Goal: Communication & Community: Answer question/provide support

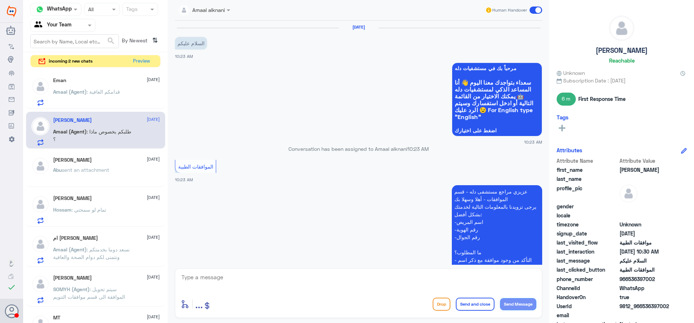
scroll to position [225, 0]
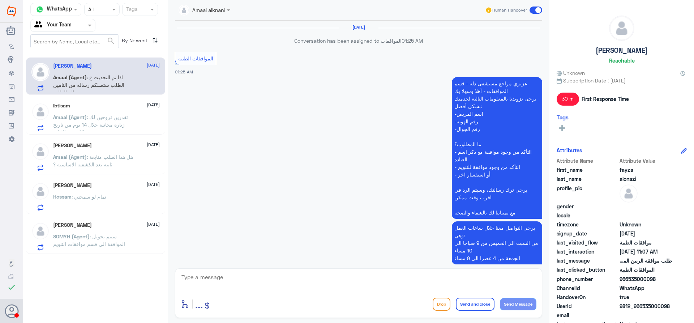
scroll to position [670, 0]
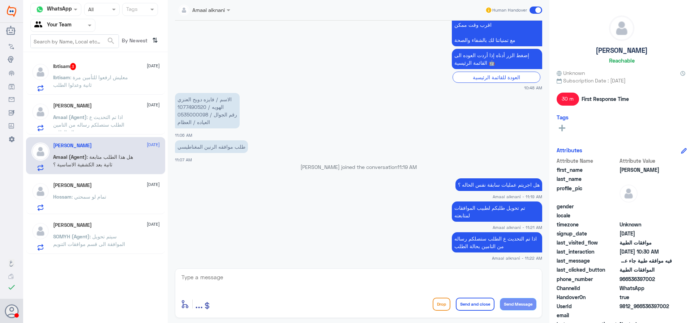
click at [107, 80] on span ": معليش ارفعوا للتأمين مرة ثانية وعدلوا الطلب" at bounding box center [90, 81] width 75 height 14
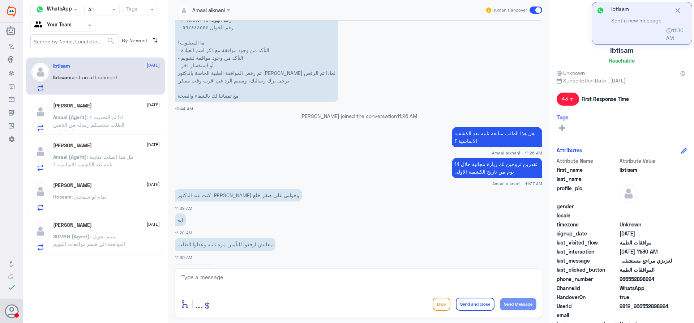
scroll to position [592, 0]
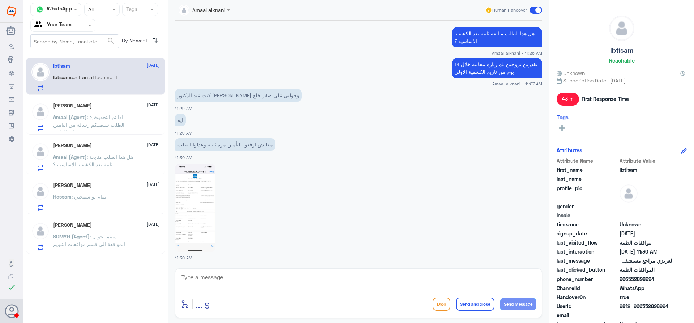
click at [203, 202] on img at bounding box center [195, 208] width 41 height 88
click at [103, 124] on span ": اذا تم التحديث ع الطلب ستصلكم رساله من التامين بحالة الطلب" at bounding box center [88, 124] width 71 height 21
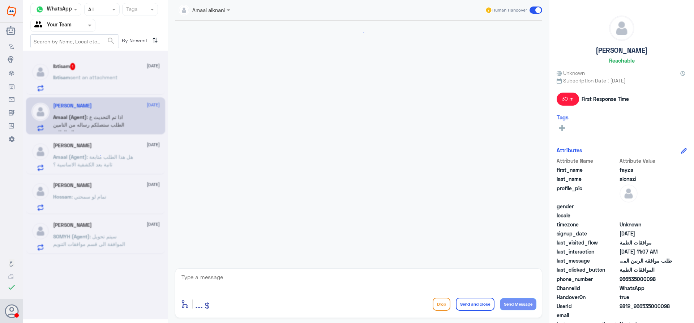
scroll to position [670, 0]
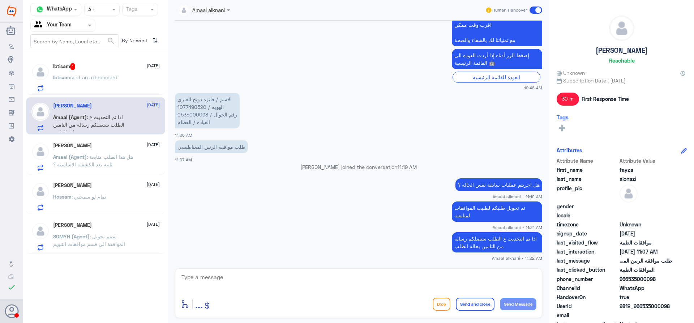
click at [117, 148] on div "Salman 8 September" at bounding box center [106, 145] width 107 height 6
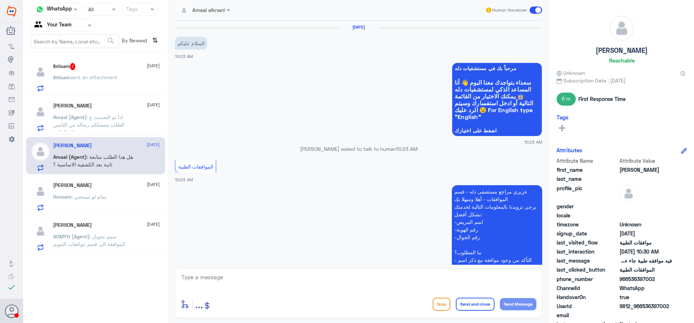
scroll to position [225, 0]
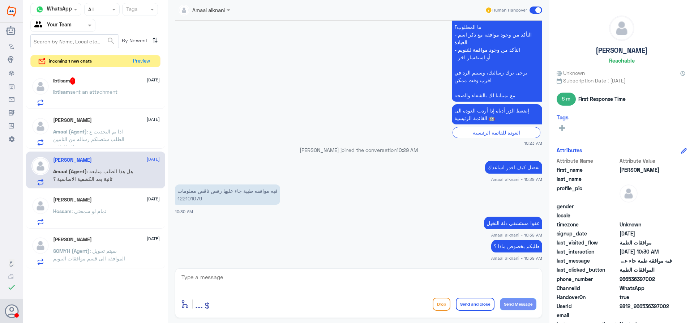
click at [277, 174] on app-msgs-text "تفضل كيف اقدر اساعدك" at bounding box center [358, 167] width 367 height 13
click at [193, 200] on p "فيه موافقه طبية جاء عليها رفض ناقص معلومات 122101079" at bounding box center [227, 194] width 105 height 20
copy p "122101079"
click at [310, 277] on textarea at bounding box center [359, 281] width 356 height 18
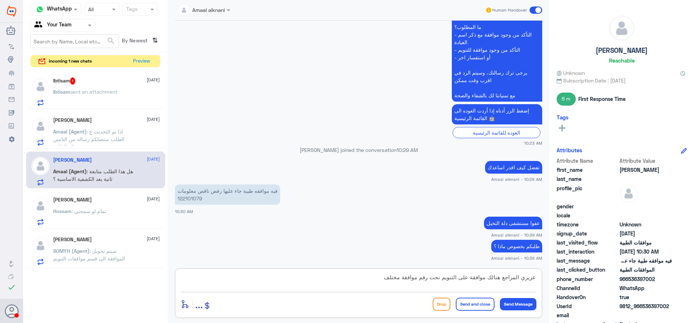
paste textarea "122102126"
type textarea "عزيزي المراجع هنالك موافقة على التنويم تحت رقم موافقة مختلف 122102126 , ارجوا ا…"
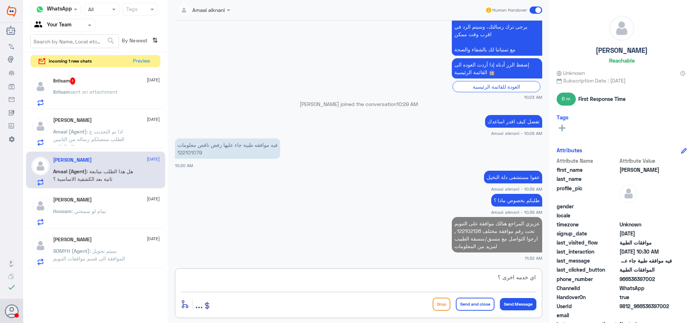
type textarea "اي خدمه اخرى ؟"
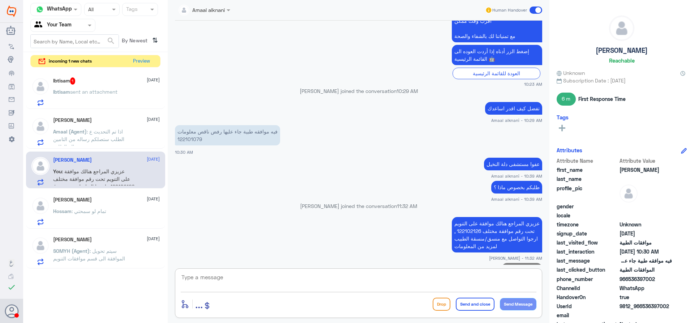
scroll to position [294, 0]
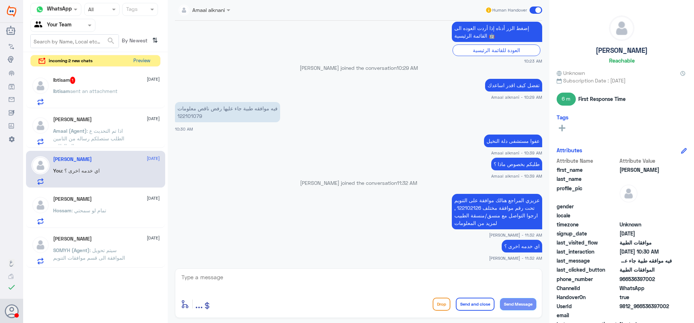
click at [142, 58] on button "Preview" at bounding box center [142, 60] width 22 height 11
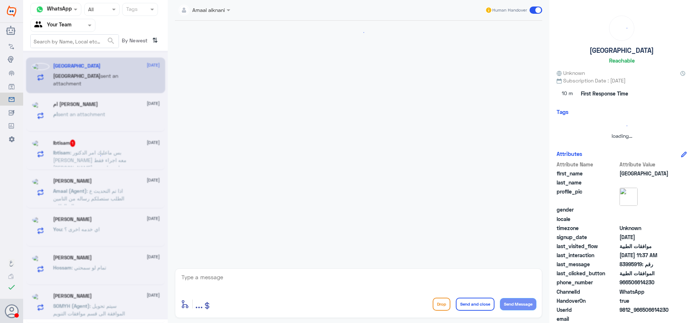
scroll to position [644, 0]
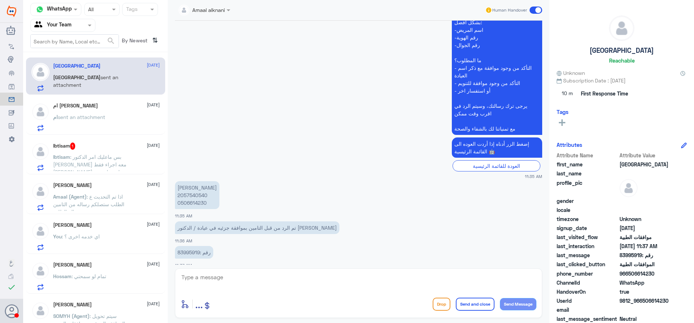
click at [120, 119] on div "ام sent an attachment" at bounding box center [106, 123] width 107 height 16
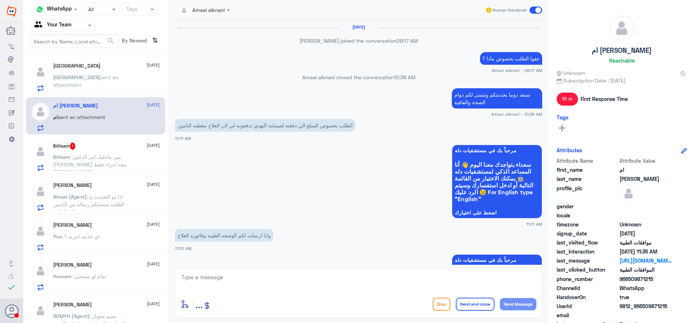
scroll to position [643, 0]
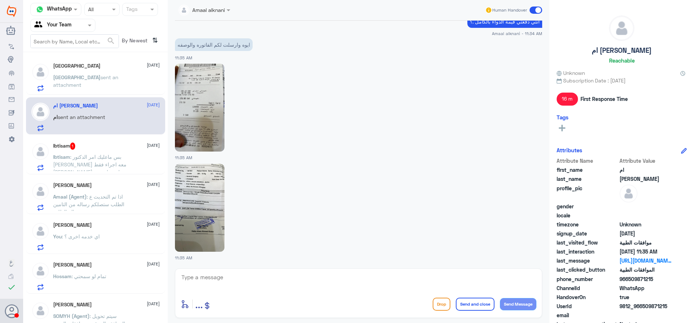
click at [219, 118] on img at bounding box center [200, 108] width 50 height 88
click at [196, 188] on img at bounding box center [200, 208] width 50 height 88
click at [381, 161] on div "11:35 AM" at bounding box center [358, 211] width 367 height 100
click at [411, 202] on div at bounding box center [358, 207] width 367 height 89
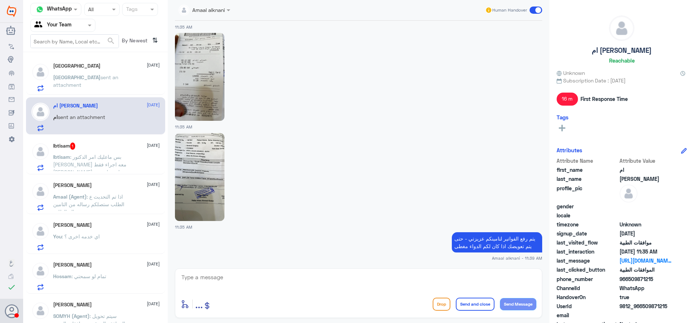
click at [105, 151] on div "Ibtisam 1 8 September Ibtisam : بس ماعليك امر الدكتور محمد ماسويت معه اجراء فقط…" at bounding box center [106, 156] width 107 height 29
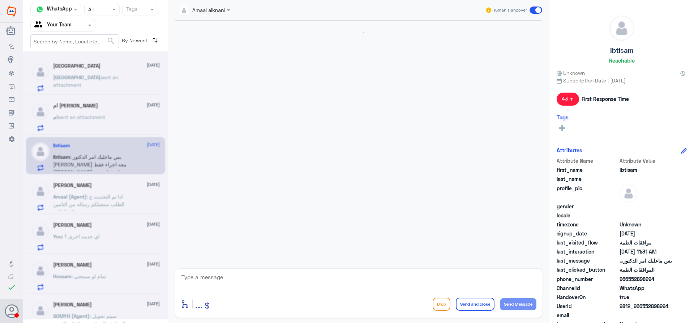
scroll to position [617, 0]
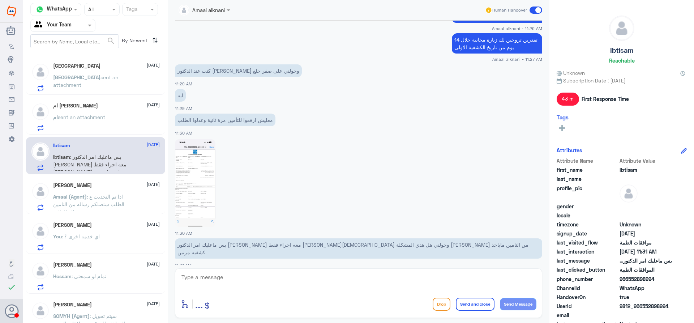
click at [104, 126] on p "ام sent an attachment" at bounding box center [79, 122] width 52 height 18
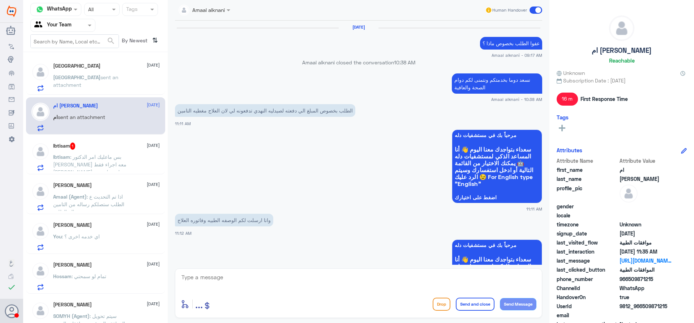
scroll to position [659, 0]
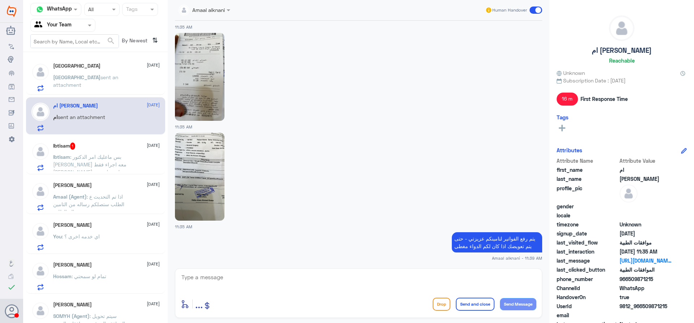
click at [109, 84] on p "Riyadh sent an attachment" at bounding box center [93, 82] width 81 height 18
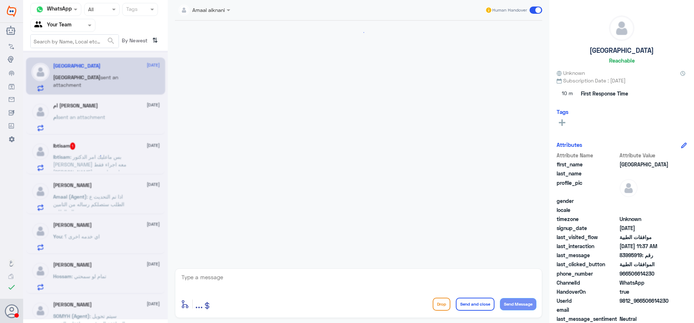
scroll to position [644, 0]
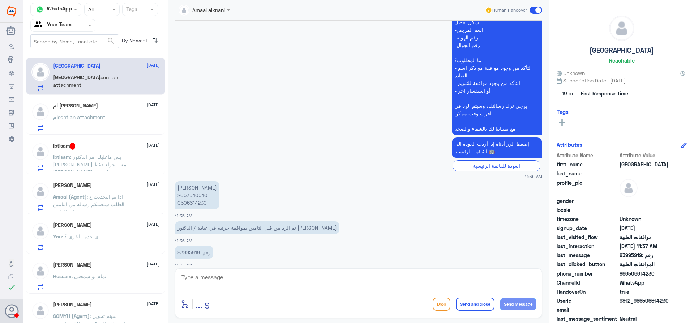
click at [179, 246] on p "رقم :83995919" at bounding box center [194, 252] width 38 height 13
copy p "83995919"
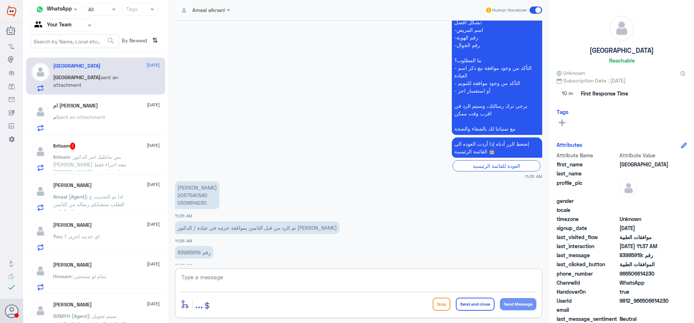
click at [313, 280] on textarea at bounding box center [359, 281] width 356 height 18
paste textarea "FERRITIN"
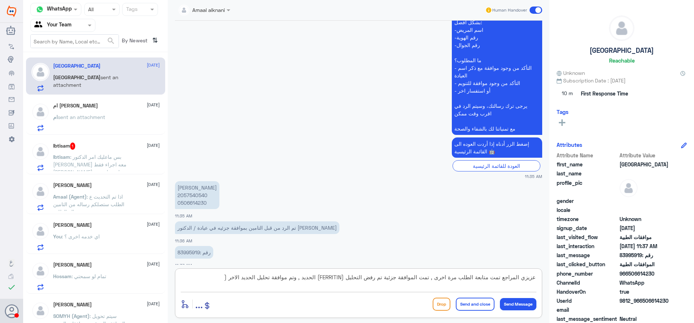
paste textarea "SERUM IRON (Fe)"
type textarea "عزيزي المراجع تمت متابعة الطلب مرة اخرى , تمت الموافقة جزئية تم رفض التحليل (FE…"
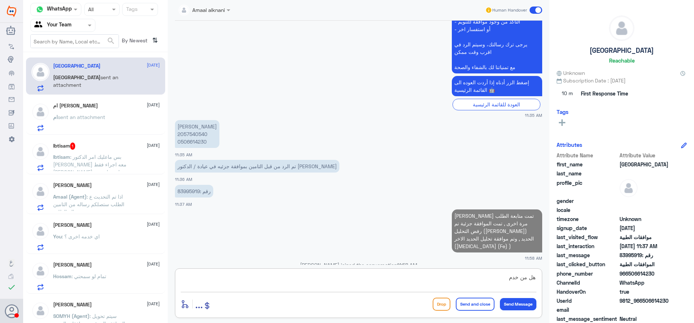
scroll to position [689, 0]
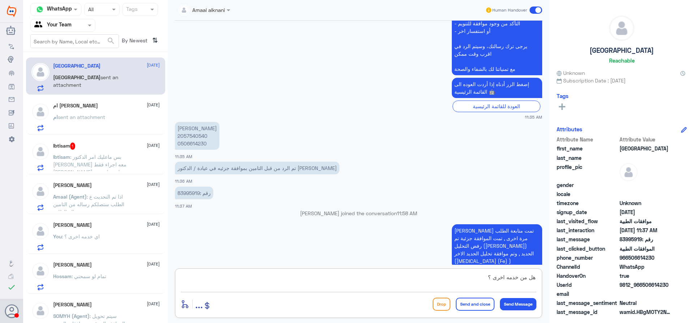
type textarea "هل من خدمه اخرى ؟"
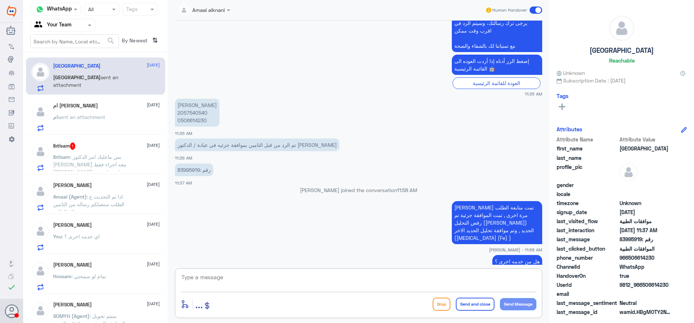
click at [86, 119] on span "sent an attachment" at bounding box center [81, 117] width 47 height 6
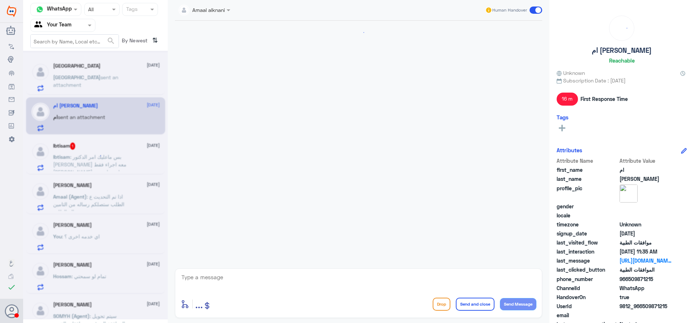
scroll to position [659, 0]
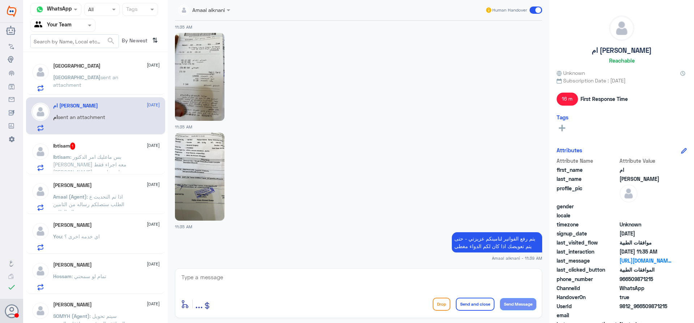
click at [86, 145] on div "Ibtisam 1 8 September" at bounding box center [106, 145] width 107 height 7
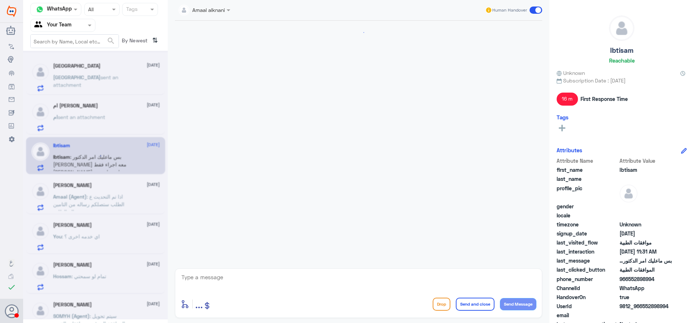
scroll to position [617, 0]
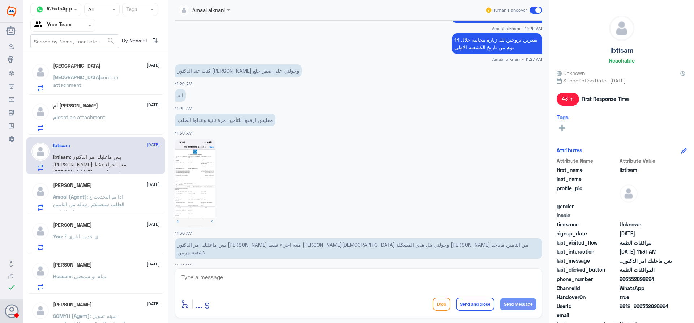
click at [104, 182] on div "fayza alonazi 8 September Amaal (Agent) : اذا تم التحديث ع الطلب ستصلكم رساله م…" at bounding box center [95, 195] width 139 height 37
click at [111, 189] on div "fayza alonazi 8 September Amaal (Agent) : اذا تم التحديث ع الطلب ستصلكم رساله م…" at bounding box center [106, 196] width 107 height 29
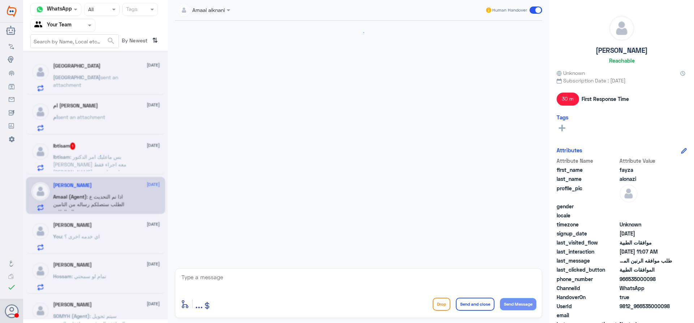
scroll to position [670, 0]
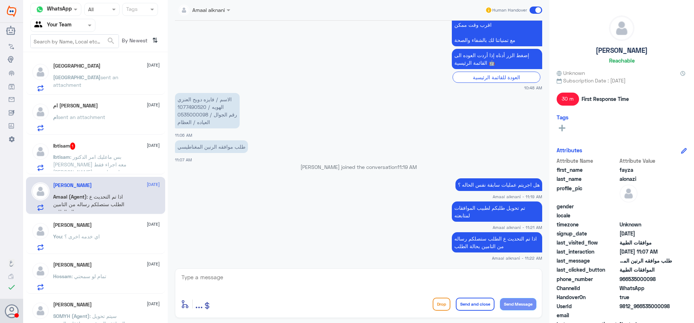
click at [196, 107] on p "الاسم / فايزه دويح العنزي الهويه / 1077490520 رقم الجوال / 0535000098 العياده /…" at bounding box center [207, 110] width 65 height 35
copy p "1077490520"
click at [111, 165] on span ": بس ماعليك امر الدكتور محمد ماسويت معه اجراء فقط شاف السن وحولني هل هذي المشكل…" at bounding box center [90, 172] width 75 height 37
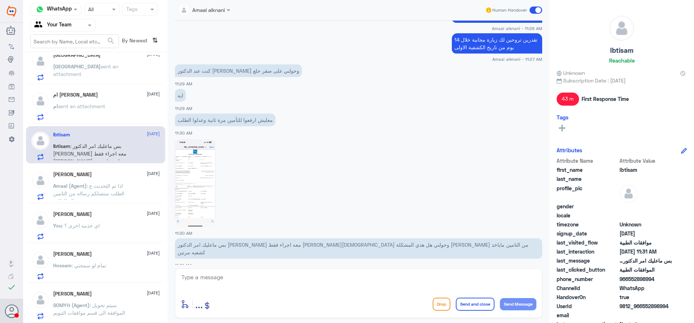
scroll to position [4, 0]
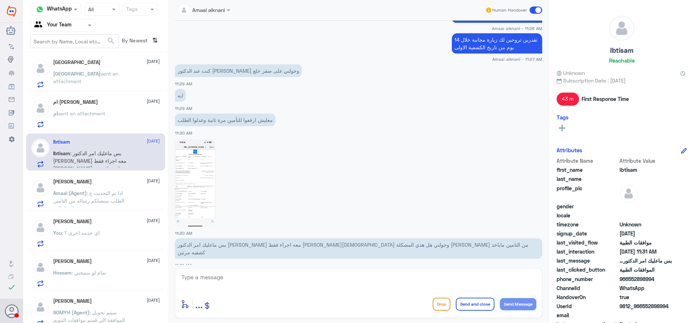
click at [90, 193] on span ": اذا تم التحديث ع الطلب ستصلكم رساله من التامين بحالة الطلب" at bounding box center [88, 200] width 71 height 21
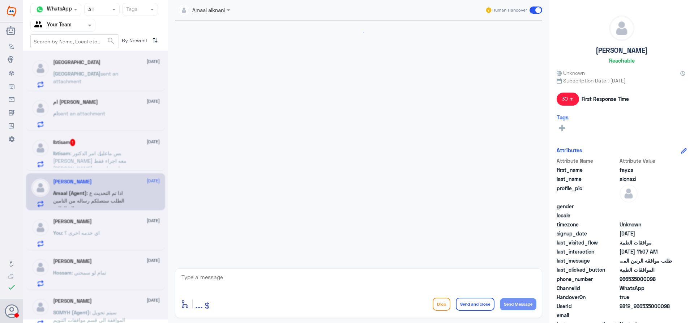
scroll to position [670, 0]
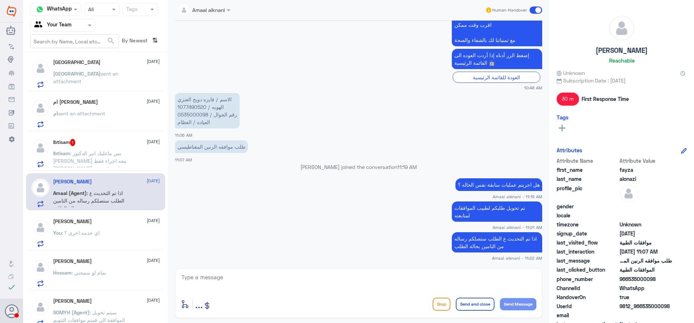
click at [129, 223] on div "Salman 8 September" at bounding box center [106, 221] width 107 height 6
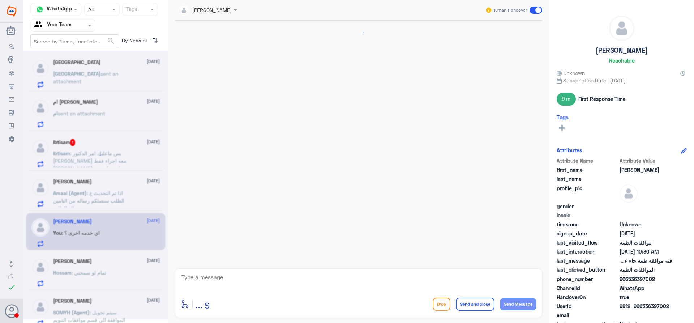
scroll to position [308, 0]
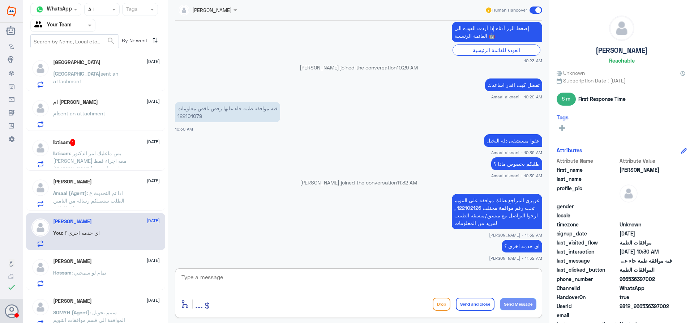
click at [405, 274] on textarea at bounding box center [359, 281] width 356 height 18
type textarea "قدامكم العافية"
click at [475, 302] on button "Send and close" at bounding box center [475, 304] width 39 height 13
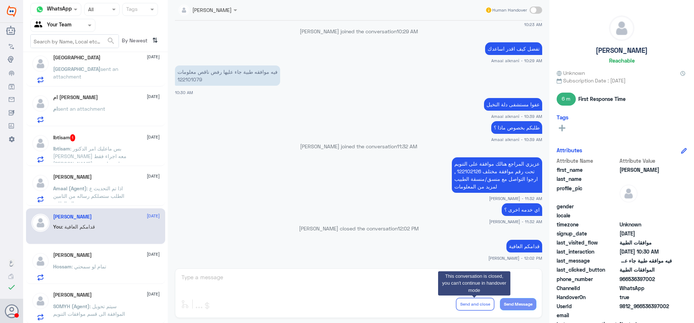
scroll to position [9, 0]
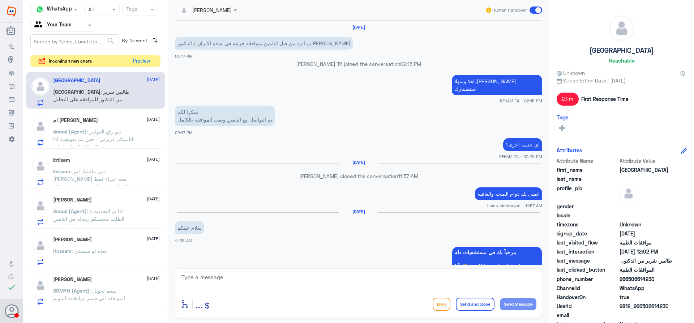
scroll to position [484, 0]
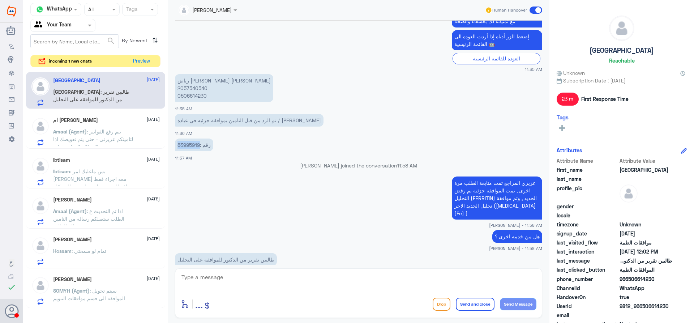
drag, startPoint x: 200, startPoint y: 139, endPoint x: 178, endPoint y: 137, distance: 22.1
click at [178, 139] on p "رقم :83995919" at bounding box center [194, 145] width 38 height 13
copy p "83995919"
click at [289, 277] on textarea at bounding box center [359, 281] width 356 height 18
click at [259, 276] on textarea at bounding box center [359, 281] width 356 height 18
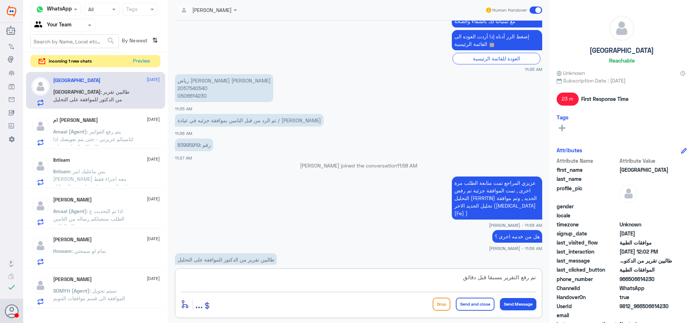
type textarea "تم رفع التقرير مسبقا قبل دقائق"
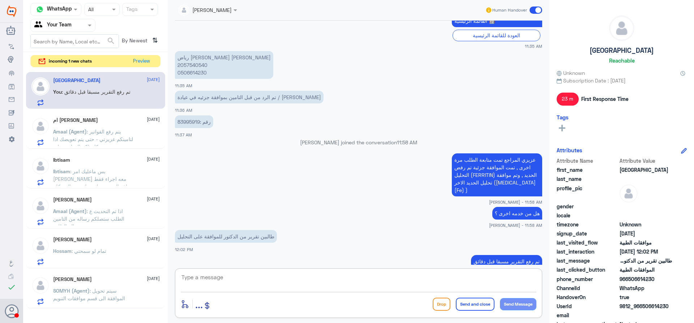
click at [198, 57] on p "رياض عبد الله باطاهر 2057540540 0506614230" at bounding box center [224, 65] width 98 height 28
copy p "2057540540"
click at [136, 60] on button "Preview" at bounding box center [142, 60] width 22 height 11
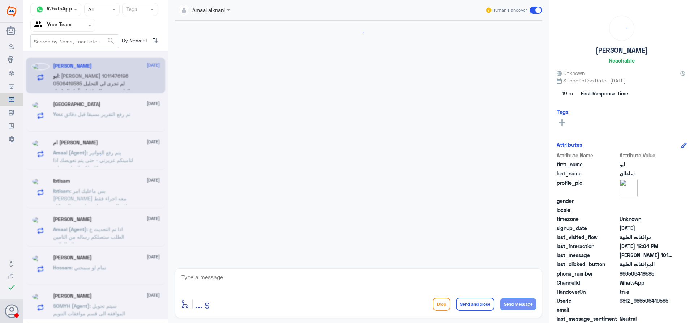
scroll to position [575, 0]
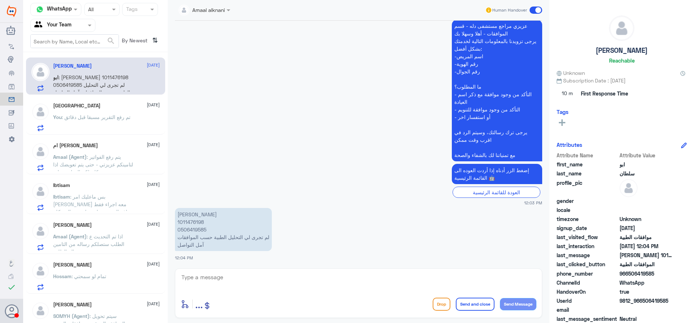
click at [191, 223] on p "فائز بن علي الحربي 1011476198 0506419585 لم تجرى لي التحليل الطبية حسب الموافقا…" at bounding box center [223, 229] width 97 height 43
copy p "1011476198"
click at [202, 227] on p "فائز بن علي الحربي 1011476198 0506419585 لم تجرى لي التحليل الطبية حسب الموافقا…" at bounding box center [223, 229] width 97 height 43
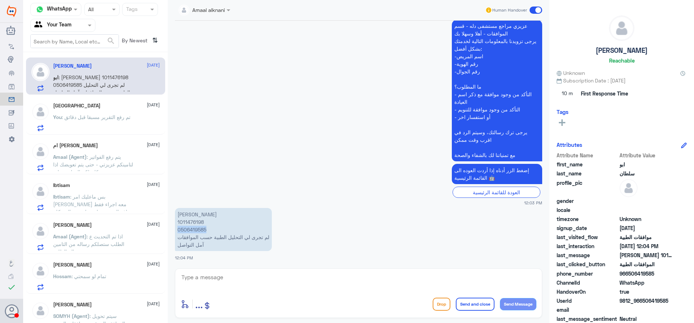
copy p "0506419585"
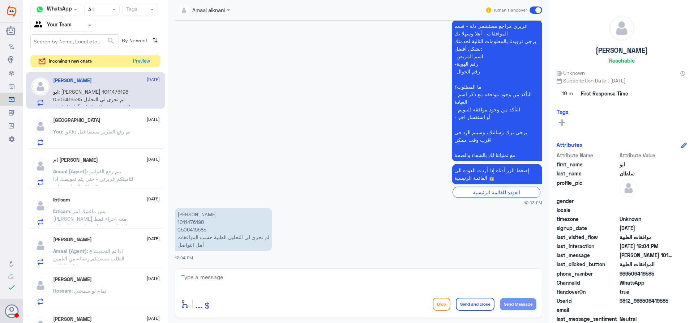
click at [101, 132] on span ": تم رفع التقرير مسبقا قبل دقائق" at bounding box center [96, 131] width 69 height 6
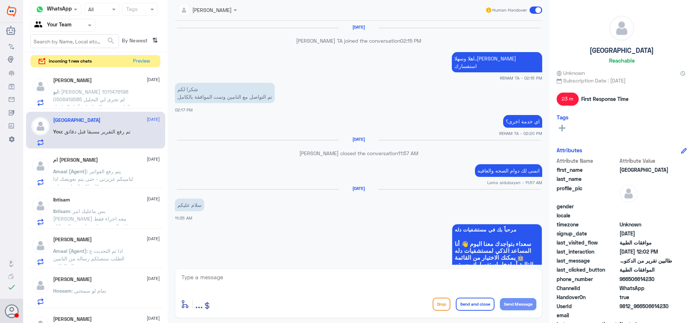
scroll to position [484, 0]
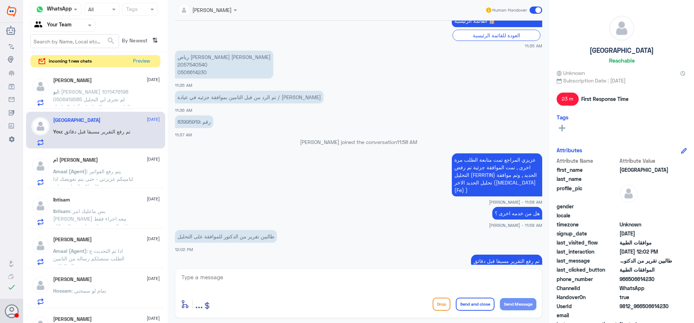
click at [59, 93] on span "ابو" at bounding box center [55, 92] width 5 height 6
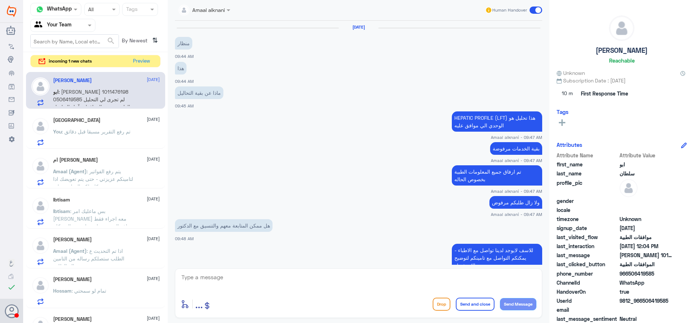
scroll to position [575, 0]
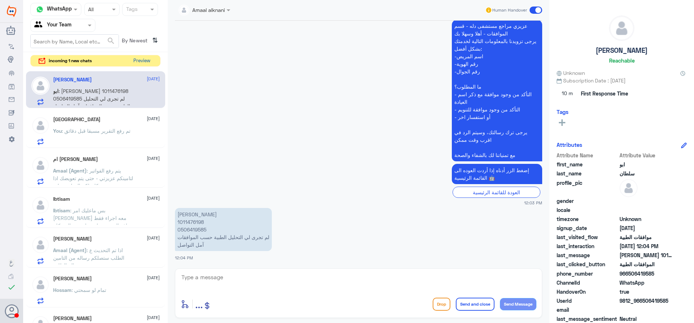
click at [146, 60] on button "Preview" at bounding box center [142, 60] width 22 height 11
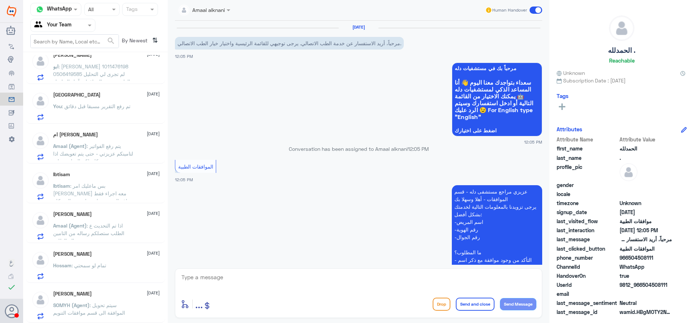
scroll to position [4, 0]
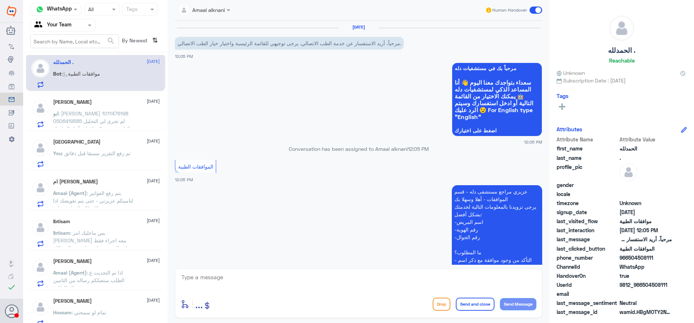
click at [105, 111] on span ": فائز بن علي الحربي 1011476198 0506419585 لم تجرى لي التحليل الطبية حسب المواف…" at bounding box center [91, 120] width 77 height 21
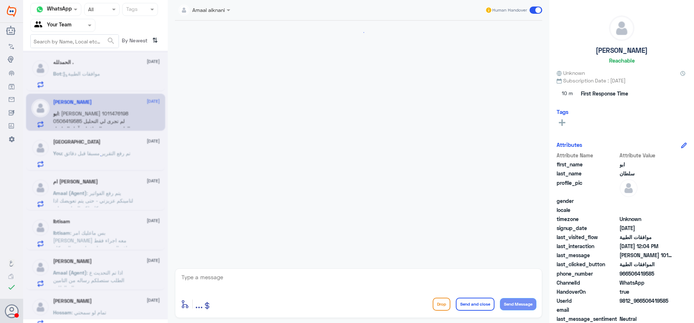
scroll to position [575, 0]
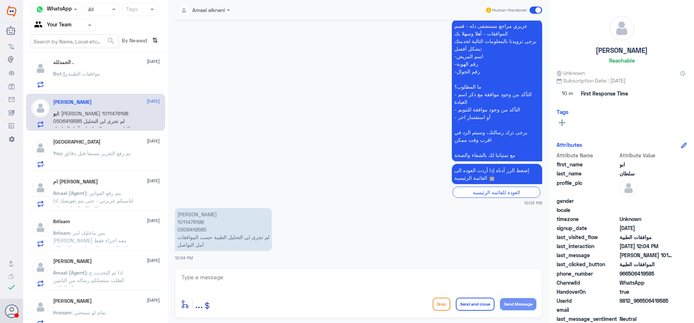
click at [117, 203] on span ": يتم رفع الفواتير لتامينكم عزيزتي - حتى يتم تعويضك اذا كان لكم الدواء مغطى" at bounding box center [93, 200] width 80 height 21
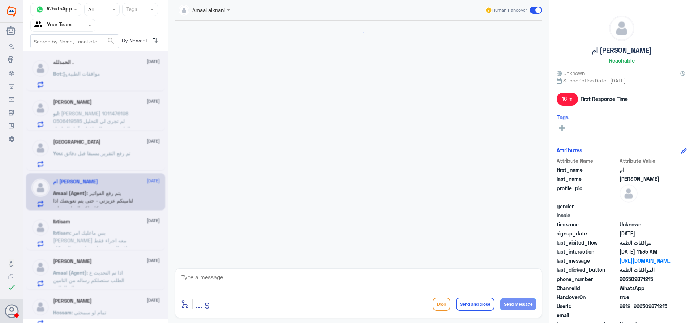
scroll to position [659, 0]
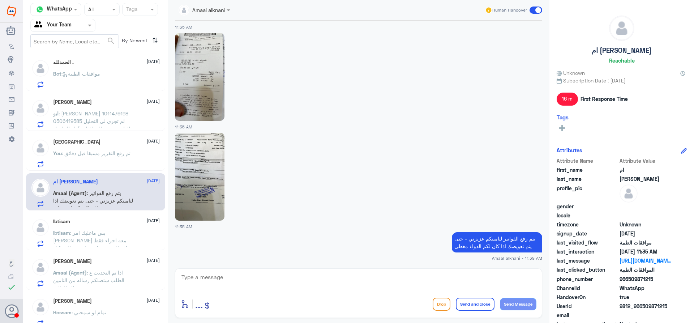
click at [105, 228] on div "Ibtisam 8 September Ibtisam : بس ماعليك امر الدكتور محمد ماسويت معه اجراء فقط ش…" at bounding box center [106, 232] width 107 height 29
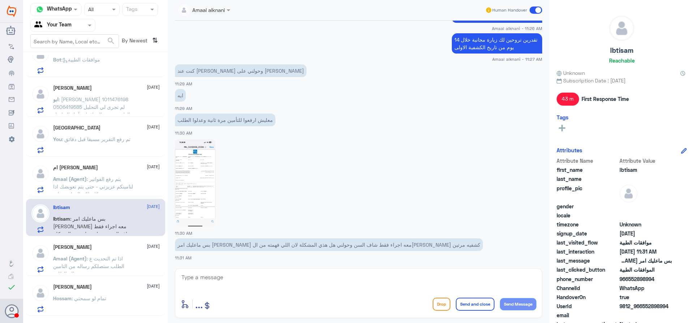
scroll to position [40, 0]
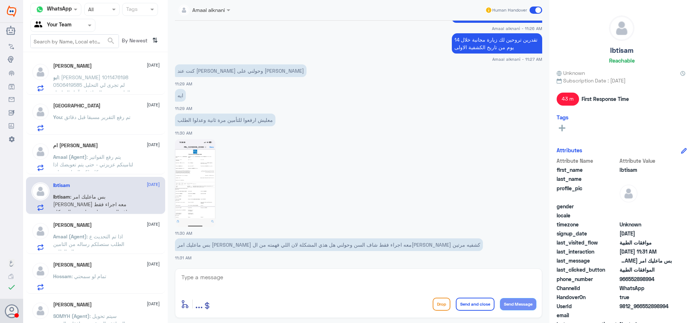
click at [106, 227] on div "fayza alonazi 8 September" at bounding box center [106, 225] width 107 height 6
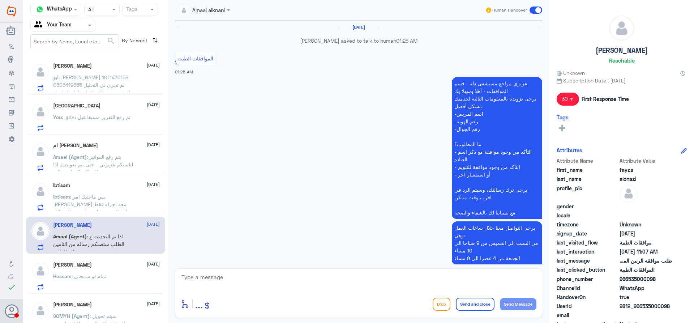
scroll to position [670, 0]
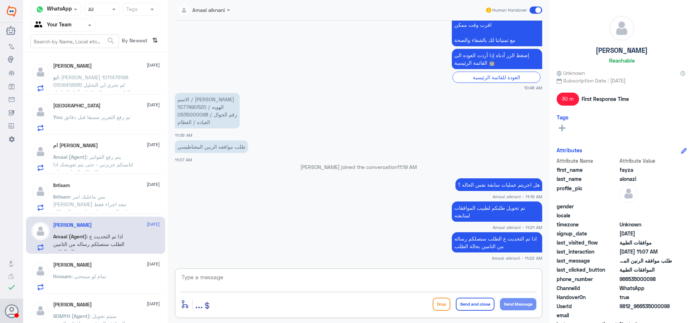
click at [279, 277] on textarea at bounding box center [359, 281] width 356 height 18
click at [454, 271] on div "enter flow name ... Drop Send and close Send Message" at bounding box center [358, 293] width 367 height 50
click at [451, 274] on textarea at bounding box center [359, 281] width 356 height 18
type textarea "عزيزي المراجع تمت الموافقة على اشعة الرنين المغناطيسي , ارجوا مراجعة قسم الاشعة…"
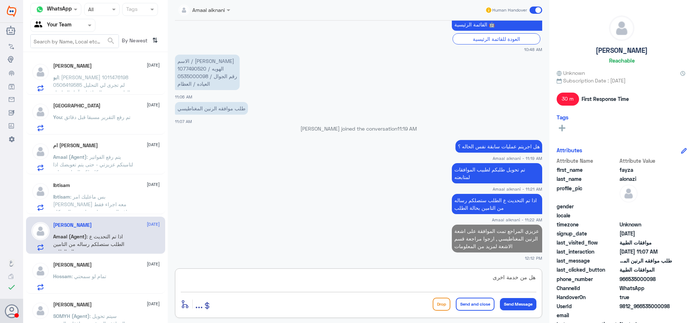
type textarea "هل من خدمة اخرى ؟"
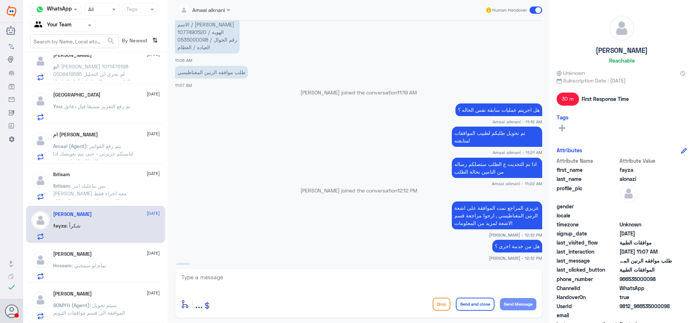
scroll to position [755, 0]
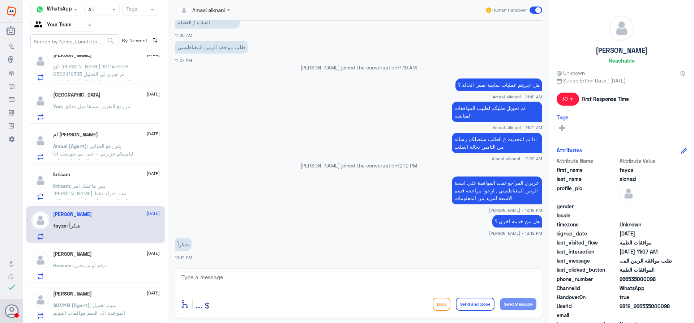
click at [283, 154] on div "اذا تم التحديث ع الطلب ستصلكم رساله من التامين بحالة الطلب Amaal alknani - 11:2…" at bounding box center [358, 146] width 367 height 31
click at [367, 283] on textarea at bounding box center [359, 281] width 356 height 18
type textarea "العفو , متمنين لك الصحة والعافية"
click at [473, 302] on button "Send and close" at bounding box center [475, 304] width 39 height 13
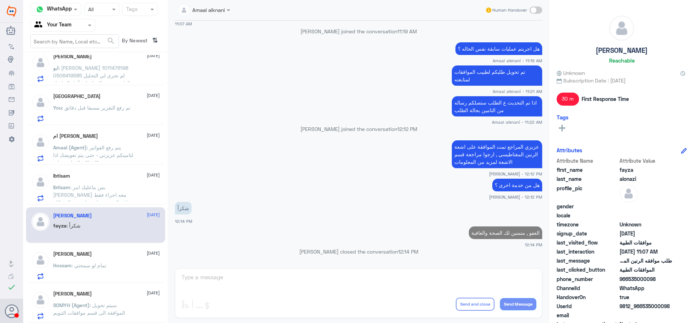
scroll to position [49, 0]
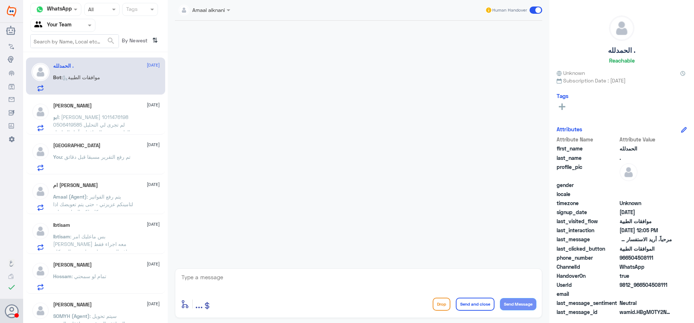
click at [115, 119] on span ": فائز بن علي الحربي 1011476198 0506419585 لم تجرى لي التحليل الطبية حسب المواف…" at bounding box center [91, 124] width 77 height 21
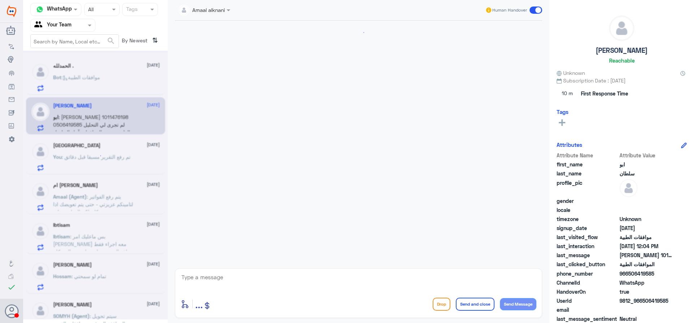
scroll to position [575, 0]
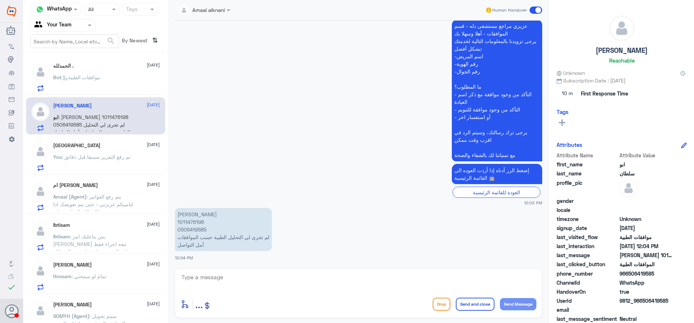
click at [105, 159] on span ": تم رفع التقرير مسبقا قبل دقائق" at bounding box center [96, 157] width 69 height 6
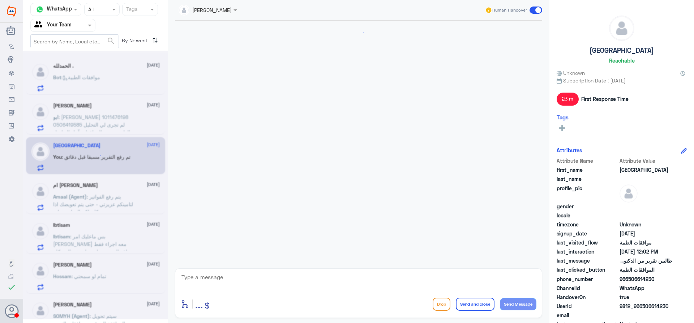
scroll to position [484, 0]
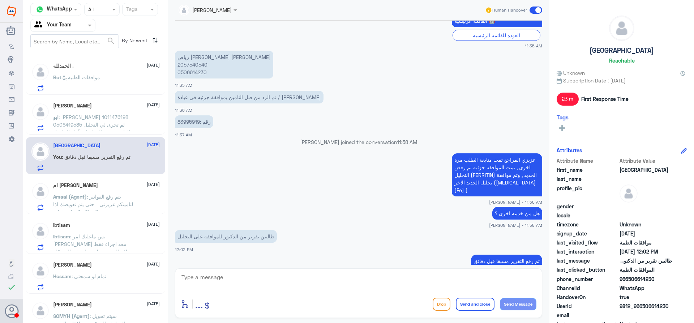
click at [186, 115] on p "رقم :83995919" at bounding box center [194, 121] width 38 height 13
copy p "83995919"
click at [271, 279] on textarea at bounding box center [359, 281] width 356 height 18
type textarea "عزيزي المراجع تمت الموافقة كامله الان , ارجوا مراجعة المختبر لعمل التحاليل"
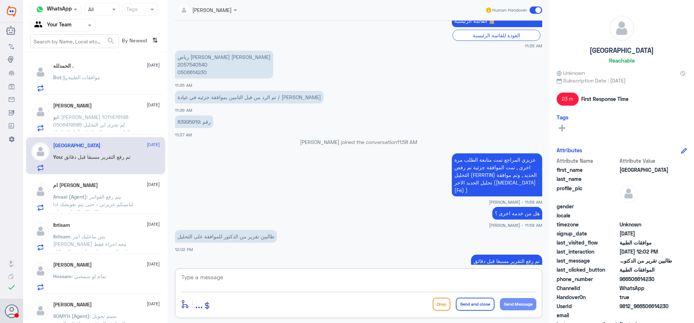
scroll to position [515, 0]
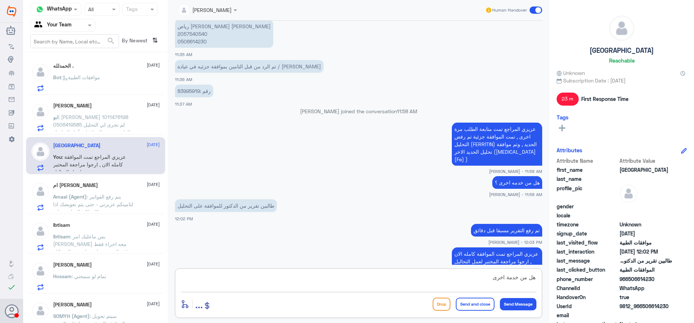
type textarea "هل من خدمة اخرى ؟"
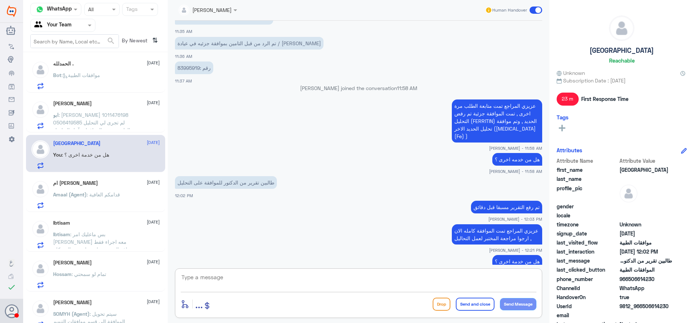
scroll to position [0, 0]
click at [102, 73] on div "الحمدلله . 8 September Bot : موافقات الطبية" at bounding box center [106, 77] width 107 height 29
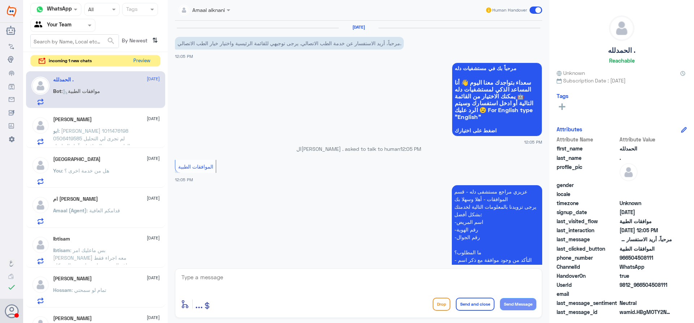
click at [141, 58] on button "Preview" at bounding box center [142, 60] width 22 height 11
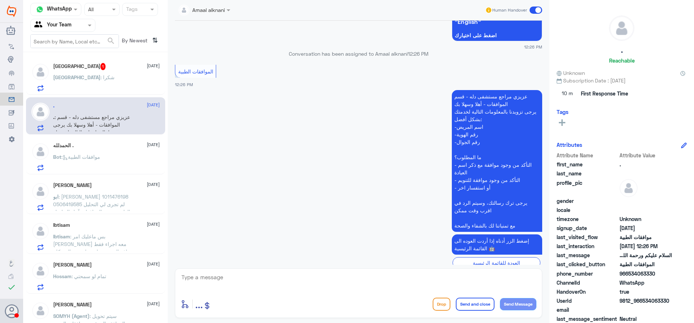
scroll to position [1353, 0]
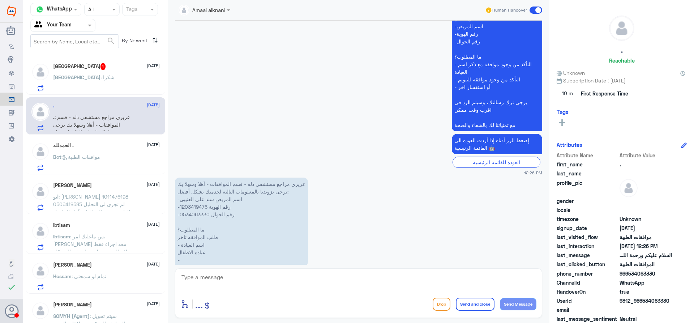
click at [101, 71] on div "Riyadh 1 8 September Riyadh : شكرا" at bounding box center [106, 77] width 107 height 29
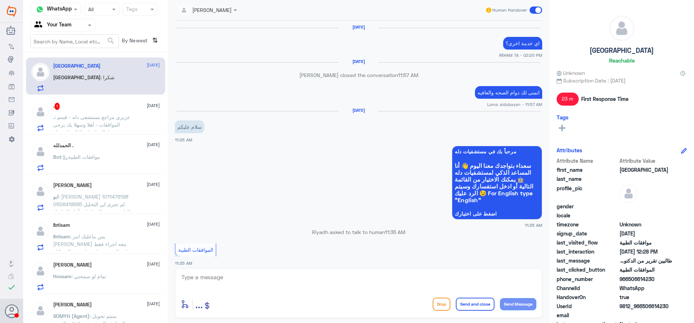
scroll to position [492, 0]
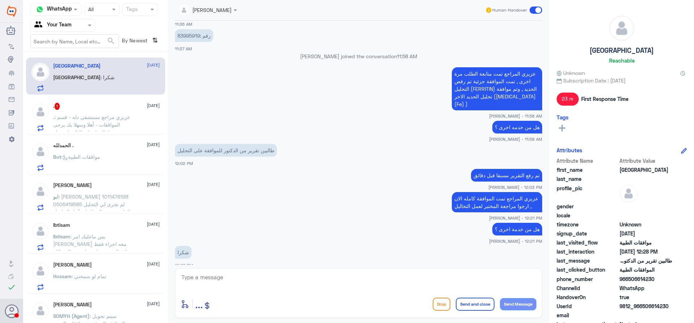
click at [358, 277] on textarea at bounding box center [359, 281] width 356 height 18
type textarea "العفو , متمنين لك الصحة والعافية"
click at [481, 303] on button "Send and close" at bounding box center [475, 304] width 39 height 13
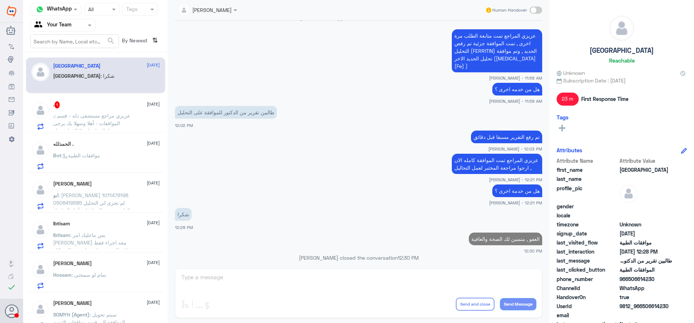
scroll to position [513, 0]
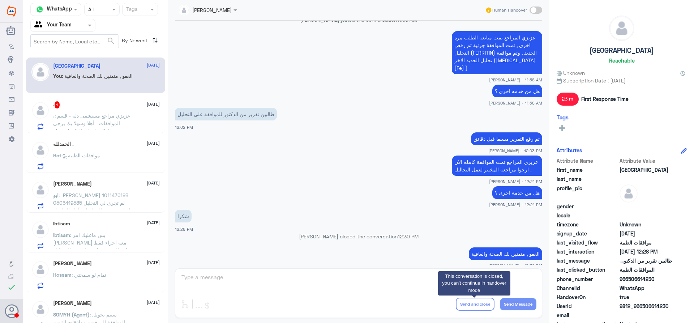
click at [77, 120] on p ". : عزيزي مراجع مستشفى دله - قسم الموافقات - أهلا وسهلا بك يرجى تزويدنا بالمعلو…" at bounding box center [93, 121] width 81 height 18
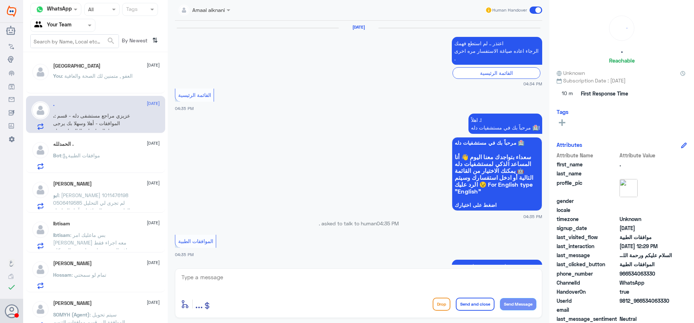
scroll to position [843, 0]
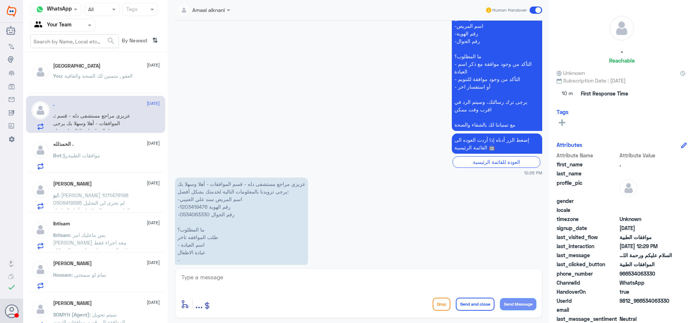
click at [194, 196] on p "عزيزي مراجع مستشفى دله - قسم الموافقات - أهلا وسهلا بك يرجى تزويدنا بالمعلومات …" at bounding box center [241, 222] width 133 height 89
click at [194, 194] on p "عزيزي مراجع مستشفى دله - قسم الموافقات - أهلا وسهلا بك يرجى تزويدنا بالمعلومات …" at bounding box center [241, 222] width 133 height 89
copy p "1203419476"
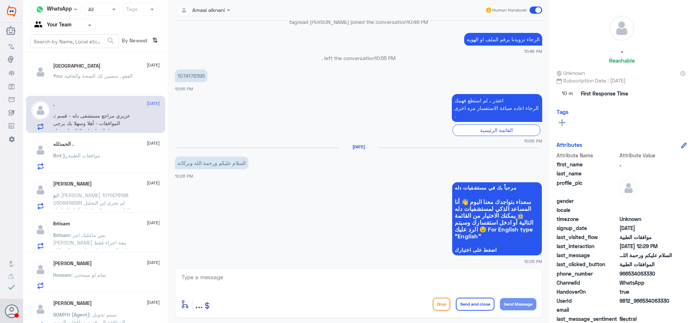
scroll to position [446, 0]
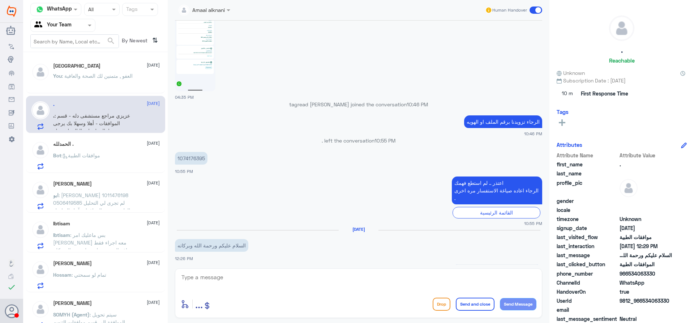
drag, startPoint x: 543, startPoint y: 137, endPoint x: 557, endPoint y: 162, distance: 28.8
click at [547, 197] on div "Amaal alknani Human Handover 25 Sep 2024 اعتذر .. لم استطع فهمك الرجاء اعاده صي…" at bounding box center [359, 162] width 382 height 325
click at [546, 136] on div "Amaal alknani Human Handover 25 Sep 2024 اعتذر .. لم استطع فهمك الرجاء اعاده صي…" at bounding box center [359, 162] width 382 height 325
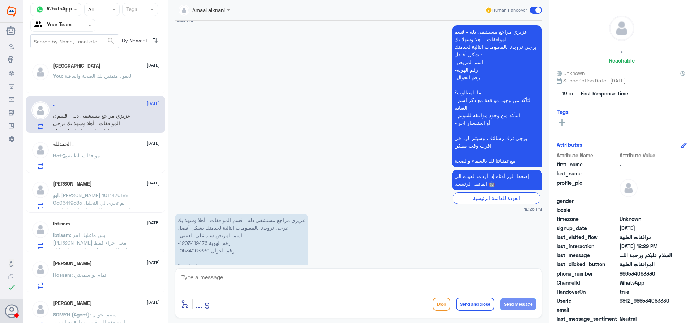
scroll to position [843, 0]
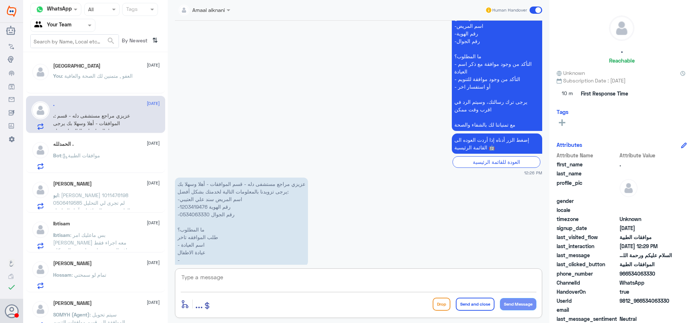
click at [280, 278] on textarea at bounding box center [359, 281] width 356 height 18
click at [267, 282] on textarea at bounding box center [359, 281] width 356 height 18
type textarea "عزيزي المراجع لا يوجد اي مراجعة او زيارة في دلة النخيل"
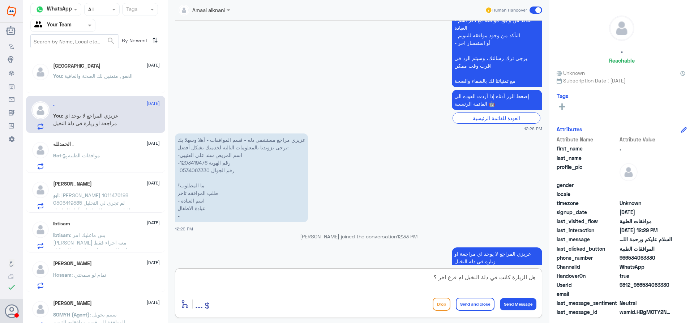
type textarea "هل الزيارة كانت في دلة النخيل ام فرع اخر ؟"
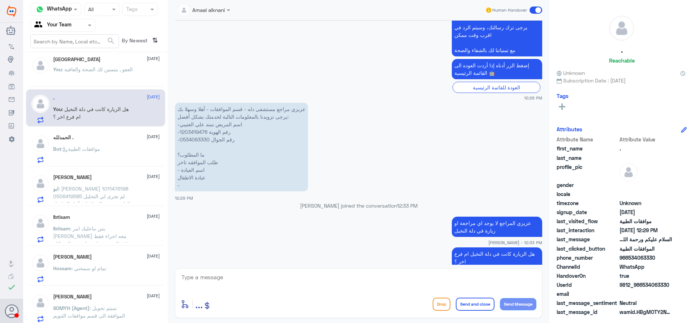
scroll to position [9, 0]
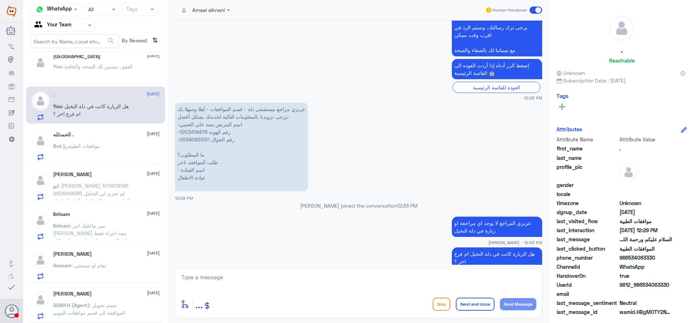
click at [148, 217] on div "Ibtisam 8 September Ibtisam : بس ماعليك امر الدكتور محمد ماسويت معه اجراء فقط ش…" at bounding box center [106, 225] width 107 height 29
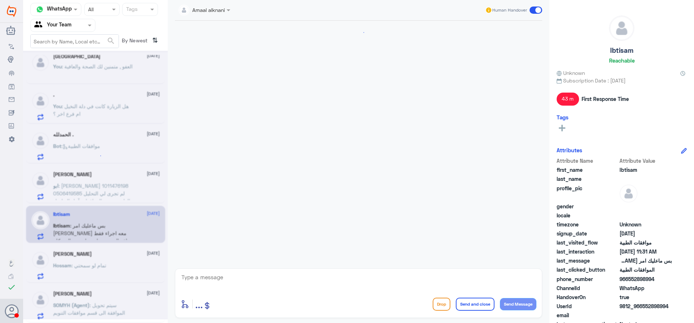
scroll to position [617, 0]
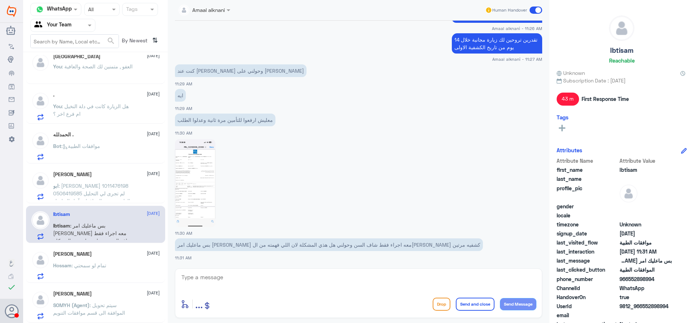
click at [116, 193] on span ": فائز بن علي الحربي 1011476198 0506419585 لم تجرى لي التحليل الطبية حسب المواف…" at bounding box center [91, 193] width 77 height 21
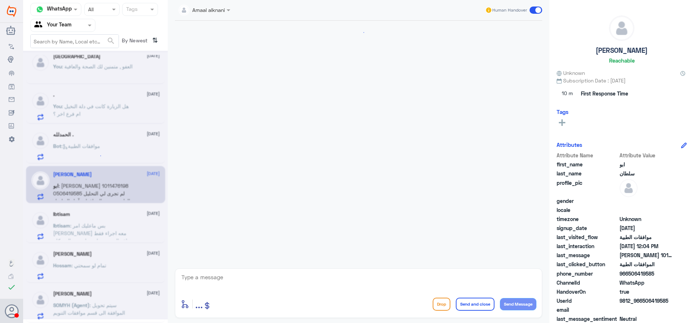
scroll to position [575, 0]
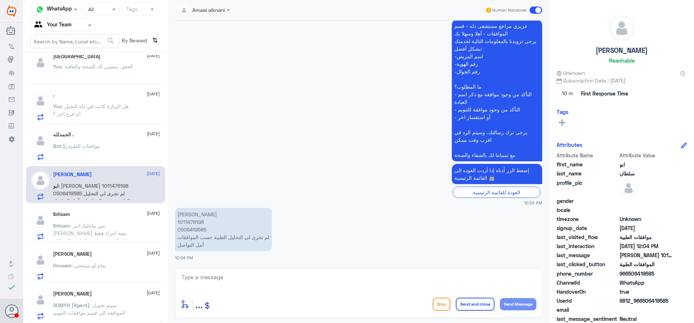
click at [190, 223] on p "فائز بن علي الحربي 1011476198 0506419585 لم تجرى لي التحليل الطبية حسب الموافقا…" at bounding box center [223, 229] width 97 height 43
copy p "1011476198"
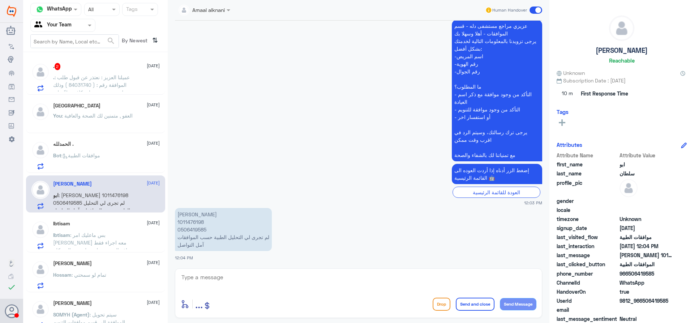
click at [120, 79] on span ": عميلنا العزيز : نعتذر عن قبول طلب الموافقة رقم : ( 84031740 ) وذلك لعدم وجود …" at bounding box center [93, 96] width 81 height 44
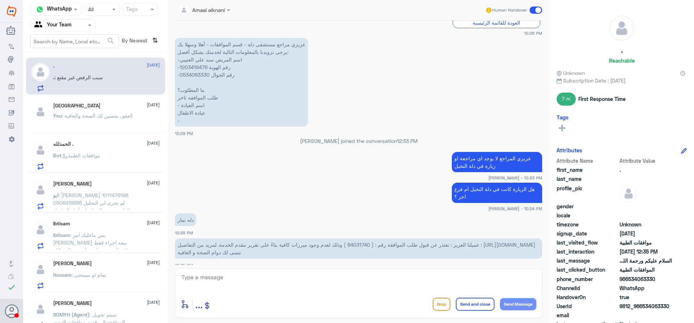
scroll to position [810, 0]
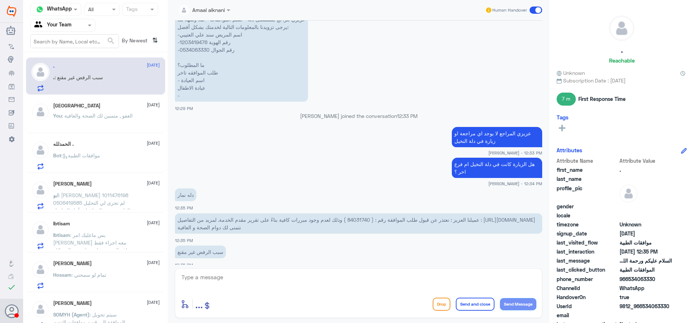
click at [284, 275] on textarea at bounding box center [359, 281] width 356 height 18
paste textarea "( 0112995140 , 0546022896 )"
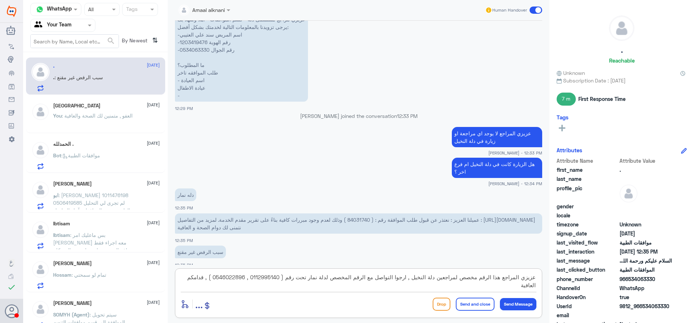
type textarea "عزيزي المراجع هذا الرقم مخصص لمراجعين دلة النخيل , ارجوا التواصل مع الرقم المخص…"
click at [464, 303] on button "Send and close" at bounding box center [475, 304] width 39 height 13
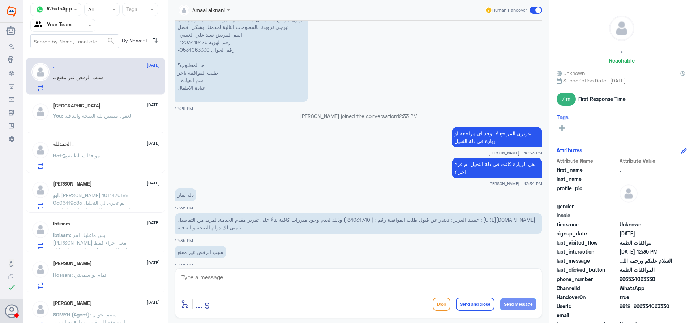
scroll to position [864, 0]
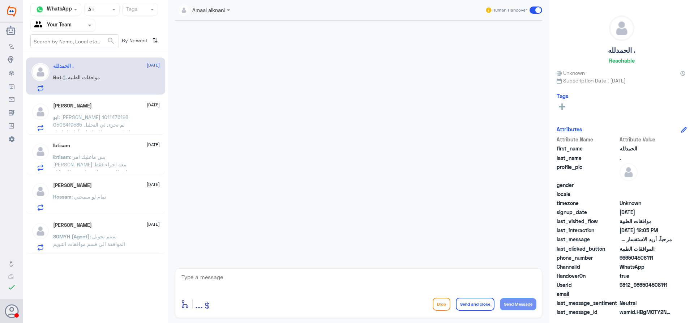
click at [123, 123] on p "ابو : [PERSON_NAME] 1011476198 0506419585 لم تجرى لي التحليل الطبية حسب الموافق…" at bounding box center [93, 122] width 81 height 18
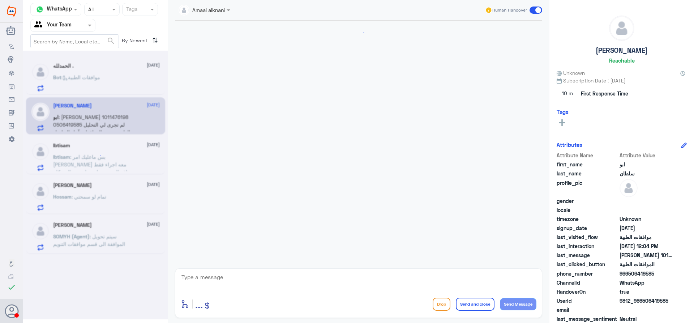
scroll to position [575, 0]
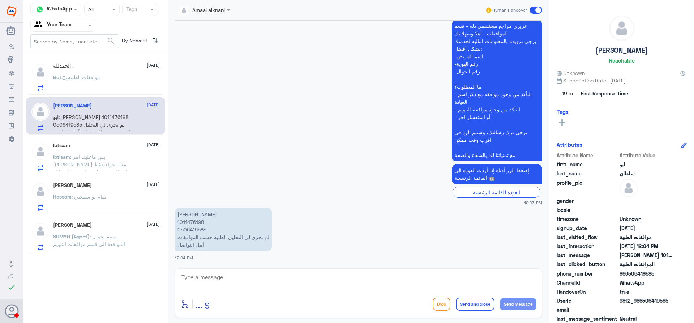
click at [189, 222] on p "فائز بن علي الحربي 1011476198 0506419585 لم تجرى لي التحليل الطبية حسب الموافقا…" at bounding box center [223, 229] width 97 height 43
copy p "1011476198"
click at [183, 230] on p "فائز بن علي الحربي 1011476198 0506419585 لم تجرى لي التحليل الطبية حسب الموافقا…" at bounding box center [223, 229] width 97 height 43
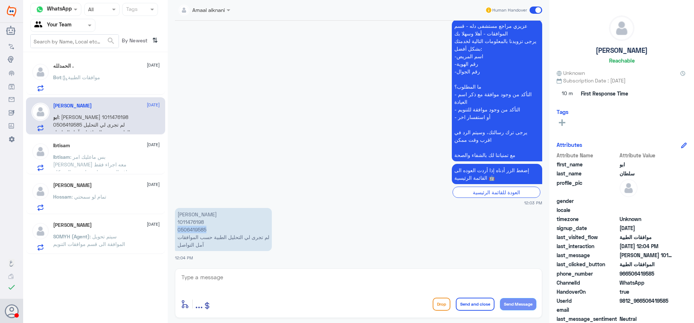
copy p "0506419585"
click at [131, 158] on p "Ibtisam : بس ماعليك امر الدكتور محمد ماسويت معه اجراء فقط شاف السن وحولني هل هذ…" at bounding box center [93, 162] width 81 height 18
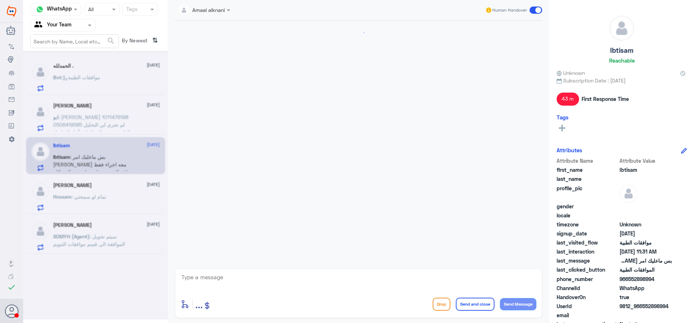
scroll to position [617, 0]
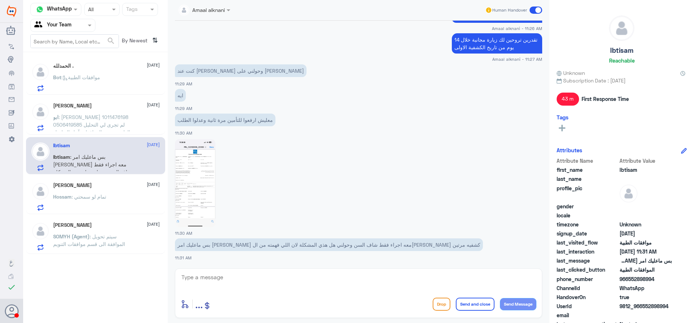
click at [115, 196] on div "Hossam : تمام لو سمحتي" at bounding box center [106, 203] width 107 height 16
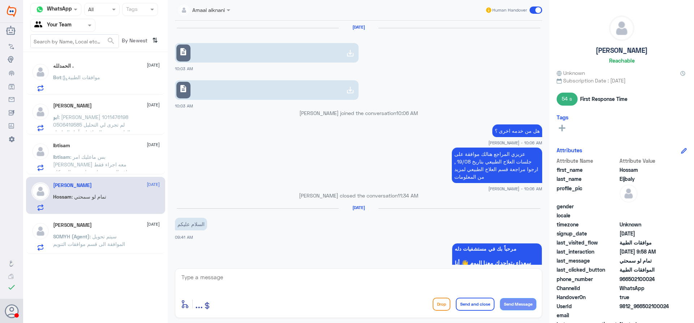
scroll to position [518, 0]
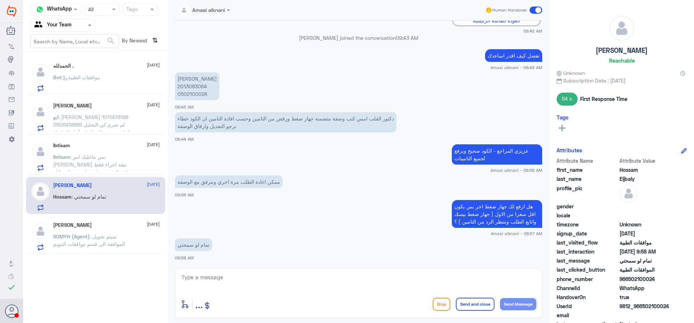
click at [193, 87] on p "حسام الجبالي 2013083064 0502100024" at bounding box center [197, 86] width 44 height 28
copy p "2013083064"
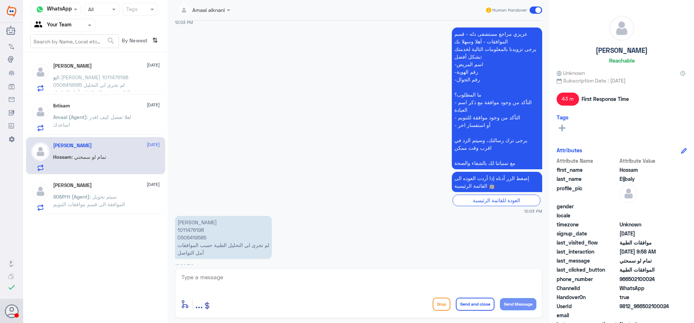
scroll to position [562, 0]
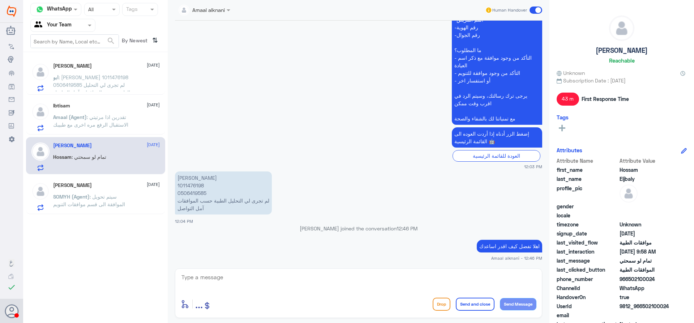
click at [137, 78] on div "ابو : فائز بن علي الحربي 1011476198 0506419585 لم تجرى لي التحليل الطبية حسب ال…" at bounding box center [106, 83] width 107 height 16
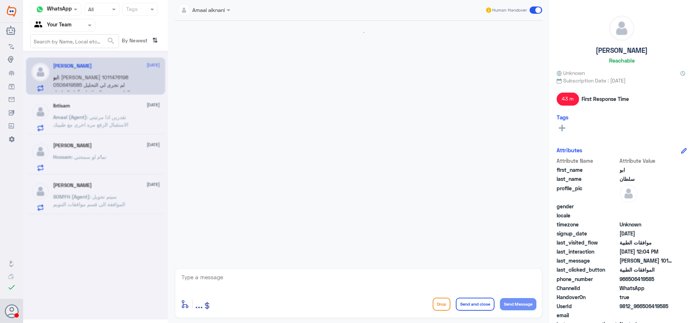
scroll to position [562, 0]
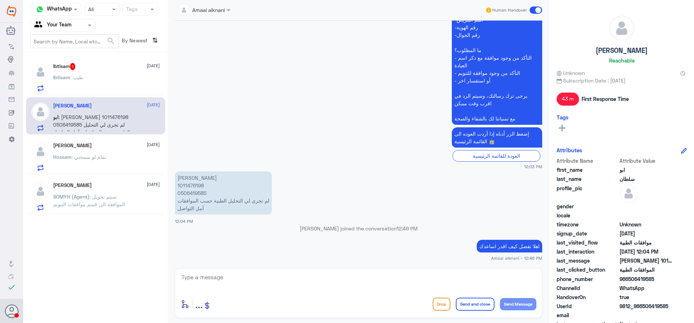
click at [102, 77] on div "Ibtisam : طيب" at bounding box center [106, 83] width 107 height 16
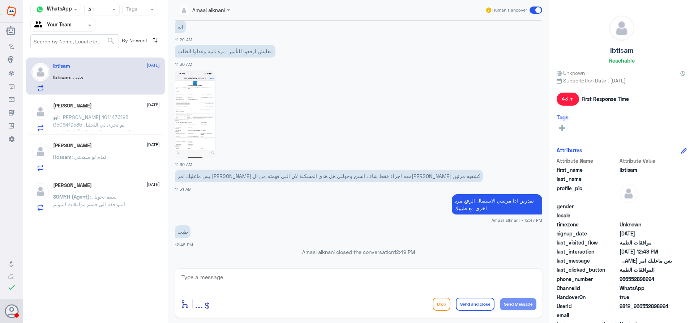
scroll to position [709, 0]
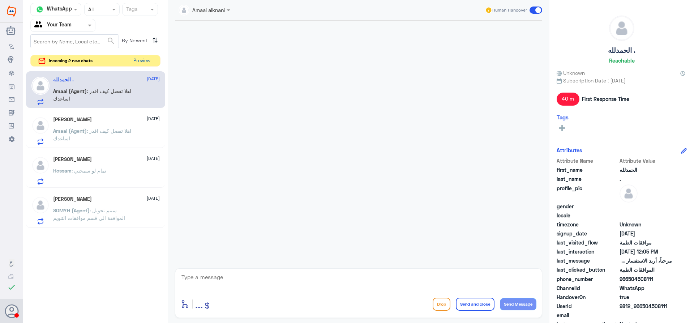
click at [140, 58] on button "Preview" at bounding box center [142, 60] width 22 height 11
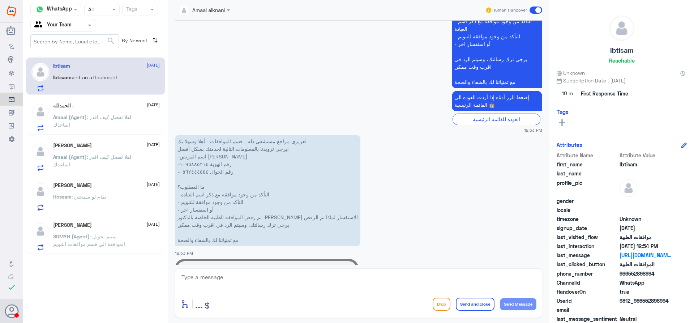
scroll to position [764, 0]
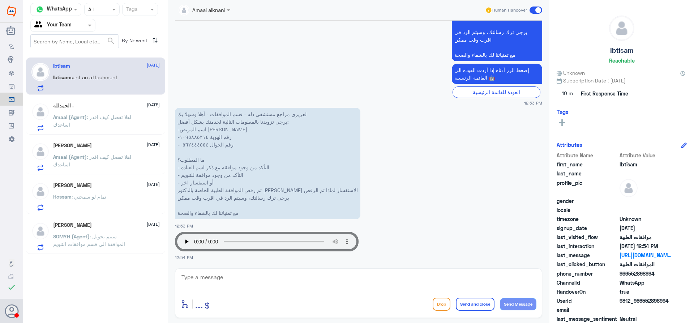
click at [124, 116] on span ": اهلا تفضل كيف اقدر اساعدك" at bounding box center [92, 121] width 78 height 14
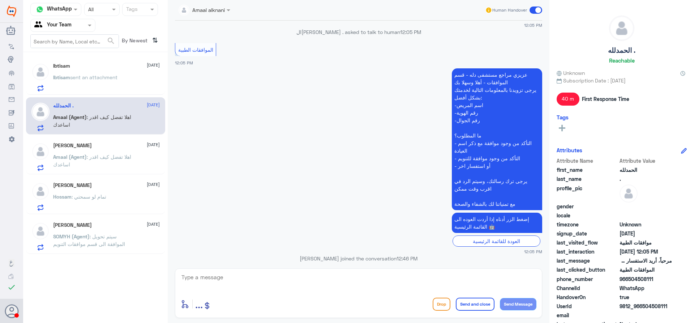
scroll to position [145, 0]
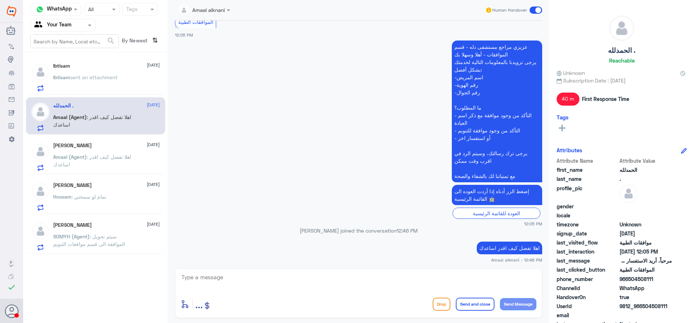
click at [118, 151] on div "[PERSON_NAME] [DATE] Amaal (Agent) : اهلا تفضل كيف اقدر اساعدك" at bounding box center [106, 156] width 107 height 29
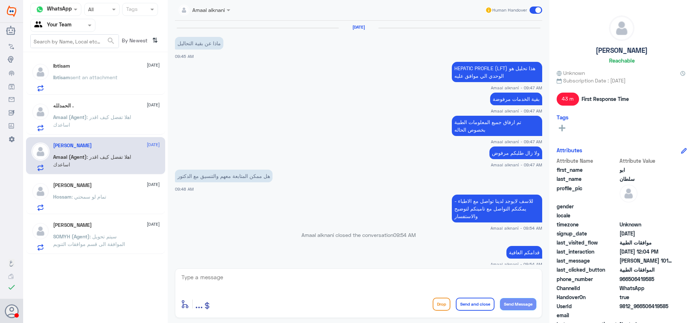
scroll to position [562, 0]
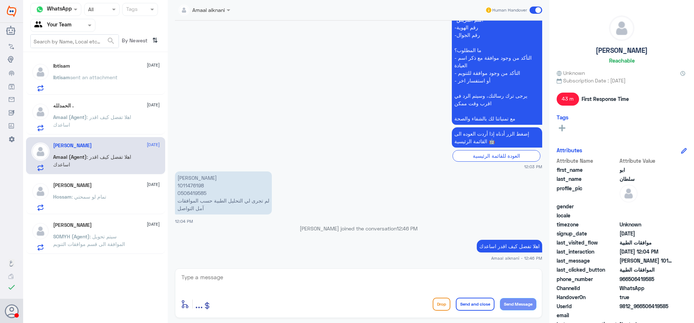
click at [112, 197] on div "Hossam : تمام لو سمحتي" at bounding box center [106, 203] width 107 height 16
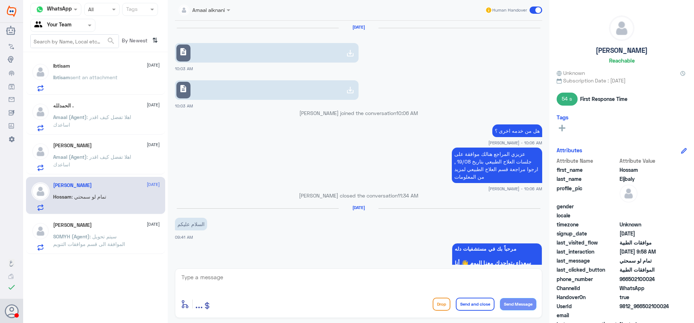
scroll to position [518, 0]
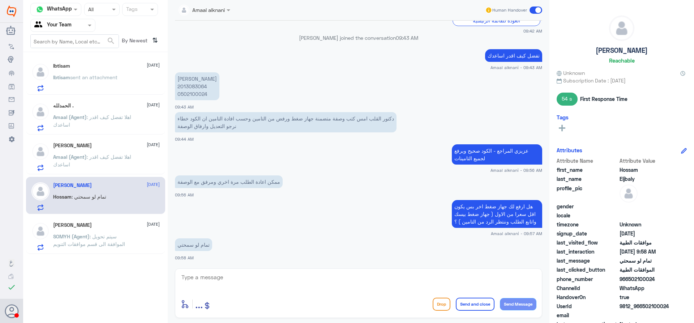
click at [98, 119] on span ": اهلا تفضل كيف اقدر اساعدك" at bounding box center [92, 121] width 78 height 14
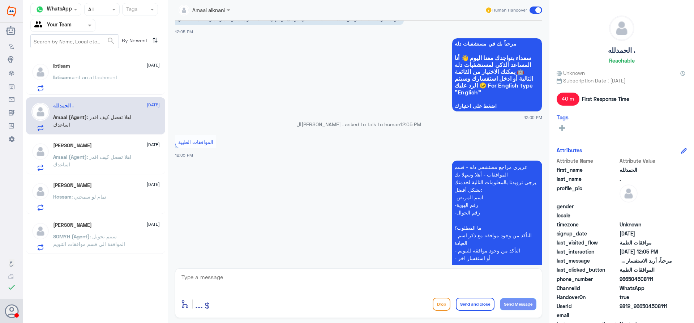
scroll to position [147, 0]
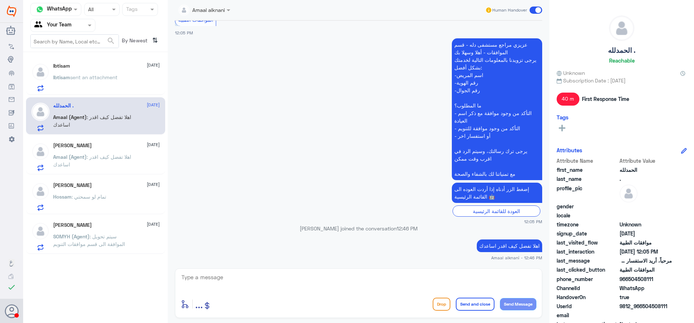
click at [363, 281] on textarea at bounding box center [359, 281] width 356 height 18
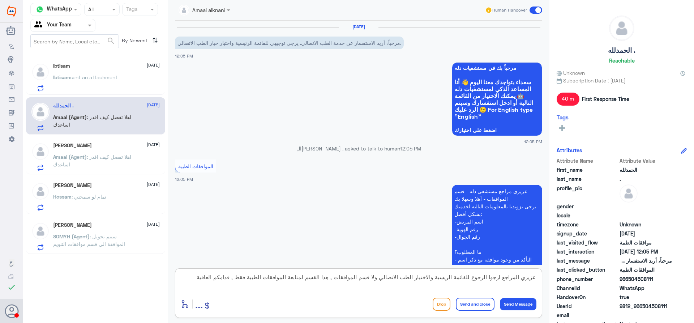
scroll to position [0, 0]
click at [450, 280] on textarea "عزيزي المراجع ارجوا الرجوع للقائمة الريسية والاختيار الطب الاتصالي ولا قسم المو…" at bounding box center [359, 281] width 356 height 18
type textarea "عزيزي المراجع ارجوا الرجوع للقائمة الرئيسية والاختيار الطب الاتصالي ولا قسم الم…"
click at [469, 309] on button "Send and close" at bounding box center [475, 304] width 39 height 13
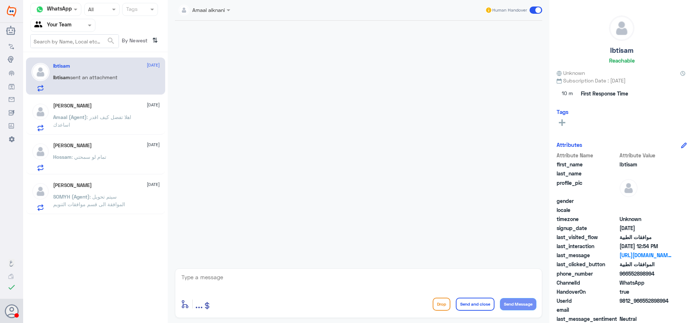
click at [98, 107] on div "[PERSON_NAME] [DATE]" at bounding box center [106, 106] width 107 height 6
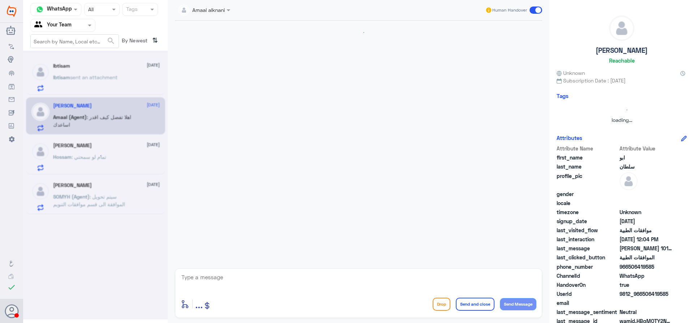
click at [103, 85] on div at bounding box center [95, 185] width 145 height 269
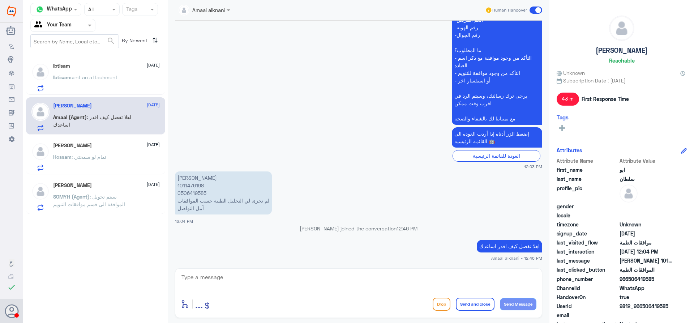
click at [103, 85] on p "Ibtisam sent an attachment" at bounding box center [85, 82] width 64 height 18
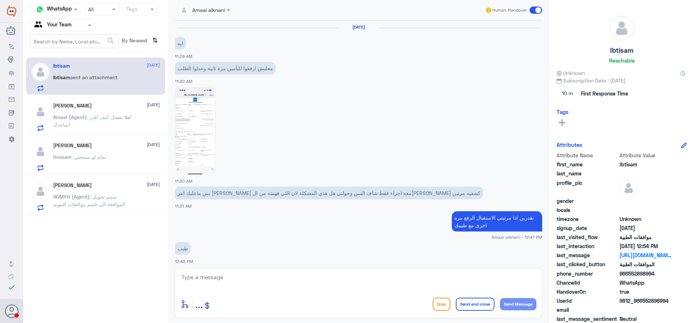
scroll to position [764, 0]
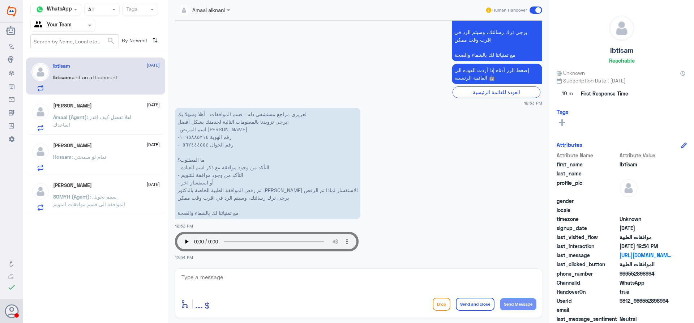
click at [89, 200] on p "SOMYH (Agent) : سيتم تحويل الموافقة الى قسم موافقات التنويم" at bounding box center [93, 202] width 81 height 18
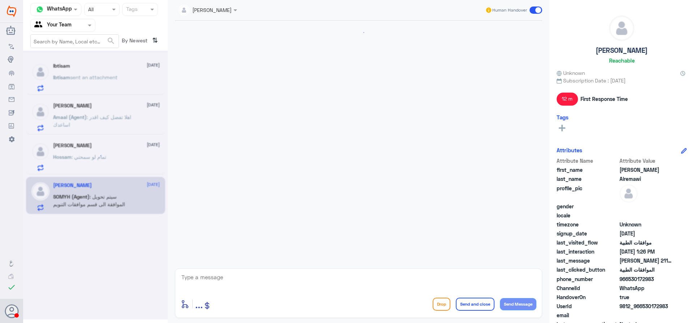
scroll to position [202, 0]
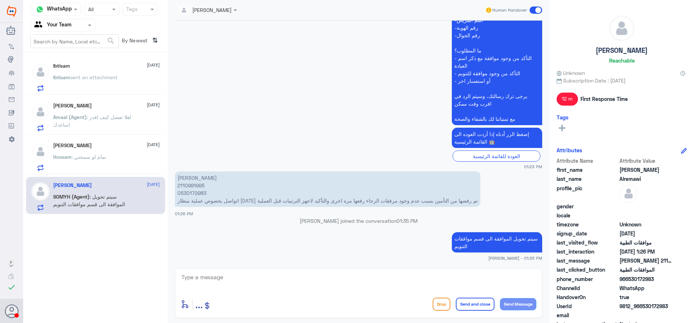
click at [195, 186] on p "[PERSON_NAME] 2110991995 0530172983 اتواصل بخصوص عملية منظار [DATE] تم رفضها من…" at bounding box center [328, 188] width 306 height 35
copy p "2110991995"
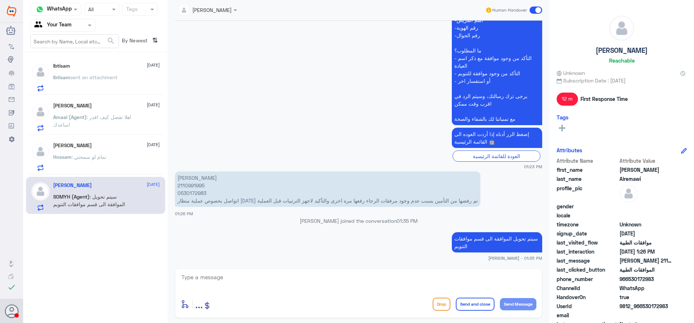
click at [137, 172] on div "Hossam Eljbaly [DATE] Hossam : تمام لو سمحتي" at bounding box center [95, 155] width 139 height 37
click at [136, 167] on div "Hossam : تمام لو سمحتي" at bounding box center [106, 163] width 107 height 16
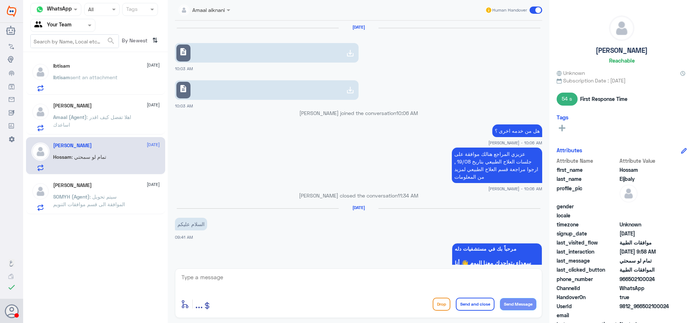
scroll to position [518, 0]
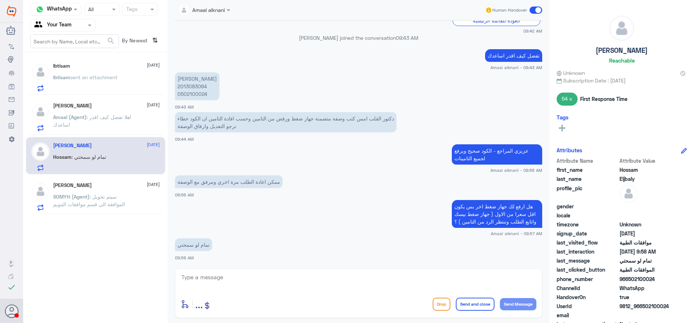
click at [132, 124] on p "Amaal (Agent) : اهلا تفضل كيف اقدر اساعدك" at bounding box center [93, 122] width 81 height 18
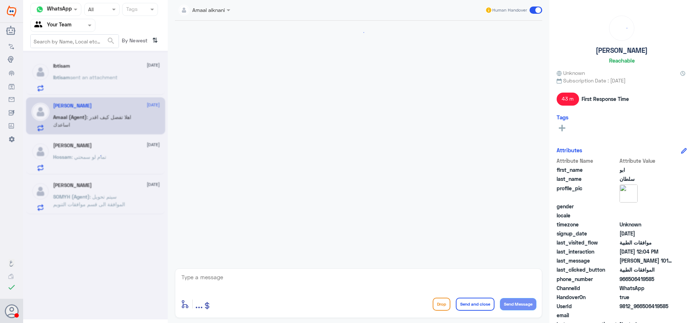
scroll to position [562, 0]
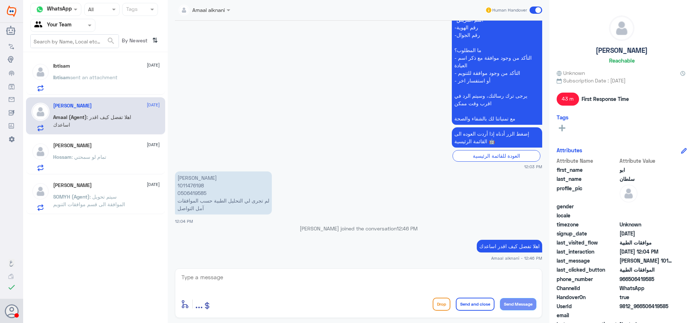
click at [131, 74] on div "Ibtisam [DATE] Ibtisam sent an attachment" at bounding box center [106, 77] width 107 height 29
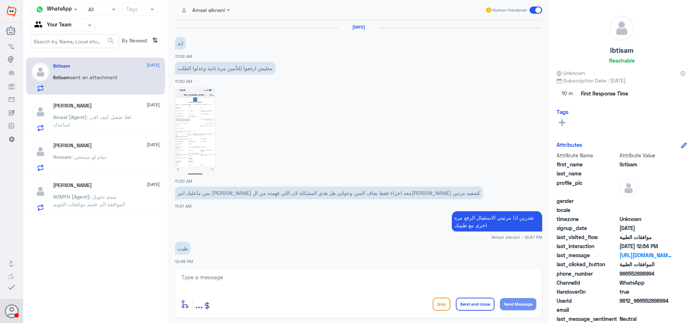
scroll to position [764, 0]
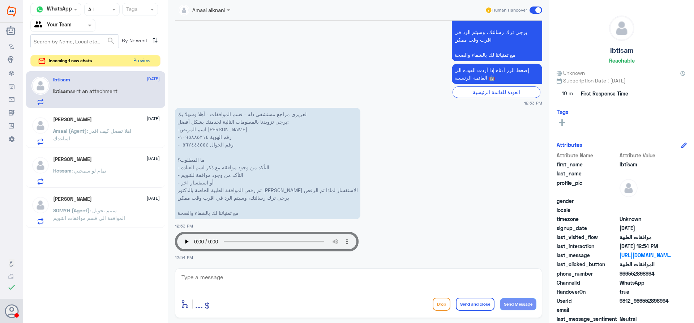
click at [140, 62] on button "Preview" at bounding box center [142, 60] width 22 height 11
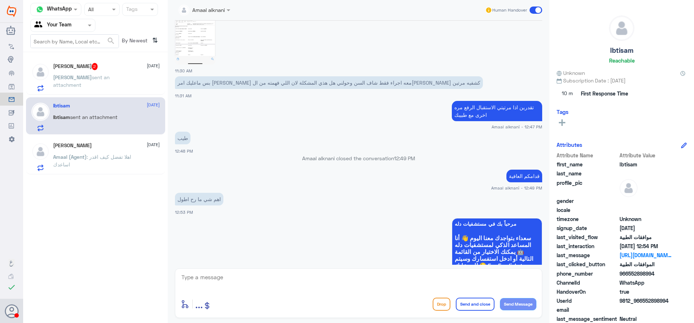
scroll to position [764, 0]
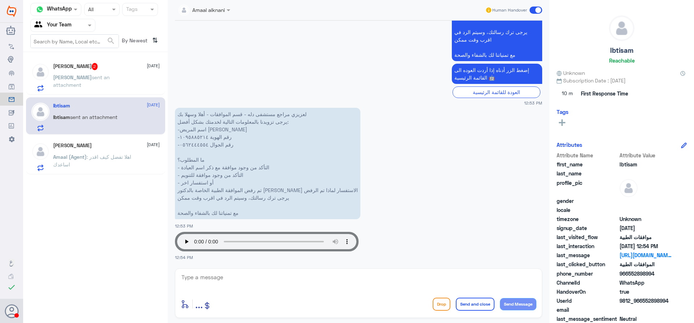
click at [107, 71] on div "[PERSON_NAME] 2 [DATE] [PERSON_NAME] sent an attachment" at bounding box center [106, 77] width 107 height 29
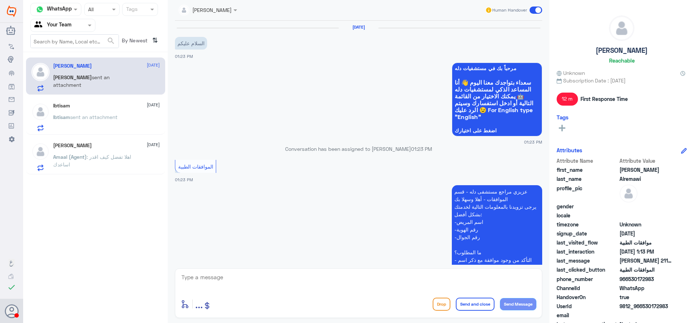
scroll to position [202, 0]
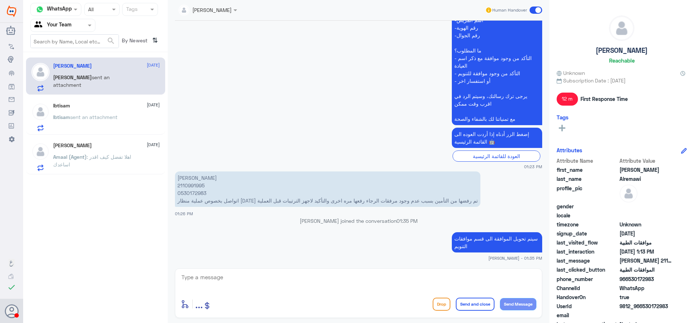
click at [83, 25] on div at bounding box center [63, 25] width 64 height 8
click at [65, 70] on Inbox "Your Inbox" at bounding box center [59, 73] width 25 height 6
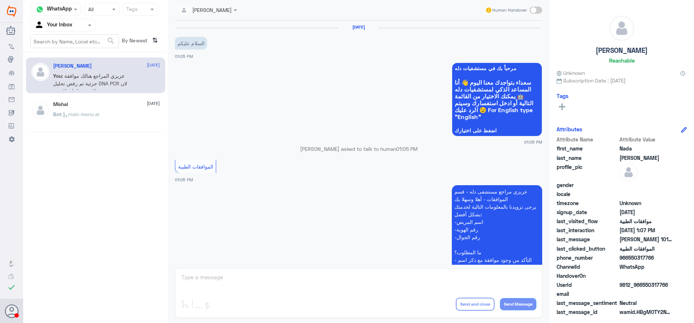
scroll to position [326, 0]
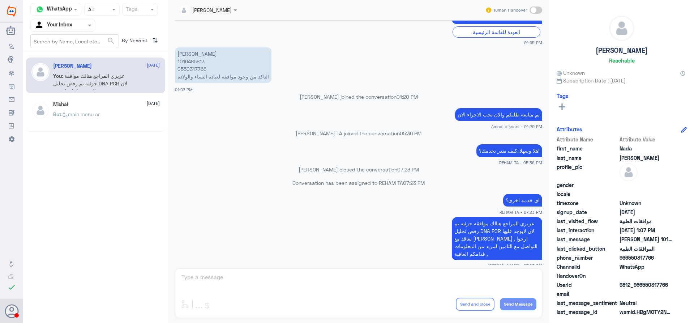
click at [75, 24] on div at bounding box center [63, 25] width 64 height 8
click at [74, 49] on div "Unassigned" at bounding box center [62, 48] width 65 height 17
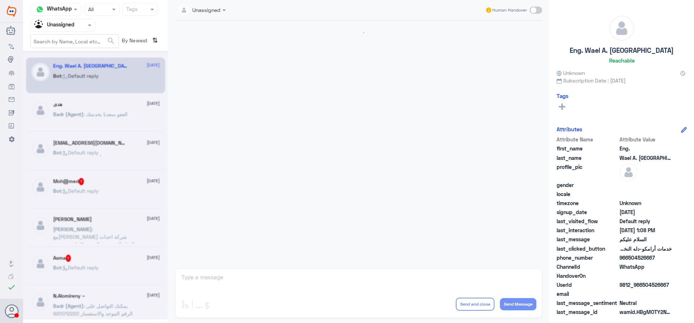
scroll to position [216, 0]
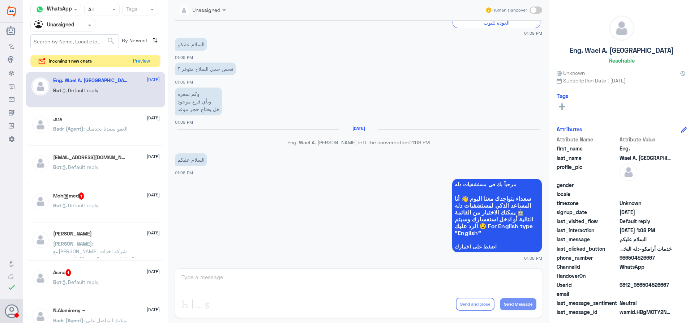
click at [119, 122] on div "هدى [DATE] Badr (Agent) : العفو [PERSON_NAME]نا بخدمتك" at bounding box center [106, 129] width 107 height 27
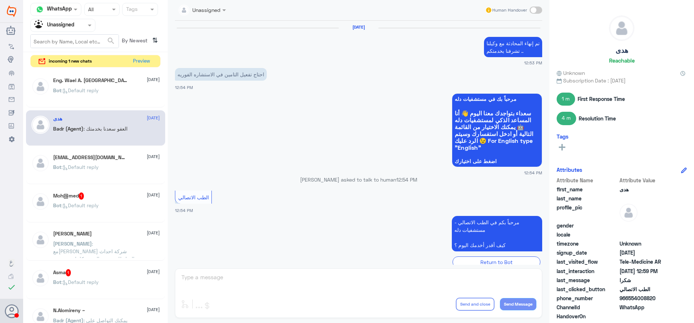
scroll to position [334, 0]
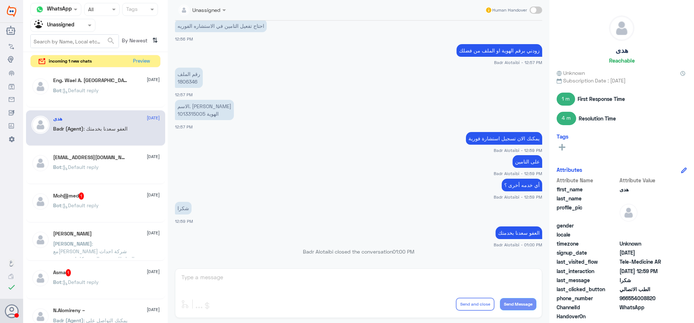
click at [97, 168] on span ": Default reply" at bounding box center [79, 167] width 37 height 6
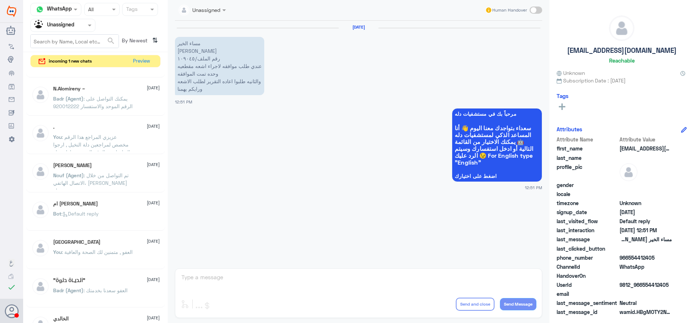
scroll to position [253, 0]
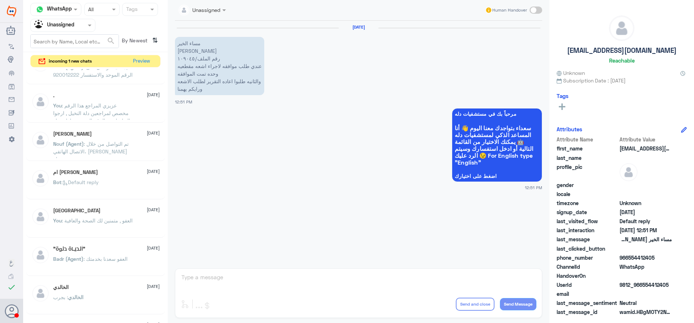
click at [104, 109] on p "You : عزيزي المراجع هذا الرقم مخصص لمراجعين دلة النخيل , ارجوا التواصل مع الرقم…" at bounding box center [93, 111] width 81 height 18
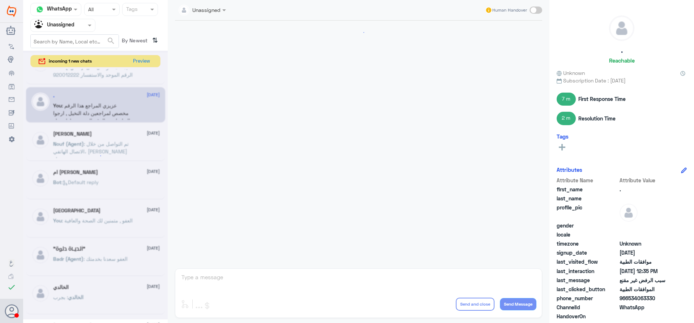
scroll to position [565, 0]
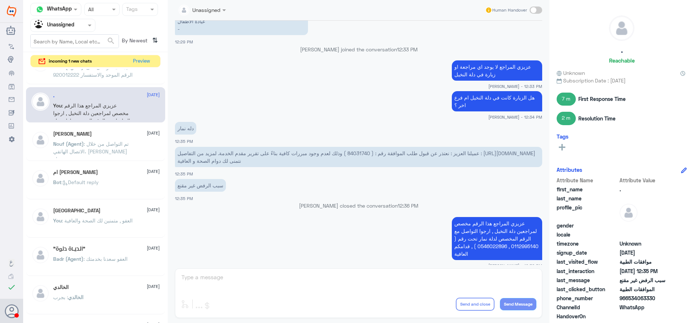
click at [89, 37] on input "text" at bounding box center [75, 41] width 88 height 13
click at [89, 29] on span at bounding box center [90, 25] width 9 height 8
click at [85, 66] on div "Your Inbox" at bounding box center [62, 64] width 65 height 17
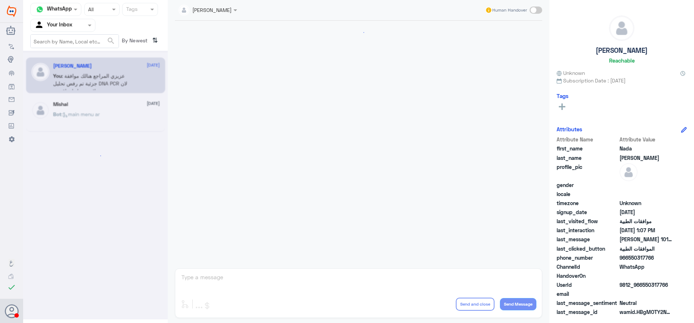
scroll to position [326, 0]
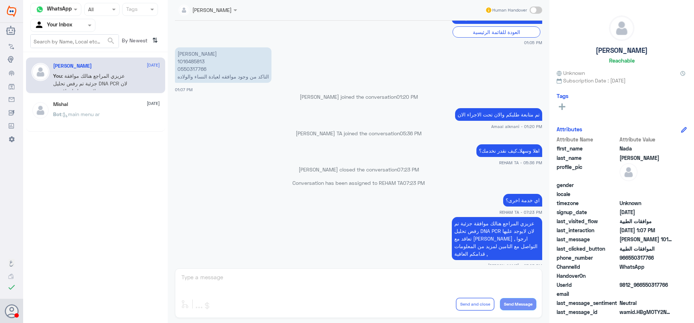
click at [80, 27] on div at bounding box center [63, 25] width 64 height 8
click at [73, 83] on div "Your Team" at bounding box center [62, 81] width 65 height 17
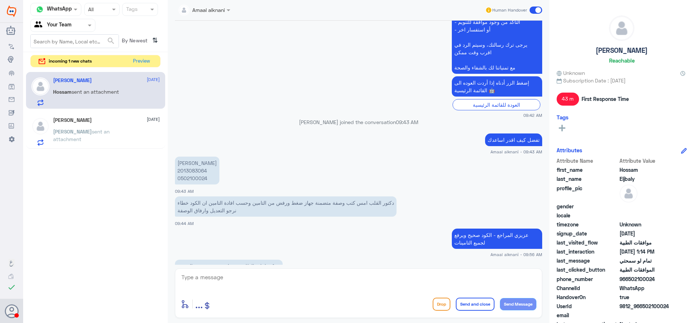
scroll to position [518, 0]
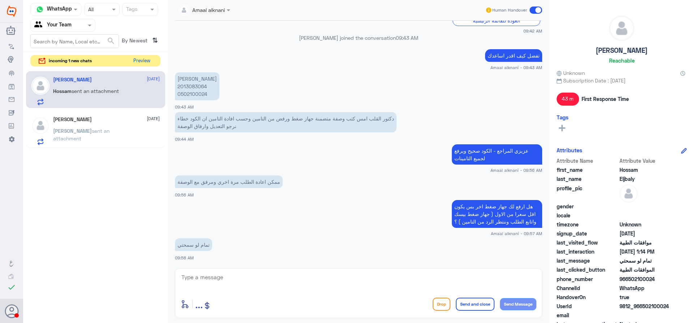
click at [139, 57] on button "Preview" at bounding box center [142, 60] width 22 height 11
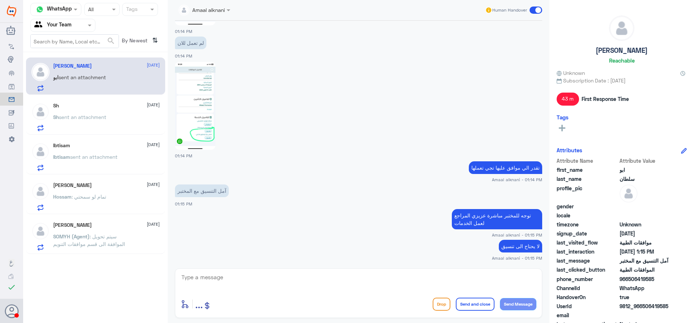
scroll to position [820, 0]
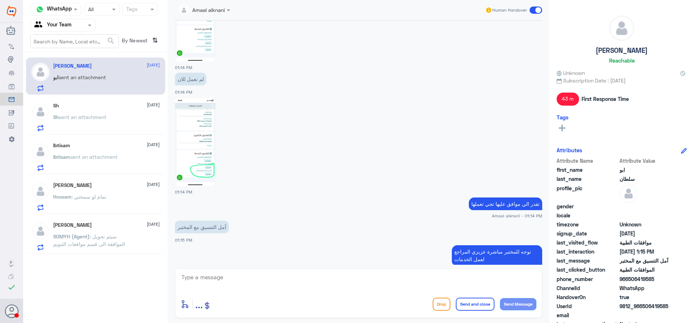
click at [206, 130] on img at bounding box center [195, 142] width 41 height 88
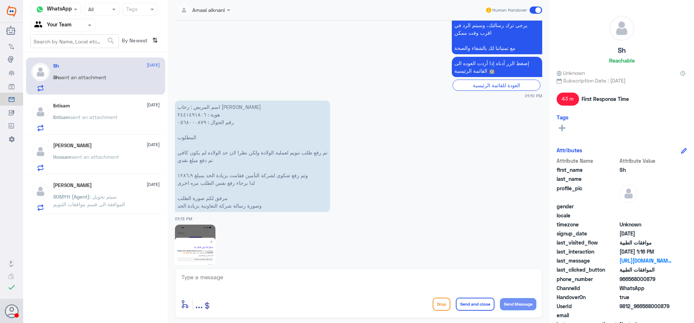
scroll to position [253, 0]
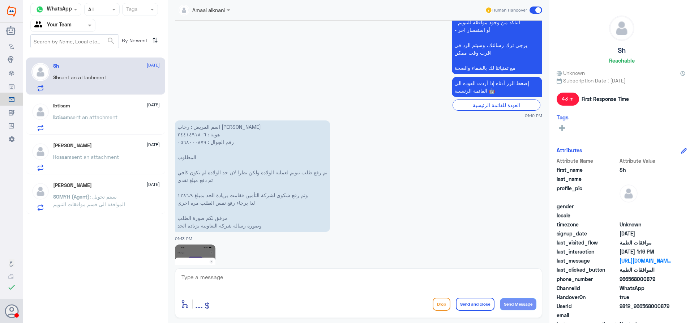
click at [137, 118] on div "Ibtisam sent an attachment" at bounding box center [106, 123] width 107 height 16
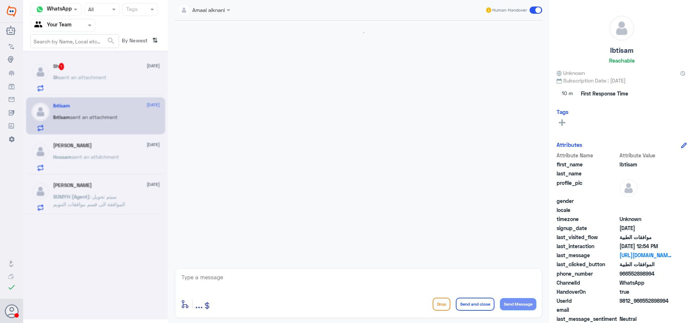
scroll to position [764, 0]
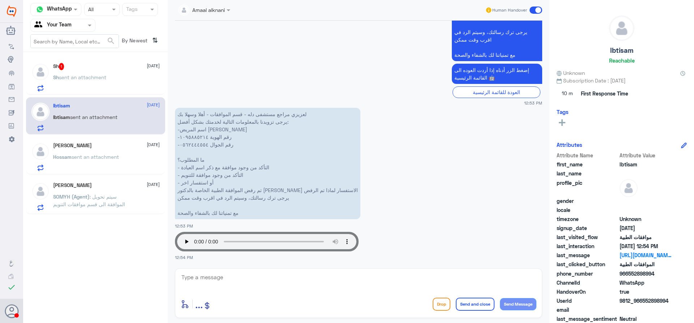
click at [106, 139] on div "Hossam Eljbaly 8 September Hossam sent an attachment" at bounding box center [95, 155] width 139 height 37
click at [100, 150] on div "Hossam Eljbaly 8 September Hossam sent an attachment" at bounding box center [106, 156] width 107 height 29
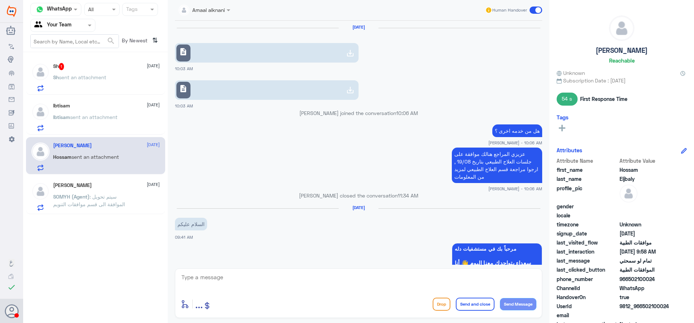
scroll to position [518, 0]
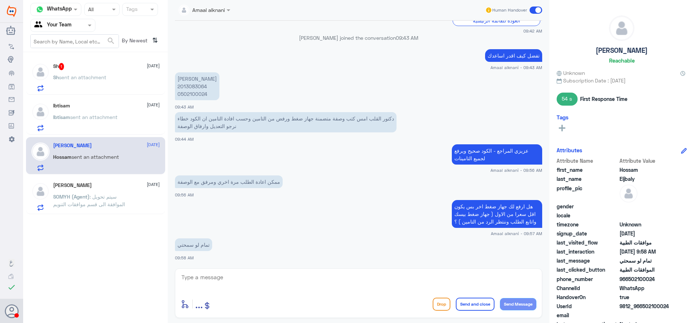
click at [102, 83] on p "Sh sent an attachment" at bounding box center [79, 82] width 53 height 18
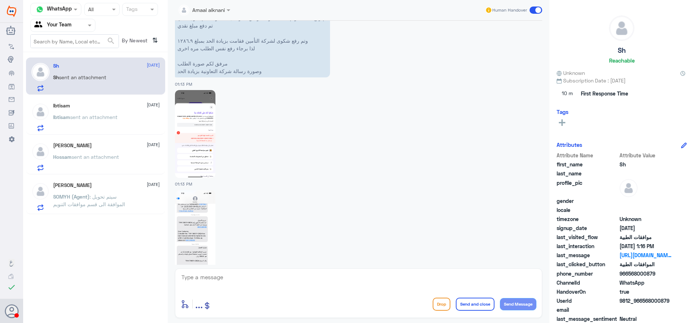
scroll to position [361, 0]
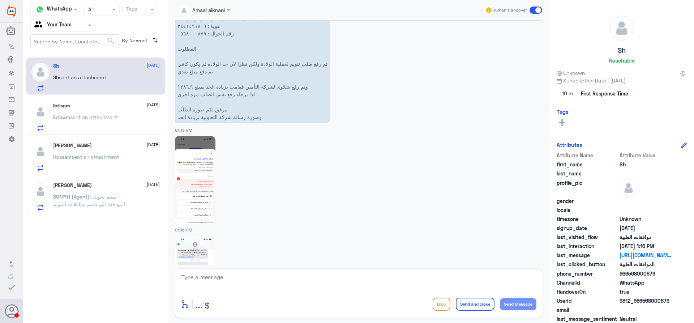
click at [192, 163] on img at bounding box center [195, 180] width 41 height 88
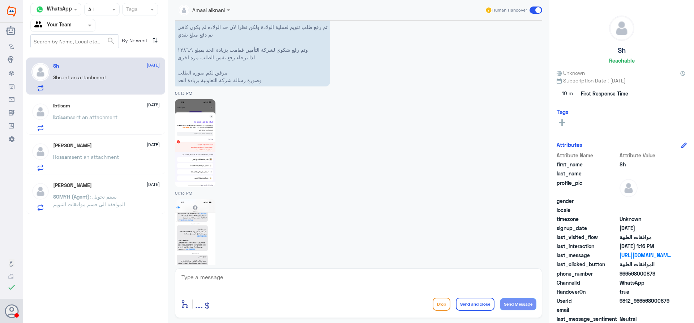
scroll to position [434, 0]
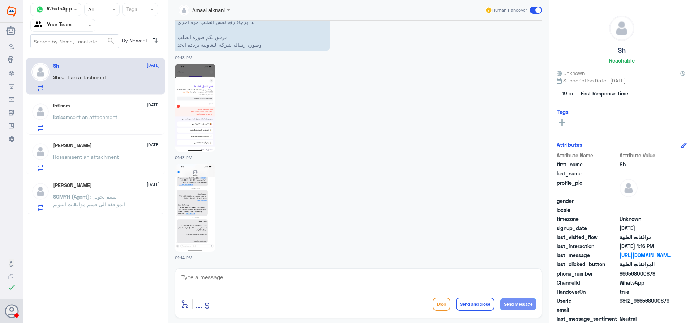
click at [194, 199] on img at bounding box center [195, 208] width 41 height 88
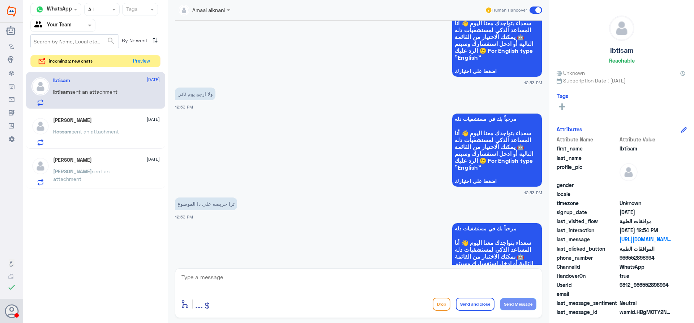
scroll to position [764, 0]
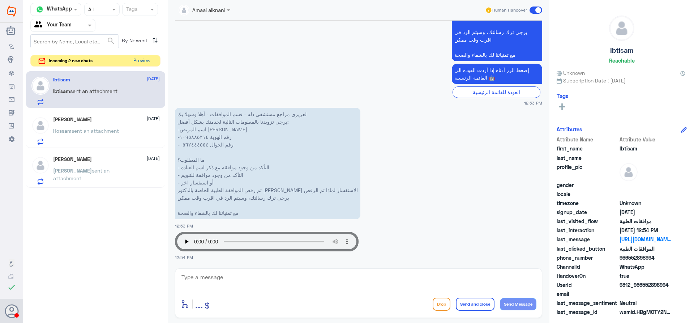
click at [147, 60] on button "Preview" at bounding box center [142, 60] width 22 height 11
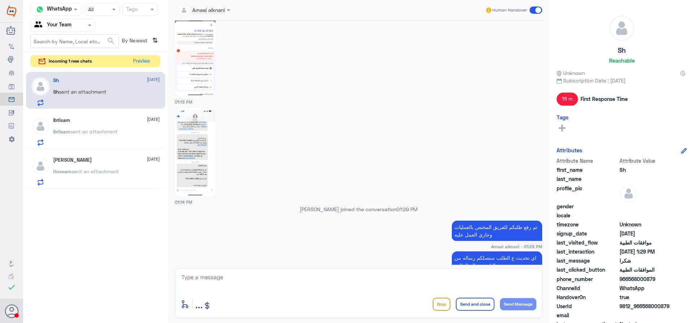
scroll to position [533, 0]
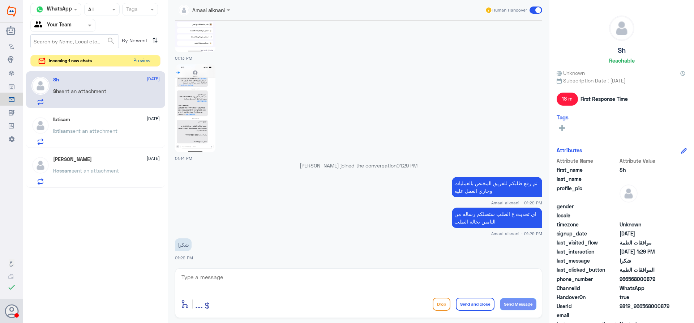
click at [147, 62] on button "Preview" at bounding box center [142, 60] width 22 height 11
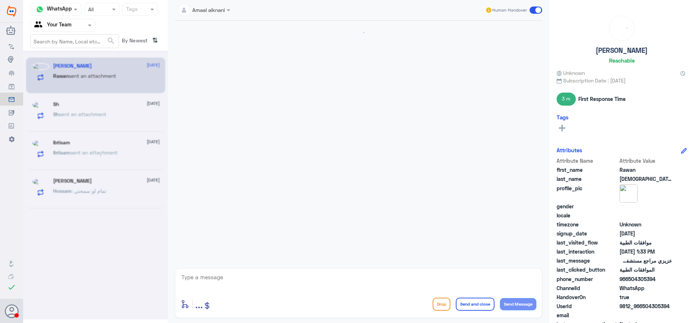
scroll to position [877, 0]
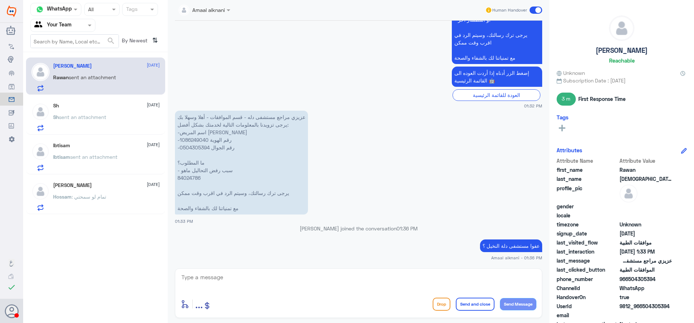
click at [189, 177] on p "عزيزي مراجع مستشفى دله - قسم الموافقات - أهلا وسهلا بك يرجى تزويدنا بالمعلومات …" at bounding box center [241, 163] width 133 height 104
copy p "84024786"
click at [190, 147] on p "عزيزي مراجع مستشفى دله - قسم الموافقات - أهلا وسهلا بك يرجى تزويدنا بالمعلومات …" at bounding box center [241, 163] width 133 height 104
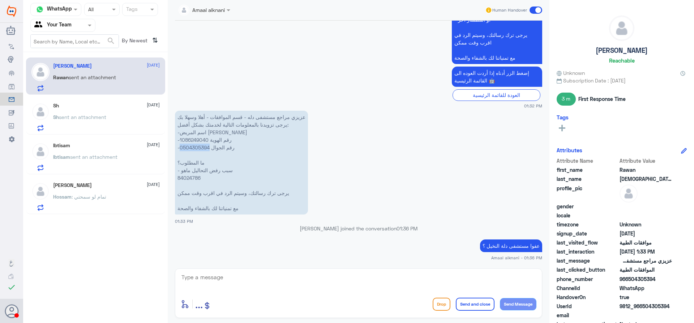
copy p "0504305394"
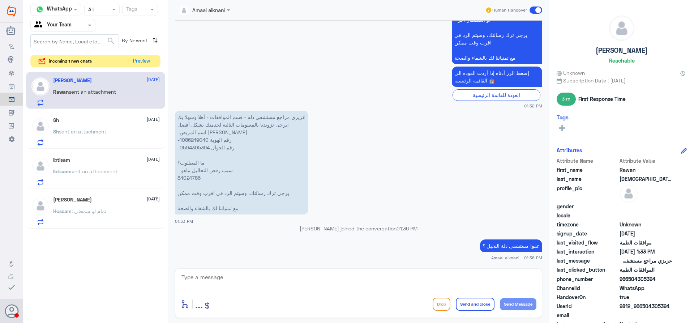
click at [198, 138] on p "عزيزي مراجع مستشفى دله - قسم الموافقات - أهلا وسهلا بك يرجى تزويدنا بالمعلومات …" at bounding box center [241, 163] width 133 height 104
copy p "1086249040"
click at [132, 58] on button "Preview" at bounding box center [142, 60] width 22 height 11
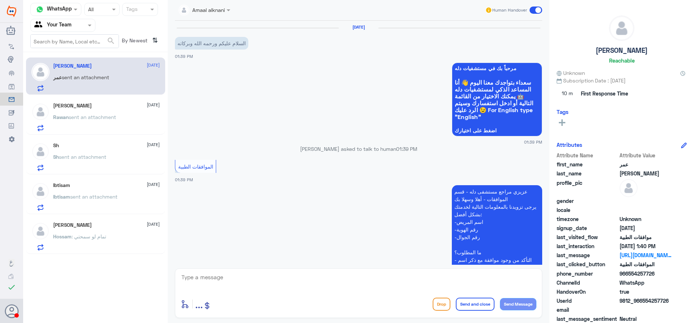
scroll to position [210, 0]
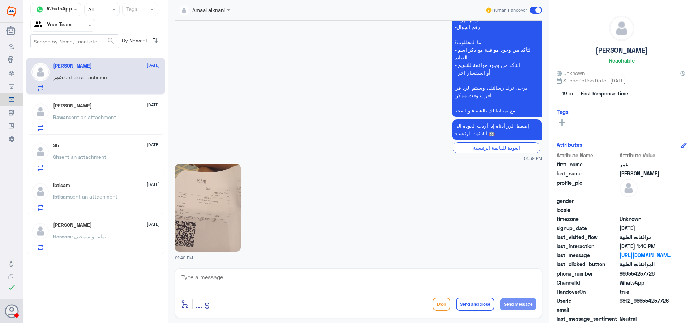
click at [193, 237] on img at bounding box center [208, 208] width 66 height 88
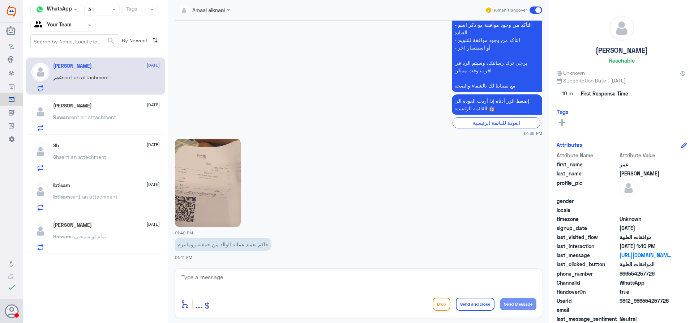
scroll to position [335, 0]
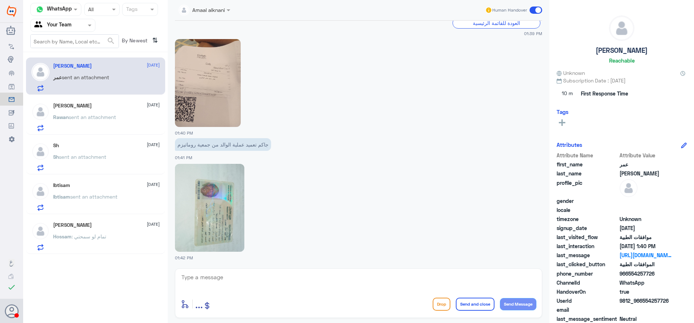
click at [216, 199] on img at bounding box center [209, 208] width 69 height 88
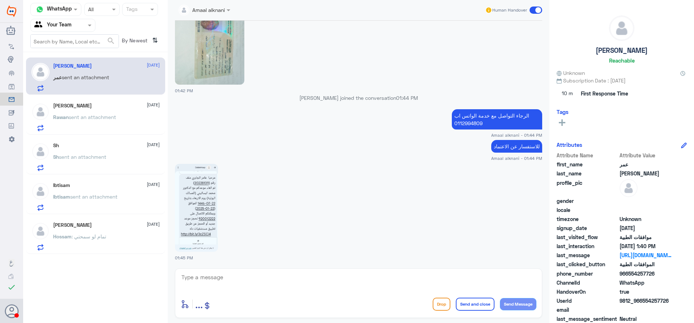
click at [203, 196] on img at bounding box center [196, 208] width 43 height 88
click at [178, 198] on img at bounding box center [196, 208] width 43 height 88
click at [125, 118] on div "[PERSON_NAME] sent an attachment" at bounding box center [106, 123] width 107 height 16
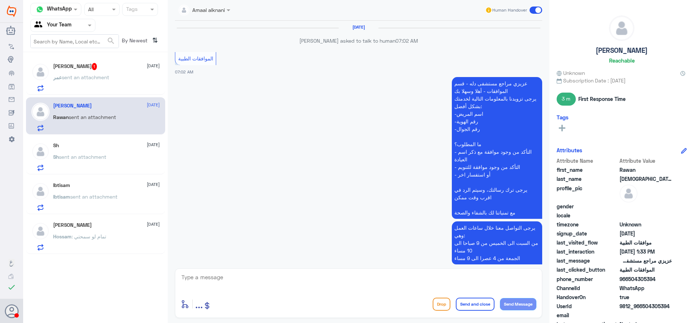
scroll to position [877, 0]
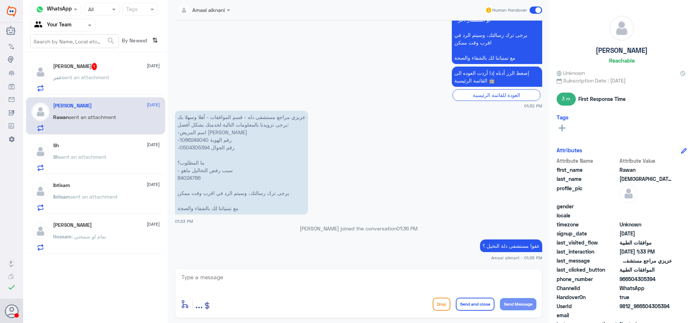
click at [68, 84] on p "عمر sent an attachment" at bounding box center [81, 82] width 56 height 18
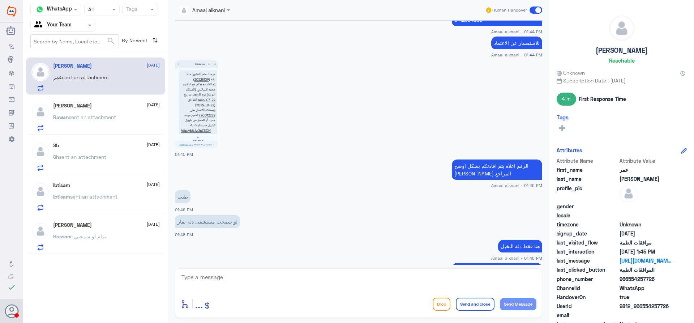
scroll to position [728, 0]
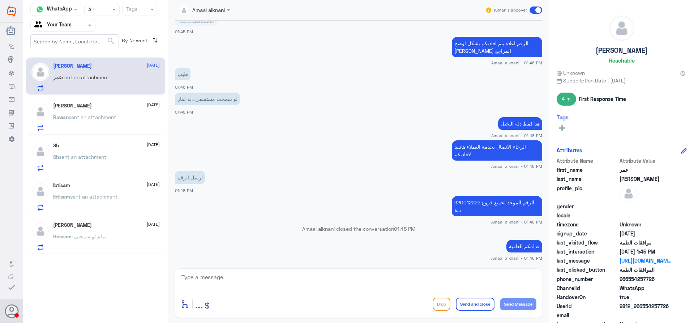
click at [422, 279] on textarea at bounding box center [359, 281] width 356 height 18
paste textarea "( 0112995140 , 0546022896 )"
type textarea "( 0112995140 , 0546022896 ) ارقام دلة نمار , قدامكم العافية"
click at [469, 301] on button "Send and close" at bounding box center [475, 304] width 39 height 13
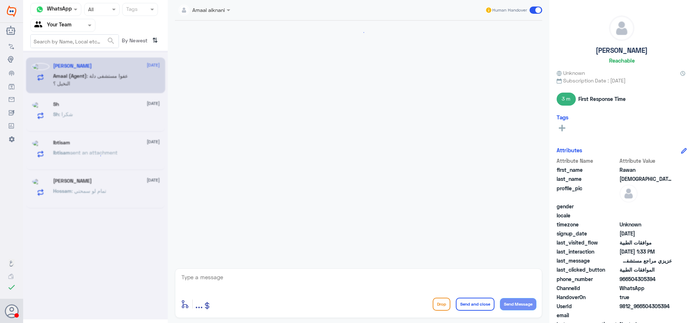
scroll to position [877, 0]
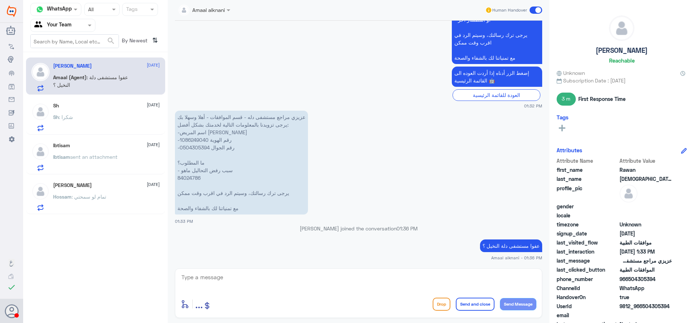
click at [95, 111] on div "Sh [DATE] Sh : شكرا" at bounding box center [106, 117] width 107 height 29
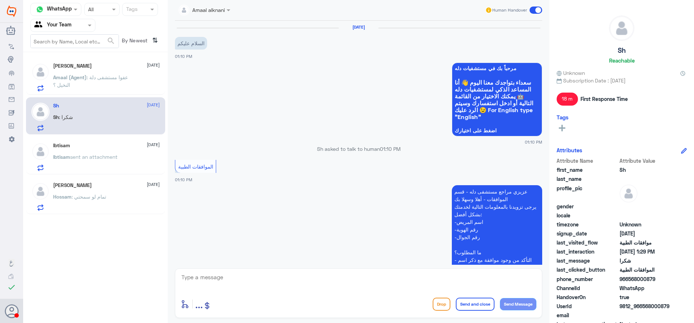
scroll to position [533, 0]
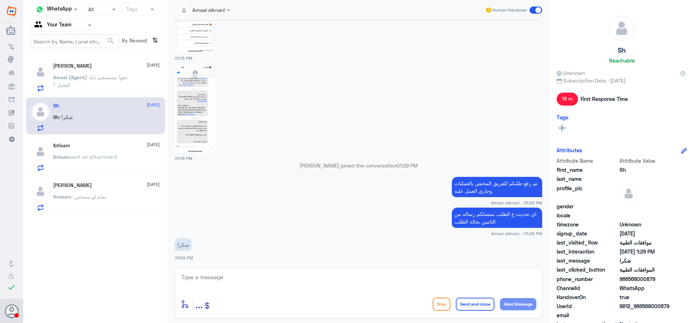
click at [302, 281] on textarea at bounding box center [359, 281] width 356 height 18
type textarea "العفو , قدامكم العافية"
drag, startPoint x: 454, startPoint y: 303, endPoint x: 464, endPoint y: 290, distance: 16.0
click at [455, 303] on div "Drop Send and close Send Message" at bounding box center [485, 304] width 104 height 13
click at [468, 305] on button "Send and close" at bounding box center [475, 304] width 39 height 13
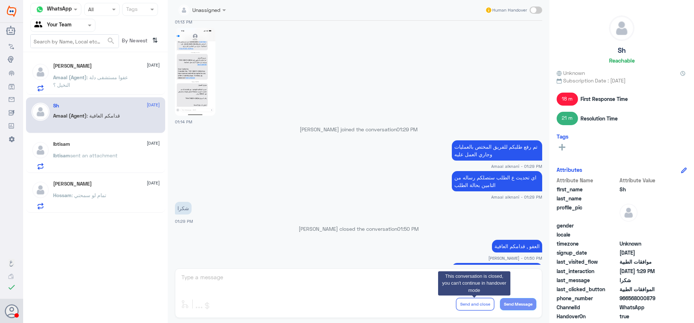
scroll to position [623, 0]
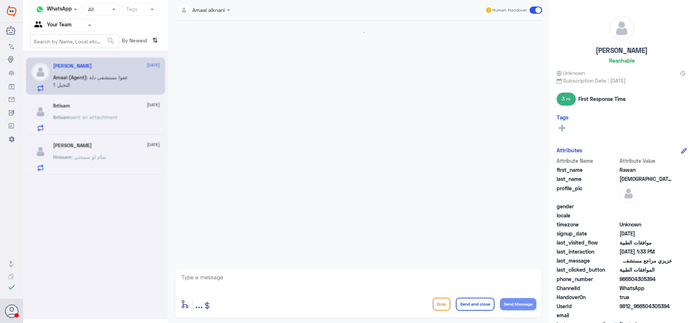
scroll to position [877, 0]
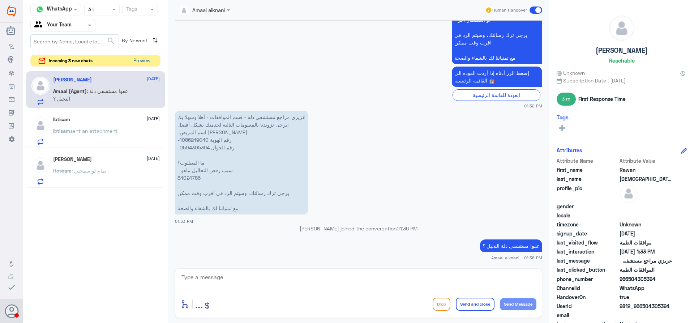
click at [144, 60] on button "Preview" at bounding box center [142, 60] width 22 height 11
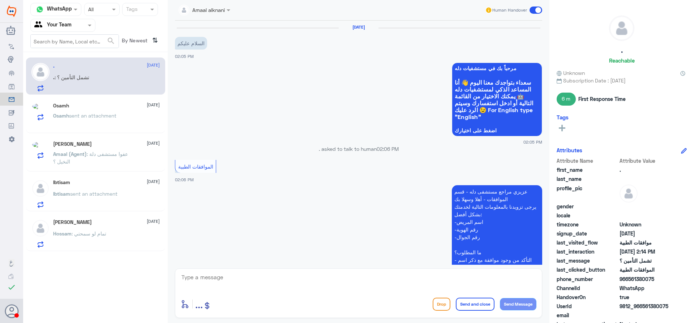
scroll to position [219, 0]
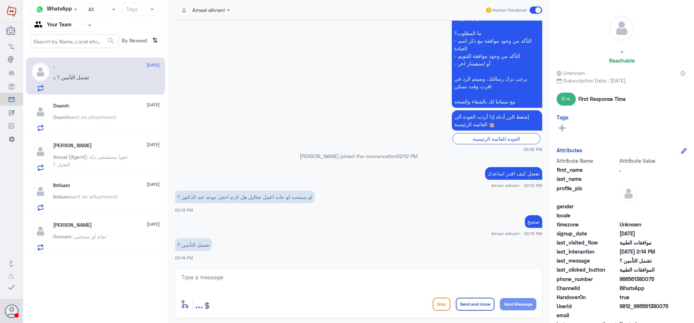
click at [111, 104] on div "Osamh [DATE]" at bounding box center [106, 106] width 107 height 6
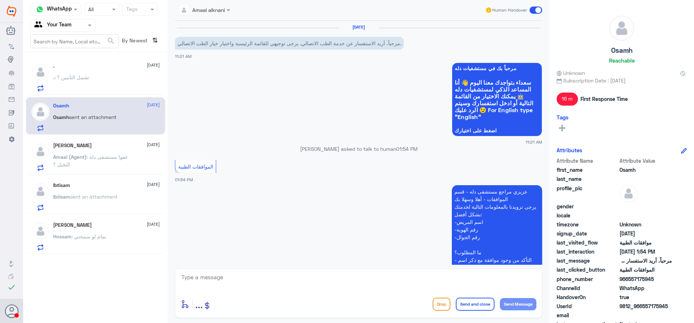
click at [104, 154] on span ": عفوا مستشفى دلة النخيل ؟" at bounding box center [90, 161] width 75 height 14
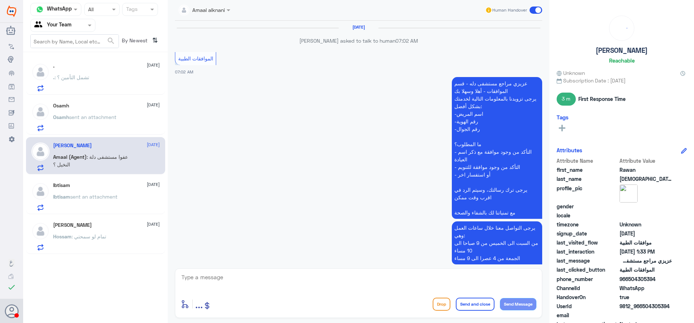
scroll to position [877, 0]
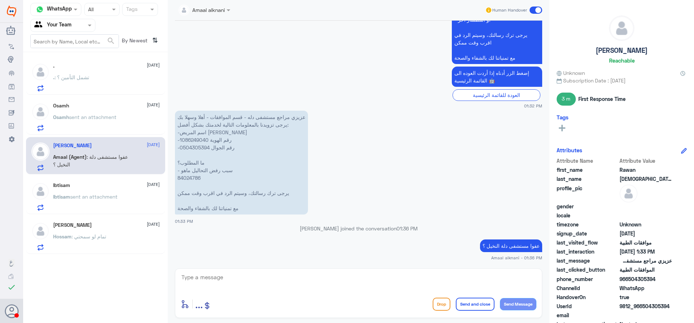
click at [79, 26] on div at bounding box center [63, 25] width 64 height 8
click at [76, 56] on div "Unassigned" at bounding box center [62, 57] width 65 height 17
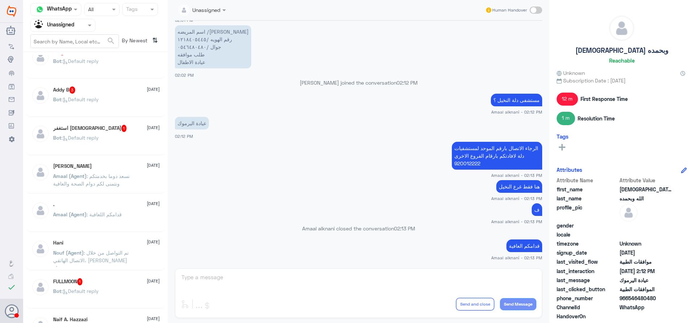
scroll to position [438, 0]
click at [133, 130] on div "استغفر الله 1 8 September" at bounding box center [106, 127] width 107 height 7
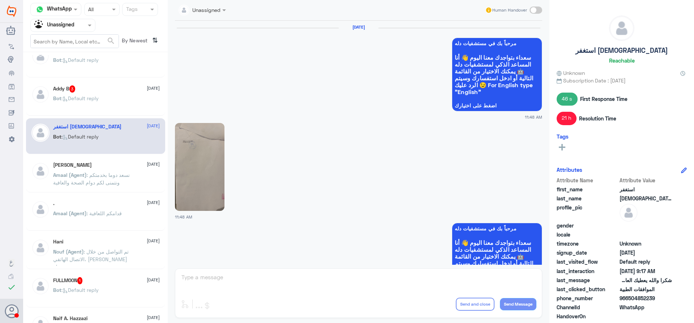
scroll to position [832, 0]
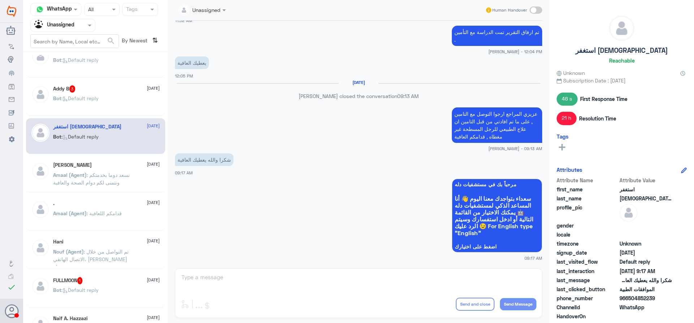
click at [133, 100] on div "Bot : Default reply" at bounding box center [106, 104] width 107 height 16
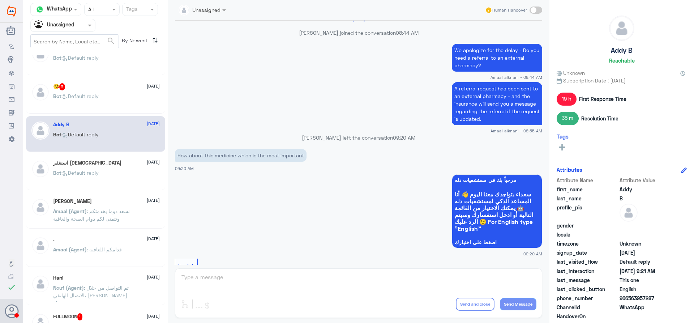
scroll to position [399, 0]
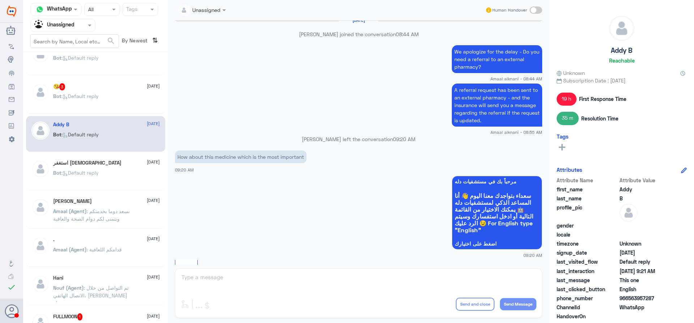
click at [96, 87] on div "😘 3 8 September" at bounding box center [106, 86] width 107 height 7
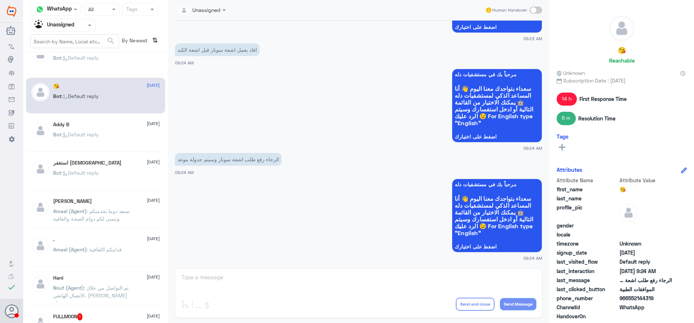
scroll to position [365, 0]
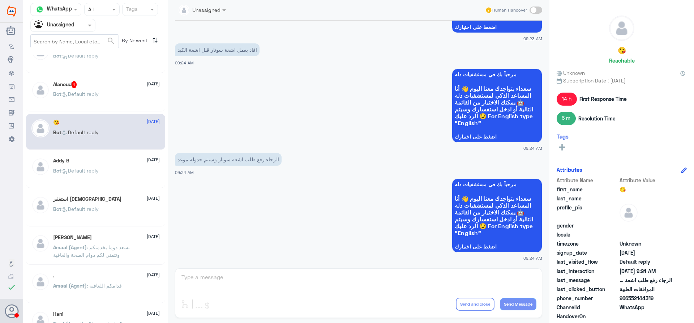
click at [103, 95] on div "Bot : Default reply" at bounding box center [106, 100] width 107 height 16
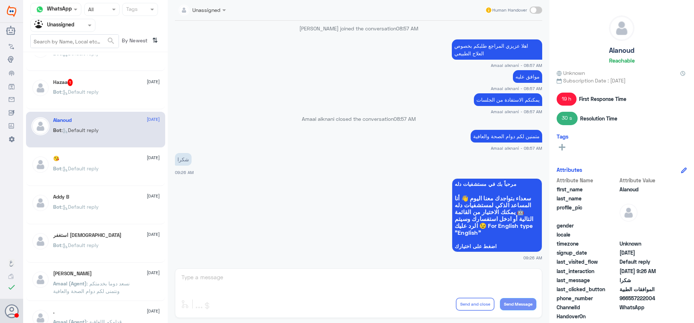
scroll to position [293, 0]
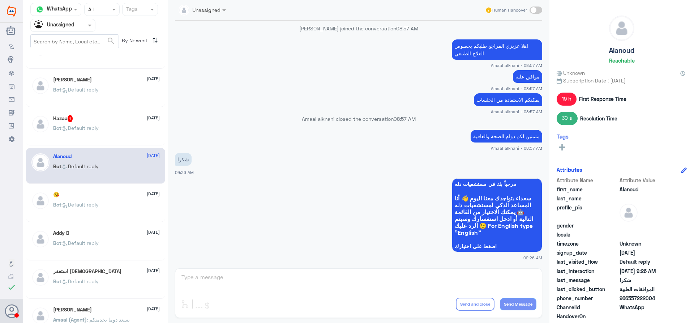
click at [97, 116] on div "Hazaa 1 8 September" at bounding box center [106, 118] width 107 height 7
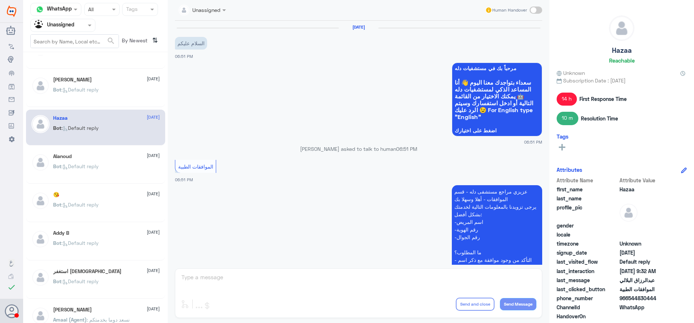
scroll to position [493, 0]
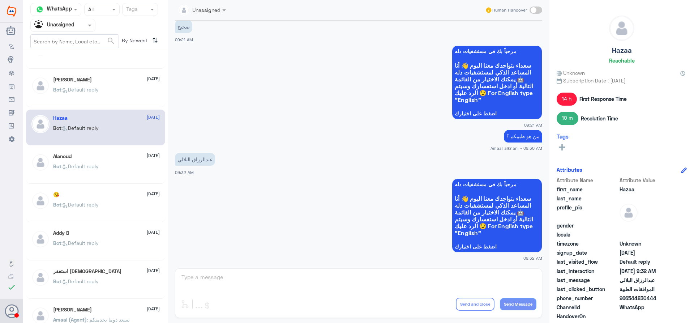
click at [97, 97] on p "Bot : Default reply" at bounding box center [76, 95] width 46 height 18
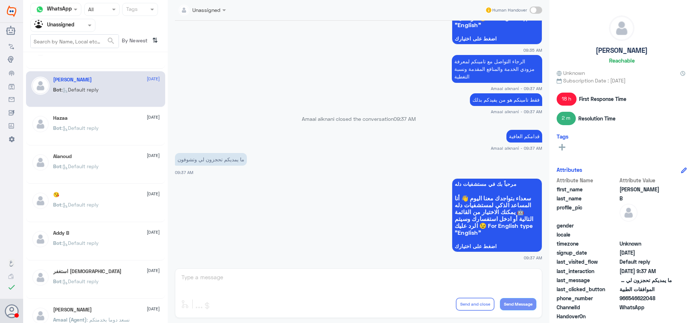
scroll to position [257, 0]
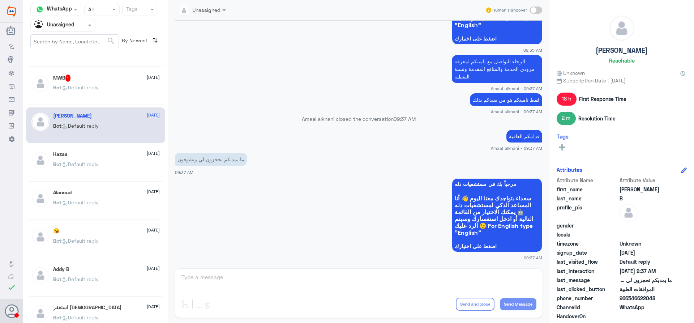
click at [93, 153] on div "Hazaa 8 September" at bounding box center [106, 154] width 107 height 6
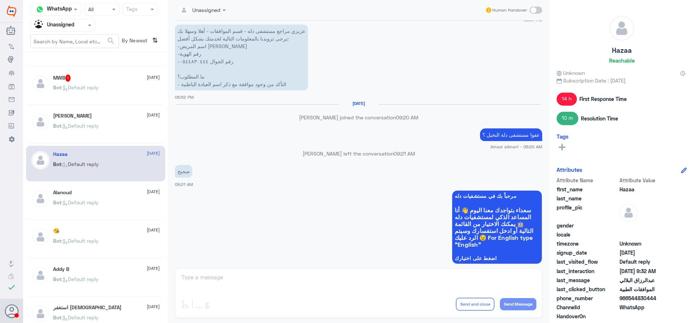
click at [94, 112] on div "Sara B 8 September Bot : Default reply" at bounding box center [95, 125] width 139 height 36
click at [89, 117] on div "Sara B 8 September" at bounding box center [106, 116] width 107 height 6
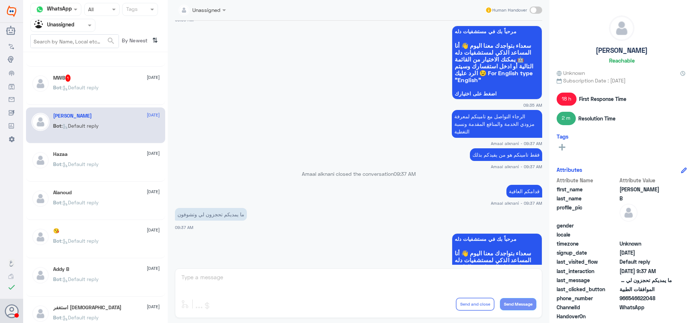
scroll to position [528, 0]
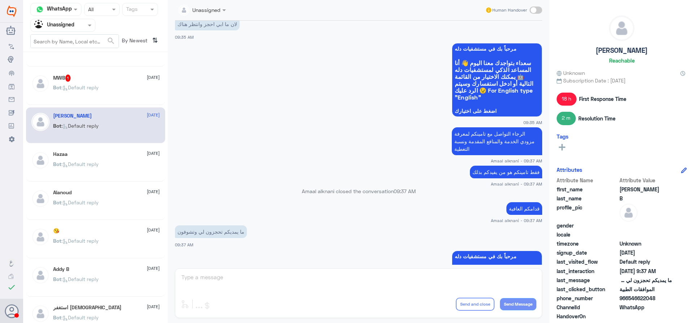
click at [97, 93] on p "Bot : Default reply" at bounding box center [76, 93] width 46 height 18
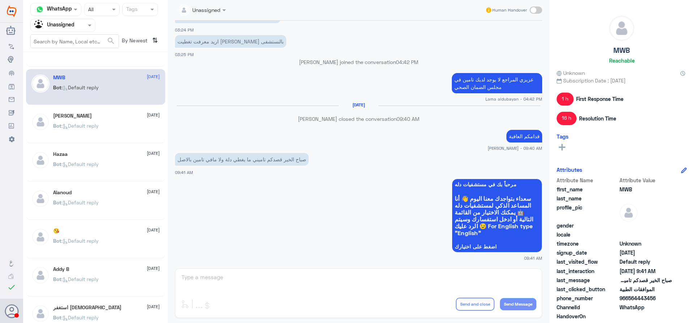
scroll to position [221, 0]
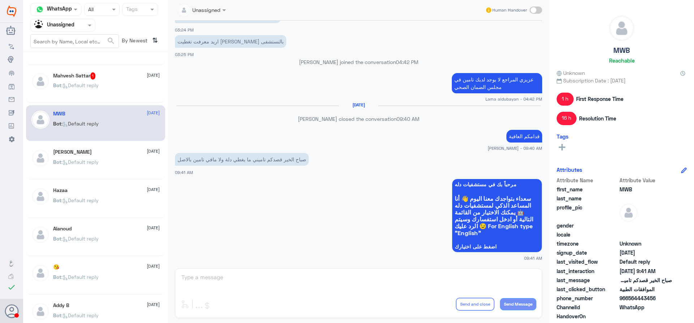
click at [97, 93] on p "Bot : Default reply" at bounding box center [76, 90] width 46 height 18
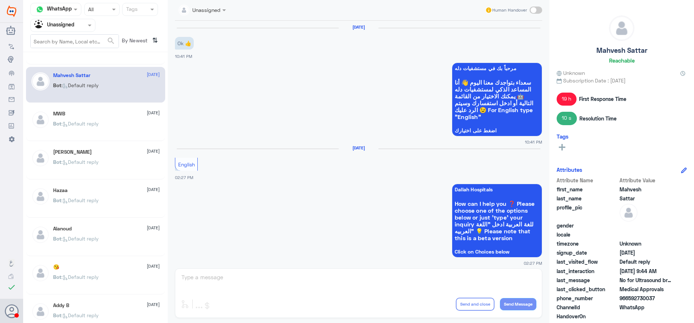
scroll to position [645, 0]
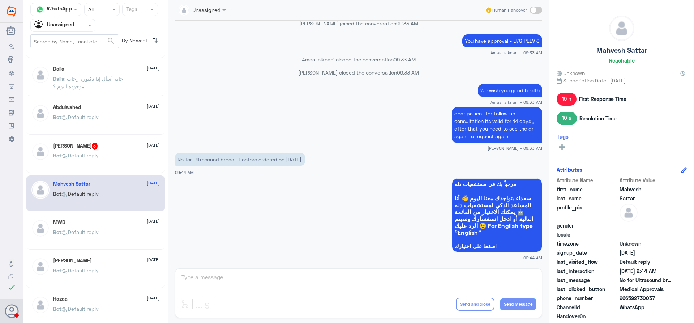
click at [97, 157] on span ": Default reply" at bounding box center [79, 155] width 37 height 6
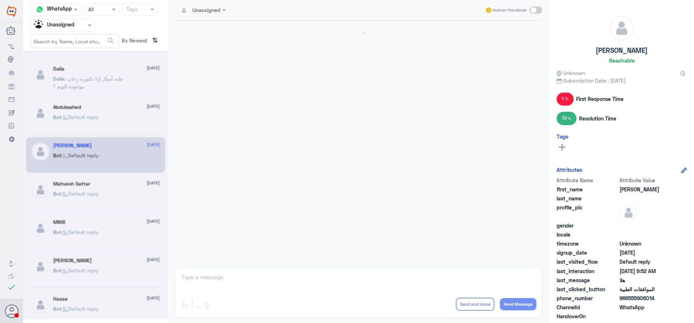
scroll to position [578, 0]
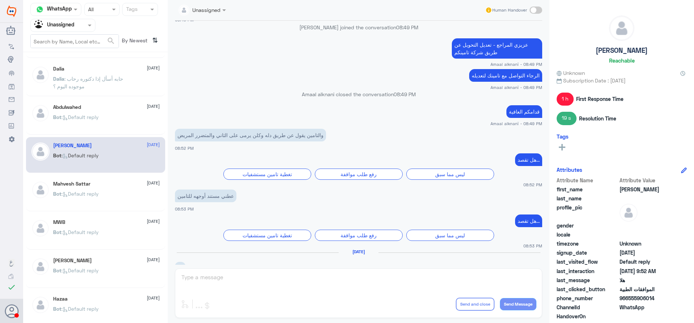
click at [104, 125] on div "Bot : Default reply" at bounding box center [106, 123] width 107 height 16
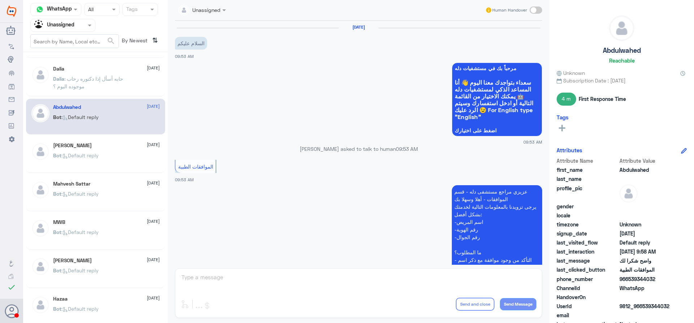
scroll to position [352, 0]
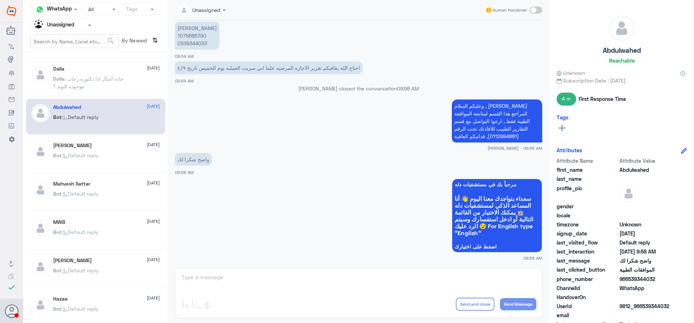
click at [99, 83] on p "Dalia : حابه أسأل إذا دكتوره رحاب موجوده اليوم ؟" at bounding box center [93, 84] width 81 height 18
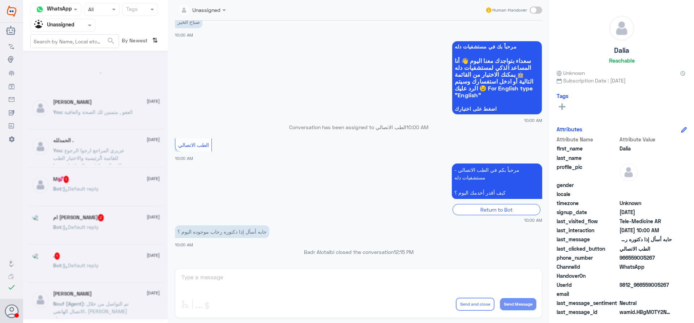
scroll to position [13, 0]
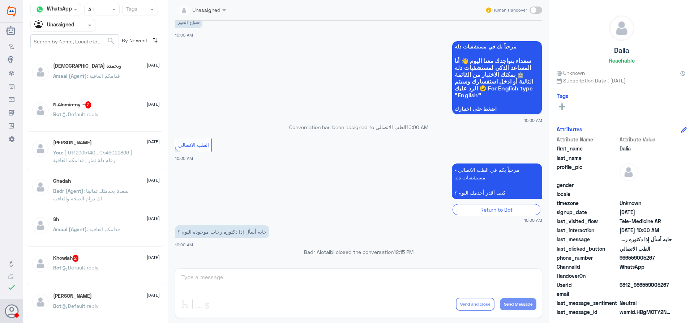
click at [60, 24] on input "text" at bounding box center [54, 25] width 40 height 8
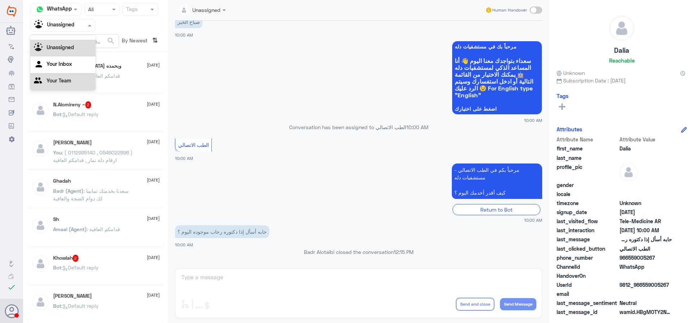
click at [63, 81] on Team "Your Team" at bounding box center [59, 80] width 25 height 6
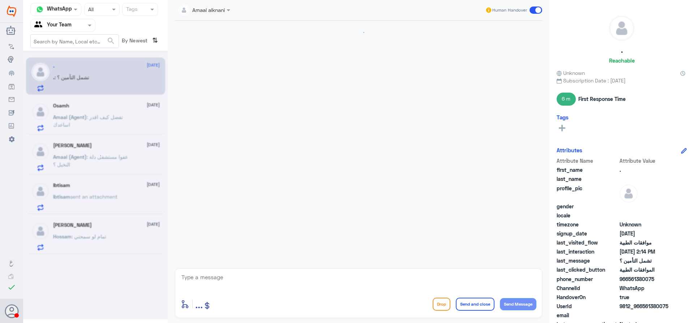
scroll to position [219, 0]
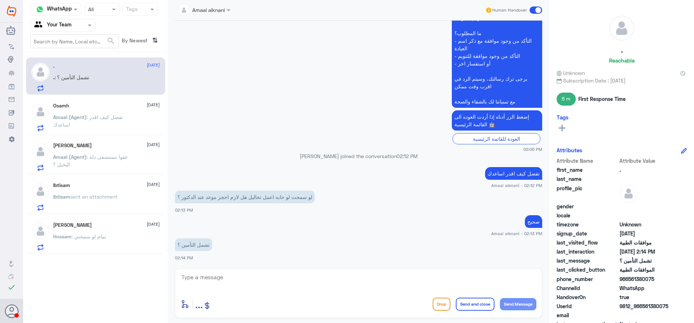
click at [93, 121] on p "Amaal (Agent) : تفضل كيف اقدر اساعدك" at bounding box center [93, 122] width 81 height 18
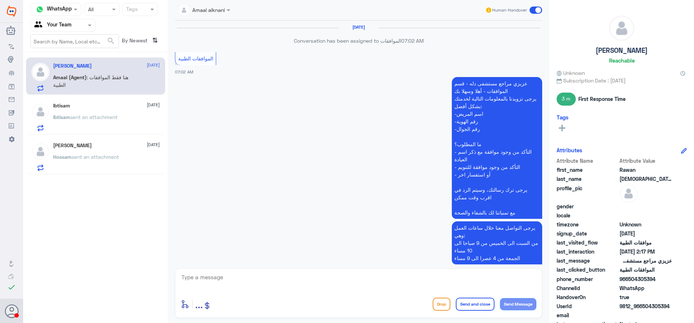
scroll to position [877, 0]
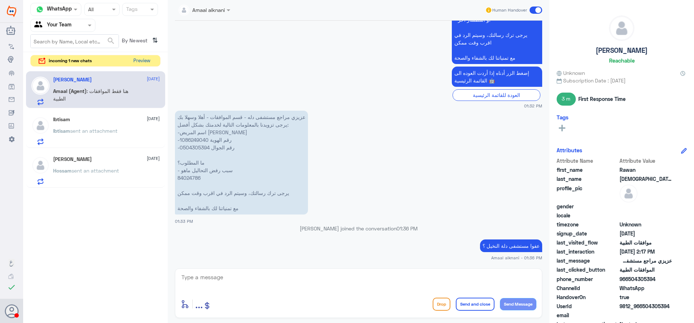
click at [144, 64] on button "Preview" at bounding box center [142, 60] width 22 height 11
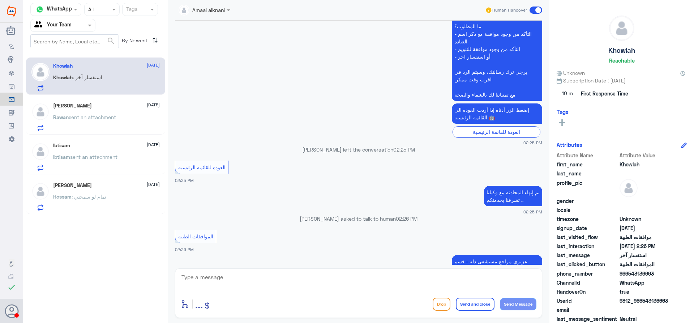
scroll to position [554, 0]
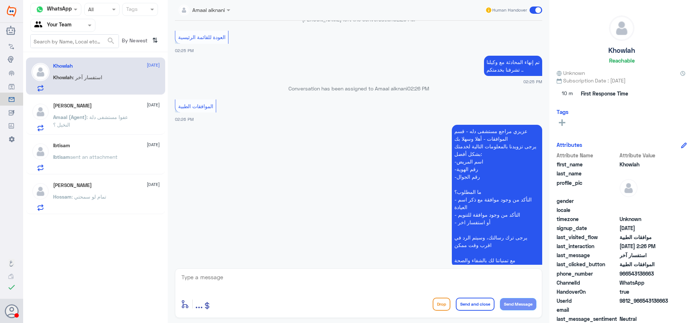
scroll to position [2007, 0]
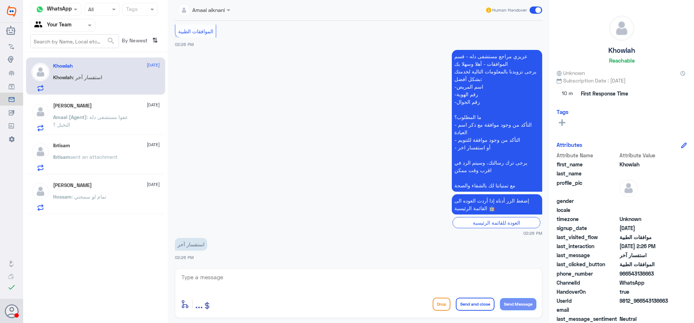
click at [92, 107] on h5 "[PERSON_NAME]" at bounding box center [72, 106] width 39 height 6
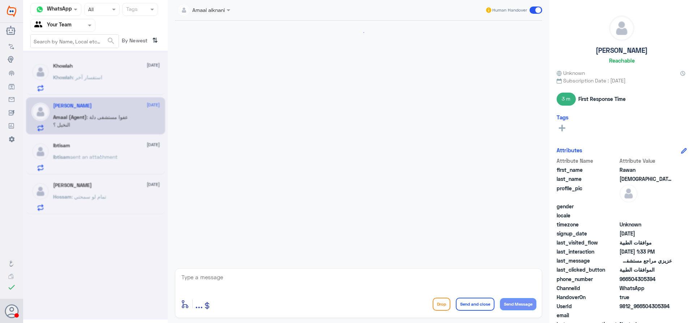
scroll to position [877, 0]
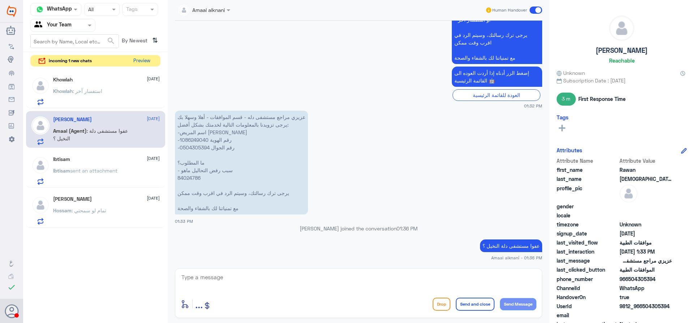
click at [145, 61] on button "Preview" at bounding box center [142, 60] width 22 height 11
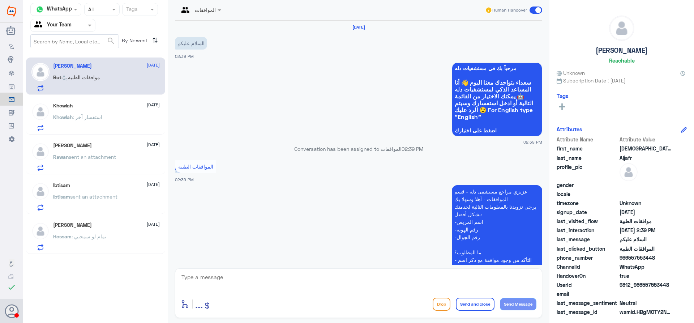
click at [103, 191] on div "Ibtisam [DATE] Ibtisam sent an attachment" at bounding box center [106, 196] width 107 height 29
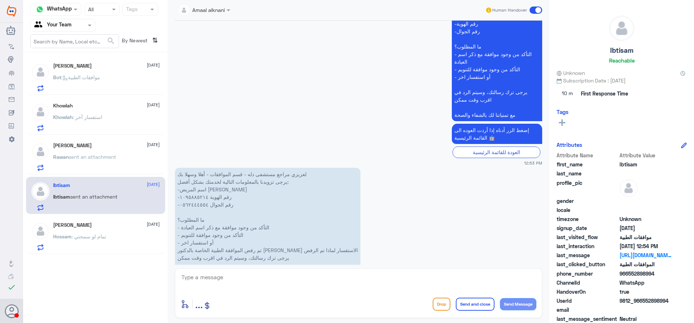
scroll to position [692, 0]
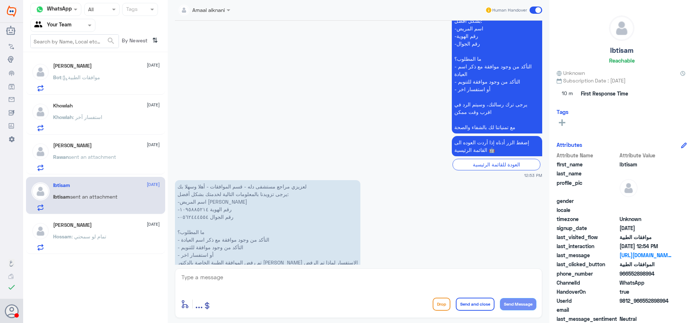
click at [135, 162] on div "[PERSON_NAME] sent an attachment" at bounding box center [106, 163] width 107 height 16
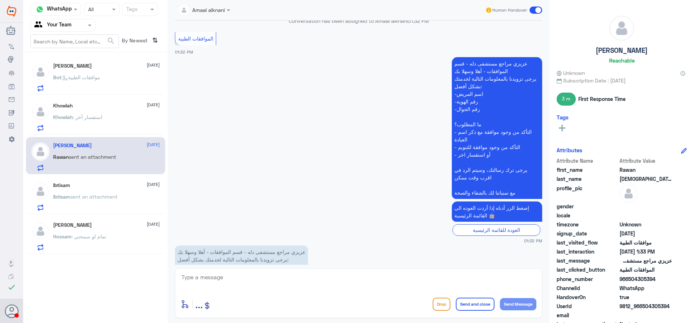
scroll to position [877, 0]
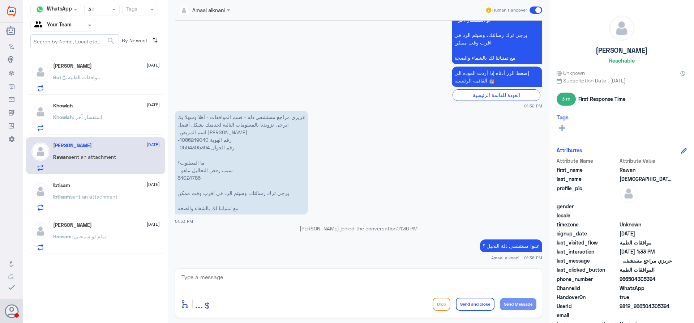
click at [268, 280] on textarea at bounding box center [359, 281] width 356 height 18
paste textarea "( 0112995140 , 0546022896 )"
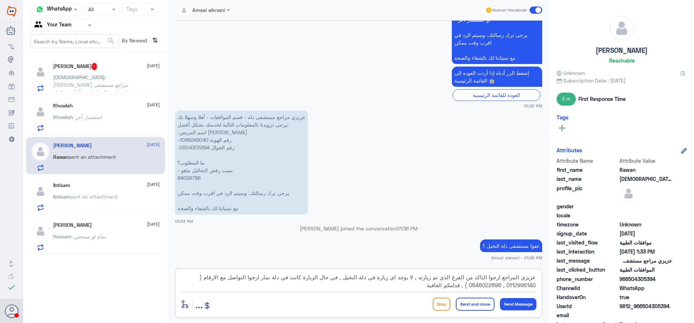
type textarea "عزيزي المراجع ارجوا التاكد من الفرع الذي تم زيارته , لا يوجد اي زيارة في دلة ال…"
click at [470, 302] on button "Send and close" at bounding box center [475, 304] width 39 height 13
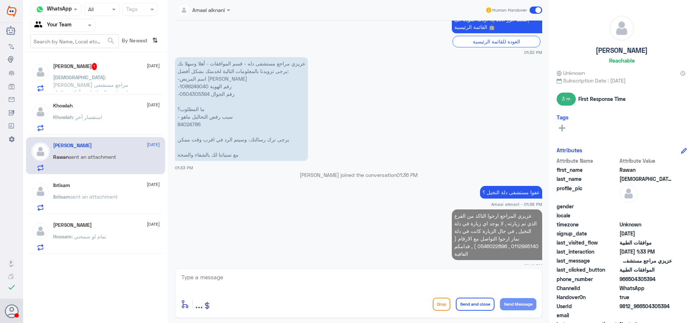
scroll to position [928, 0]
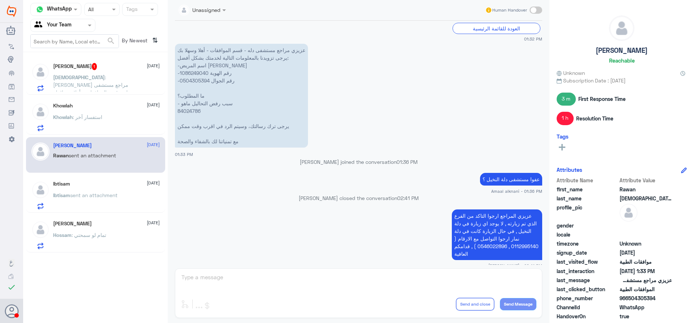
click at [106, 82] on span ": عزيزي مراجع مستشفى دله - قسم الموافقات - أهلا وسهلا بك يرجى تزويدنا بالمعلوما…" at bounding box center [93, 126] width 81 height 105
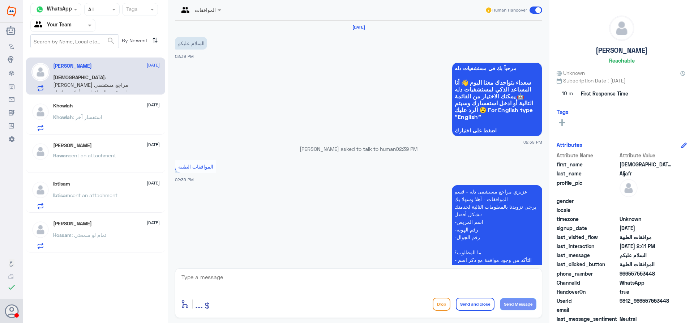
scroll to position [218, 0]
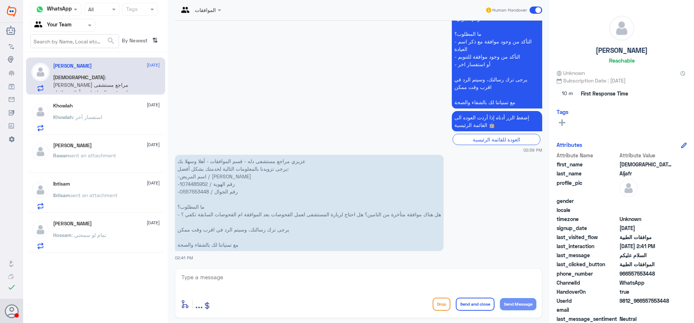
click at [203, 186] on p "عزيزي مراجع مستشفى دله - قسم الموافقات - أهلا وسهلا بك يرجى تزويدنا بالمعلومات …" at bounding box center [309, 203] width 269 height 96
copy p "1074485952"
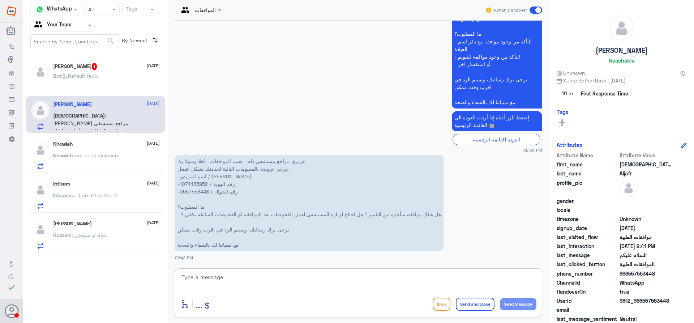
click at [308, 273] on textarea at bounding box center [359, 281] width 356 height 18
type textarea "حاليا تم رفع نتيجة التحاليل التي عملها مع تقرير الطبيب , ارجوا انتظار رد ال[PER…"
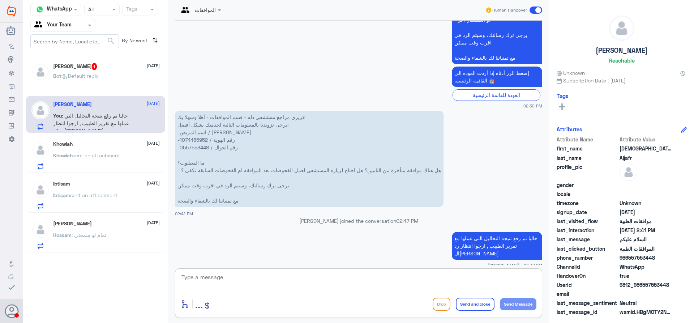
click at [120, 54] on div "Channel WhatsApp Status × All Tags Agent Filter Your Team search By Newest ⇅ Ra…" at bounding box center [95, 162] width 145 height 325
click at [120, 67] on div "Rawan Mohammed 1 8 September" at bounding box center [106, 66] width 107 height 7
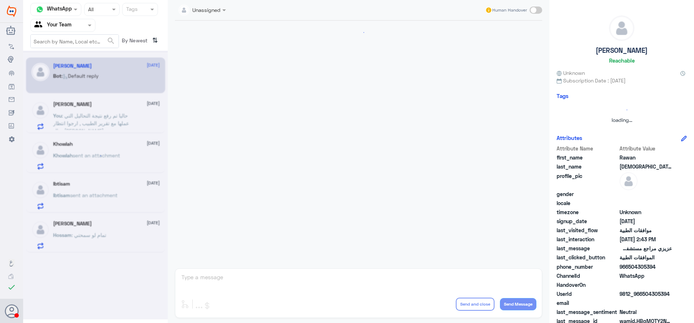
scroll to position [686, 0]
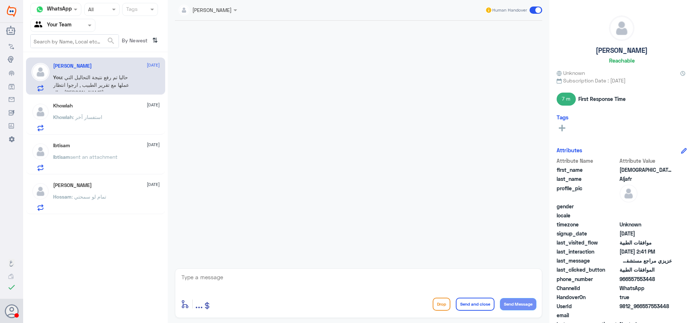
click at [98, 108] on div "Khowlah [DATE]" at bounding box center [106, 106] width 107 height 6
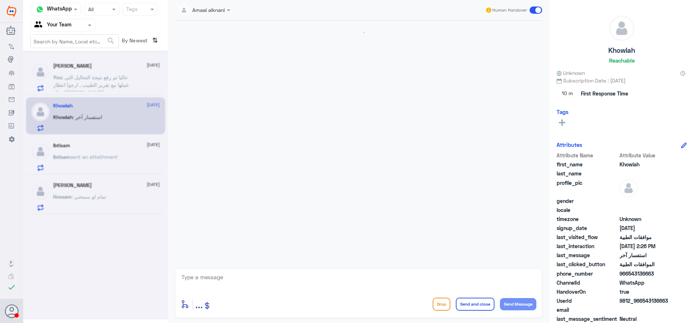
scroll to position [771, 0]
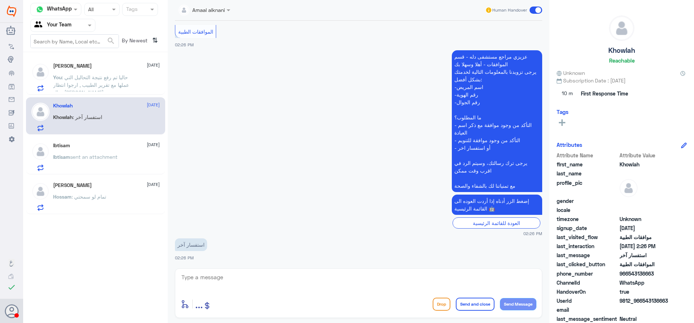
click at [101, 82] on span ": حاليا تم رفع نتيجة التحاليل التي عملها مع تقرير الطبيب , ارجوا انتظار رد ال[P…" at bounding box center [91, 84] width 76 height 21
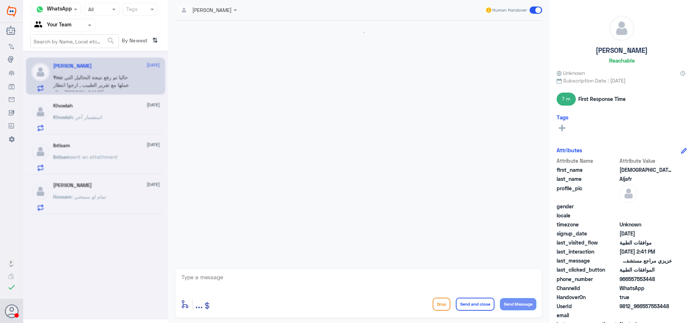
scroll to position [263, 0]
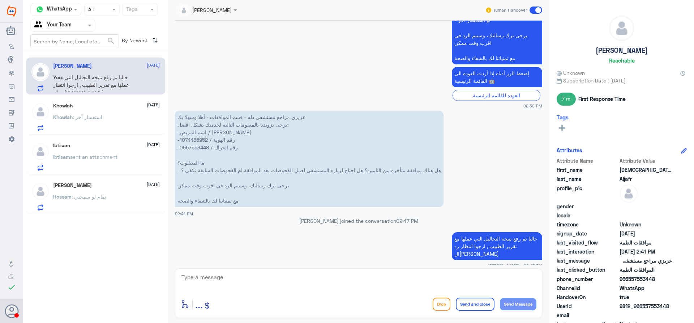
click at [197, 140] on p "عزيزي مراجع مستشفى دله - قسم الموافقات - أهلا وسهلا بك يرجى تزويدنا بالمعلومات …" at bounding box center [309, 159] width 269 height 96
copy p "1074485952"
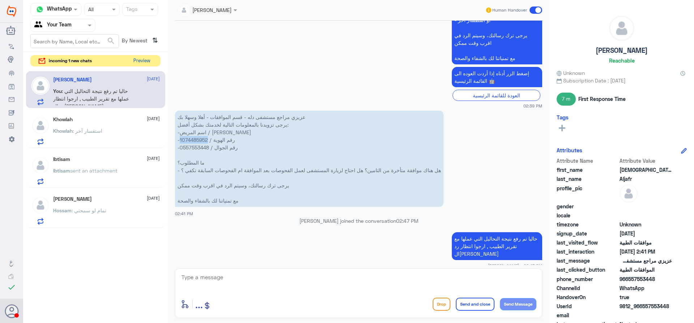
click at [142, 65] on button "Preview" at bounding box center [142, 60] width 22 height 11
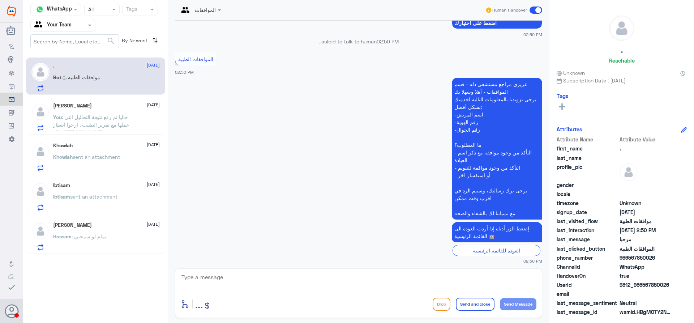
scroll to position [110, 0]
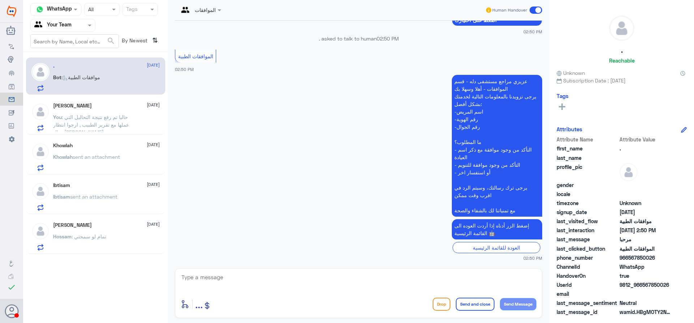
click at [82, 127] on span ": حاليا تم رفع نتيجة التحاليل التي عملها مع تقرير الطبيب , ارجوا انتظار رد ال[P…" at bounding box center [91, 124] width 76 height 21
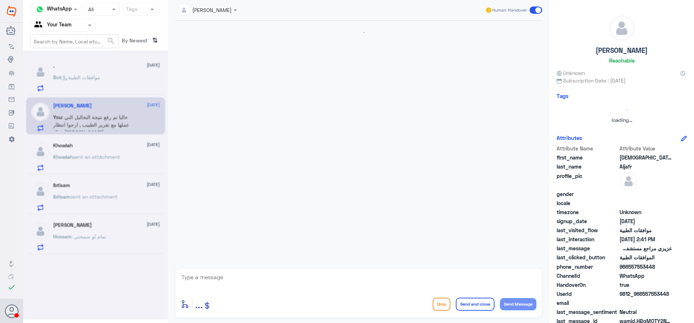
scroll to position [263, 0]
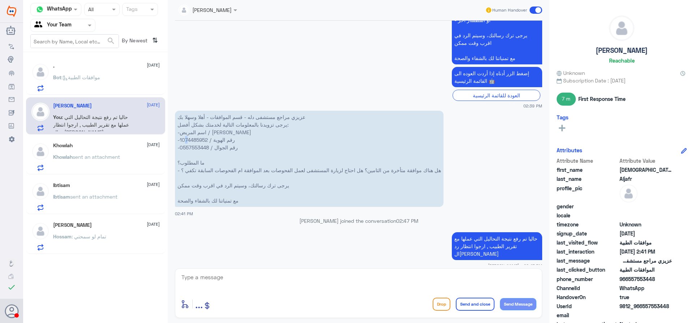
click at [187, 140] on p "عزيزي مراجع مستشفى دله - قسم الموافقات - أهلا وسهلا بك يرجى تزويدنا بالمعلومات …" at bounding box center [309, 159] width 269 height 96
click at [203, 141] on p "عزيزي مراجع مستشفى دله - قسم الموافقات - أهلا وسهلا بك يرجى تزويدنا بالمعلومات …" at bounding box center [309, 159] width 269 height 96
drag, startPoint x: 208, startPoint y: 142, endPoint x: 181, endPoint y: 141, distance: 26.8
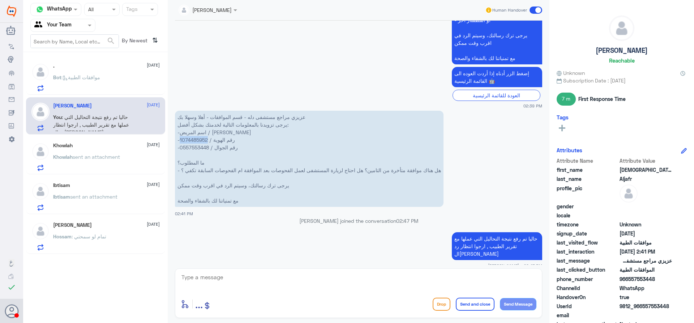
click at [181, 141] on p "عزيزي مراجع مستشفى دله - قسم الموافقات - أهلا وسهلا بك يرجى تزويدنا بالمعلومات …" at bounding box center [309, 159] width 269 height 96
copy p "1074485952"
click at [103, 75] on span ": ضروري تستعجلون لو سمحتوا" at bounding box center [87, 77] width 64 height 6
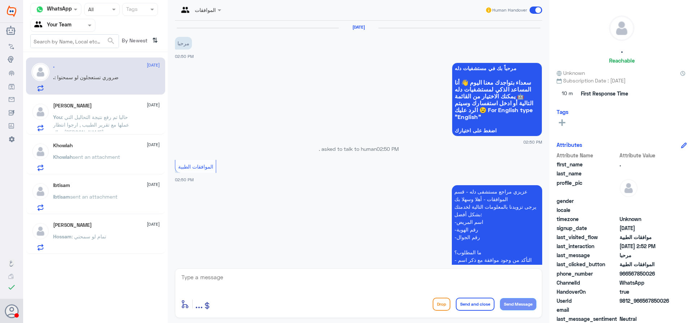
scroll to position [198, 0]
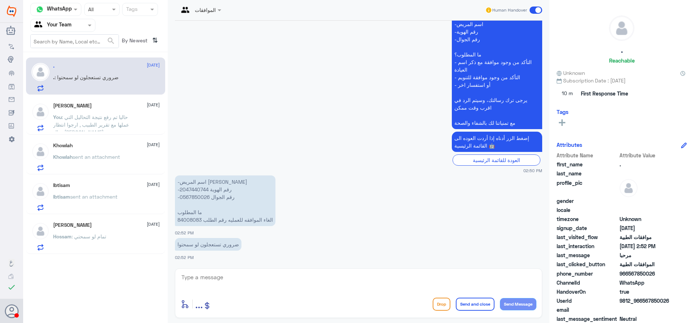
click at [196, 219] on p "-اسم المريض [PERSON_NAME] -رقم الهوية 2047440744 -رقم الجوال 0567850026 ما المط…" at bounding box center [225, 200] width 101 height 51
copy p "84008083"
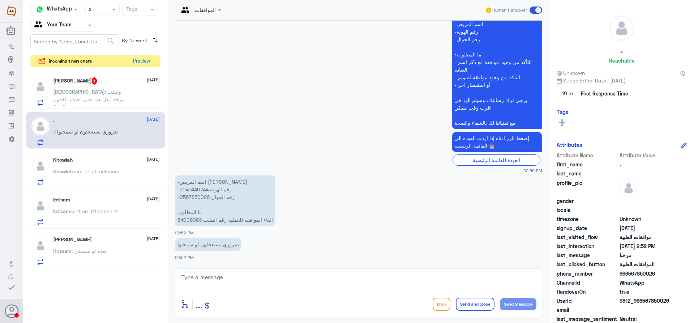
click at [125, 93] on span ": وصلت موافقة هل هذا يعني اجيكم تاخذون تحاليل ؟" at bounding box center [89, 99] width 72 height 21
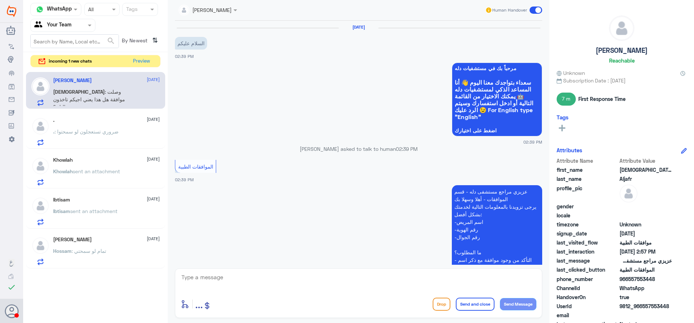
scroll to position [287, 0]
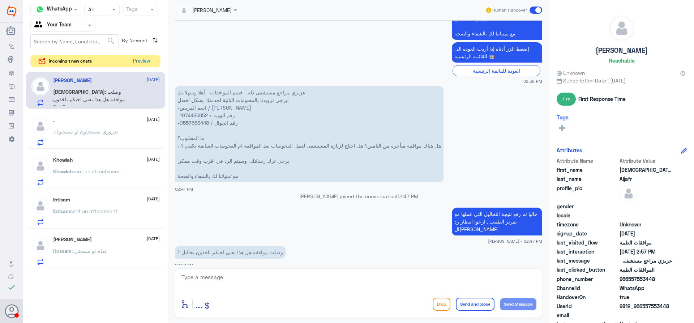
click at [201, 117] on p "عزيزي مراجع مستشفى دله - قسم الموافقات - أهلا وسهلا بك يرجى تزويدنا بالمعلومات …" at bounding box center [309, 134] width 269 height 96
copy p "1074485952"
click at [298, 283] on textarea at bounding box center [359, 281] width 356 height 18
type textarea "ايه نعم تمت الموافقة كامله , يمكنك مراجعة المختبر لعمل التحاليل"
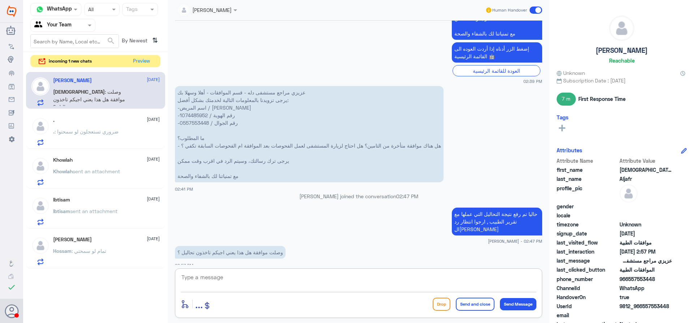
scroll to position [318, 0]
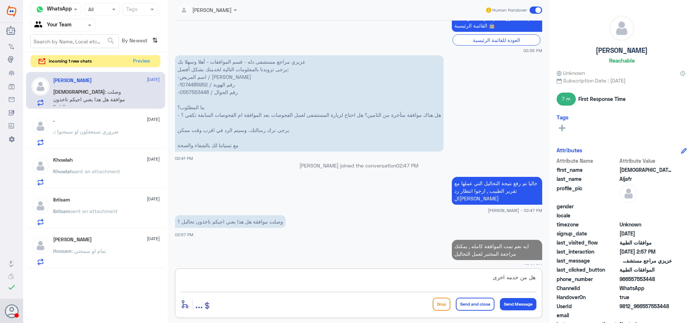
type textarea "هل من خدمه اخرى ؟"
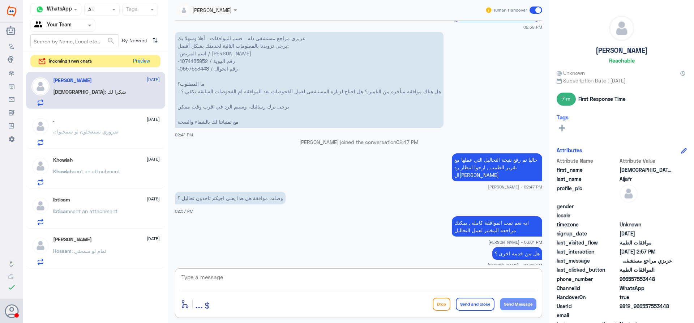
scroll to position [366, 0]
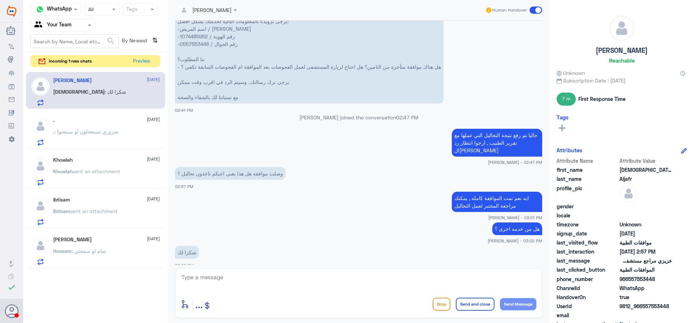
click at [277, 272] on div "enter flow name ... Drop Send and close Send Message" at bounding box center [358, 293] width 367 height 50
click at [277, 281] on textarea at bounding box center [359, 281] width 356 height 18
type textarea "العفو , قدامكم العافية"
click at [477, 301] on button "Send and close" at bounding box center [475, 304] width 39 height 13
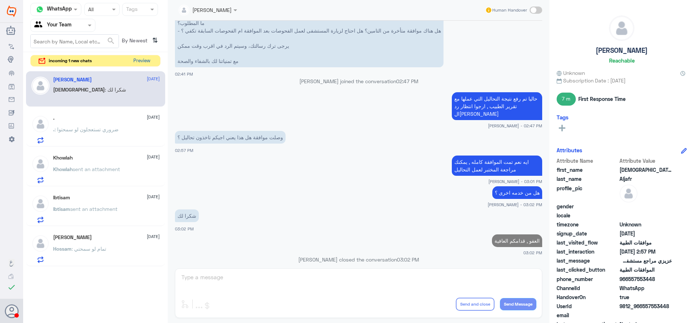
click at [137, 60] on button "Preview" at bounding box center [142, 60] width 22 height 11
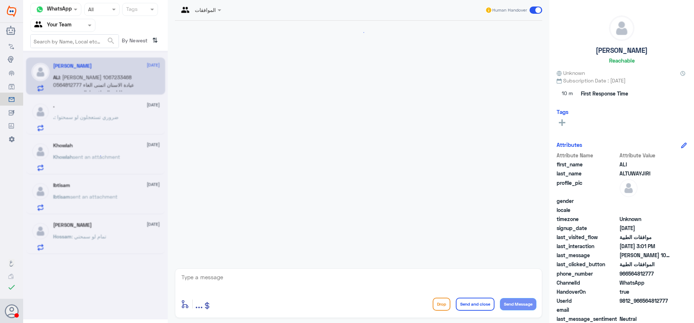
scroll to position [203, 0]
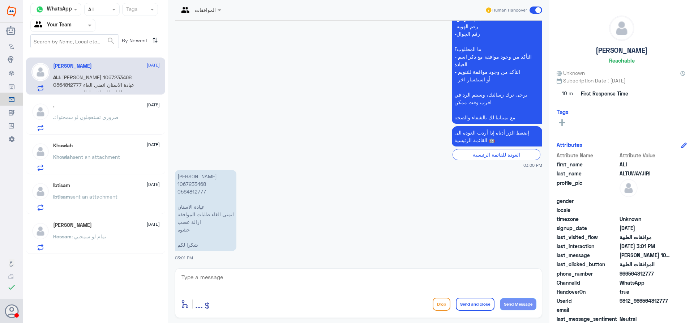
click at [106, 109] on div ". [DATE] . : ضروري تستعجلون لو سمحتوا" at bounding box center [106, 117] width 107 height 29
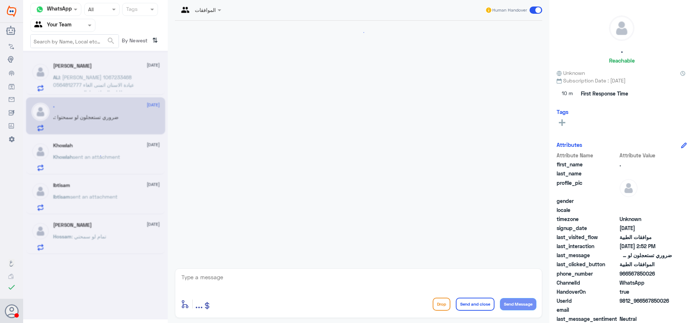
scroll to position [198, 0]
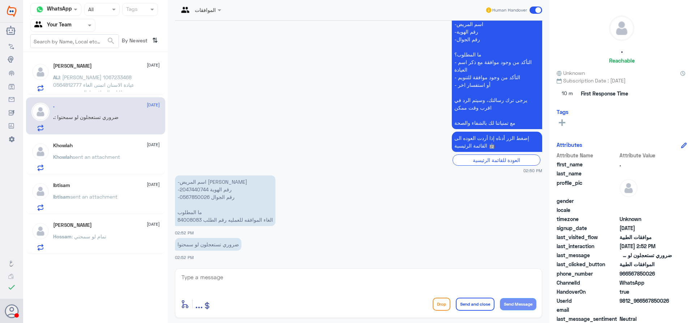
click at [109, 85] on span ": [PERSON_NAME] 1067233468 0564812777 عيادة الاسنان اتمنى الغاء طلبات الموافقة …" at bounding box center [93, 88] width 81 height 29
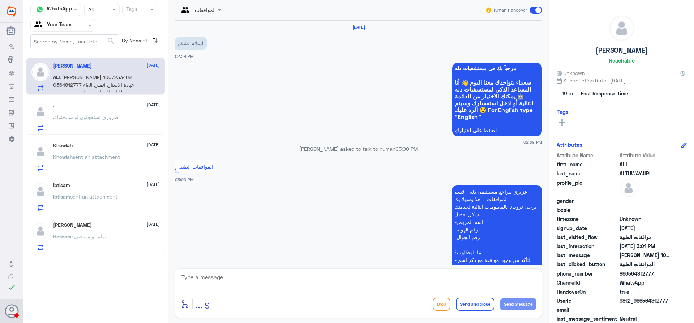
scroll to position [203, 0]
